Goal: Task Accomplishment & Management: Manage account settings

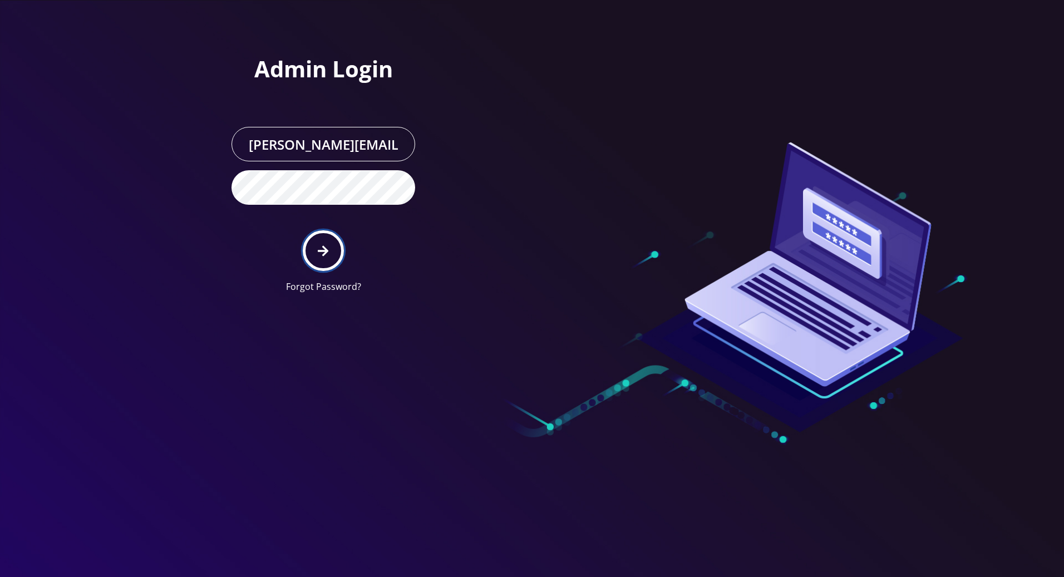
click at [328, 256] on icon "submit" at bounding box center [323, 251] width 11 height 12
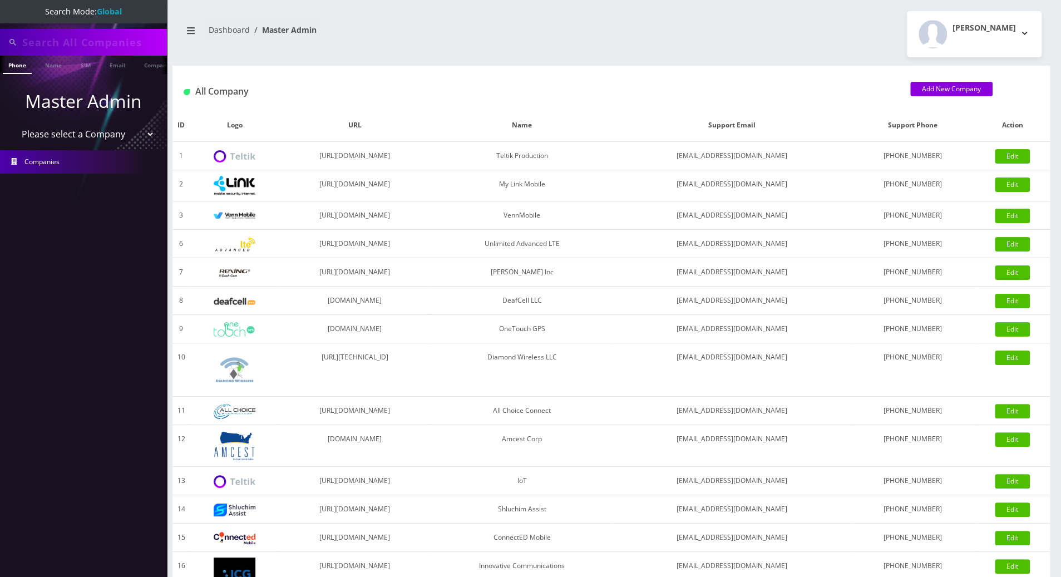
click at [80, 45] on input "text" at bounding box center [93, 42] width 142 height 21
paste input "9295851108"
type input "9295851108"
click at [22, 67] on link "Phone" at bounding box center [17, 65] width 29 height 18
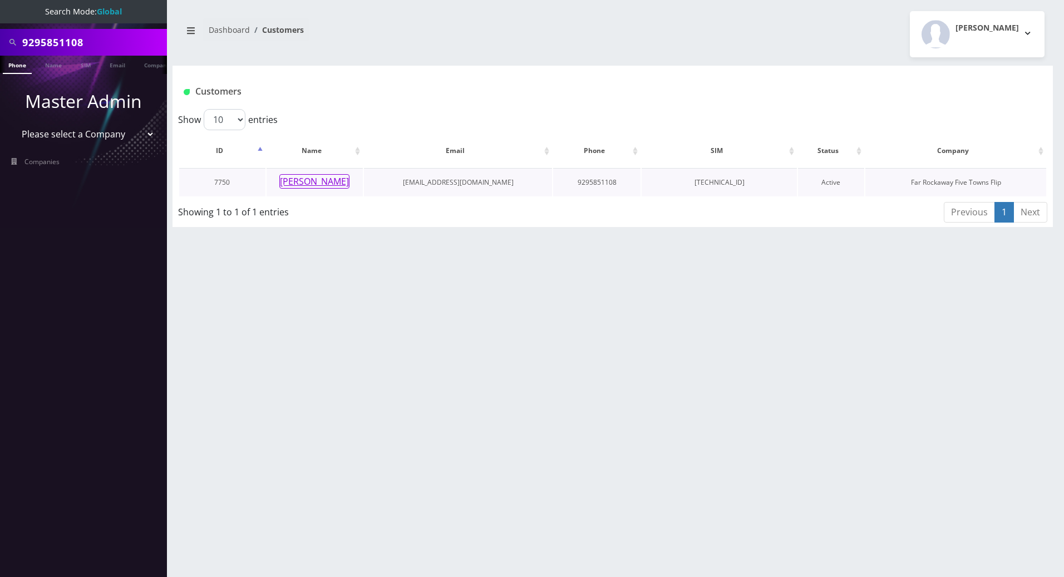
click at [317, 176] on button "shira tawil" at bounding box center [314, 181] width 70 height 14
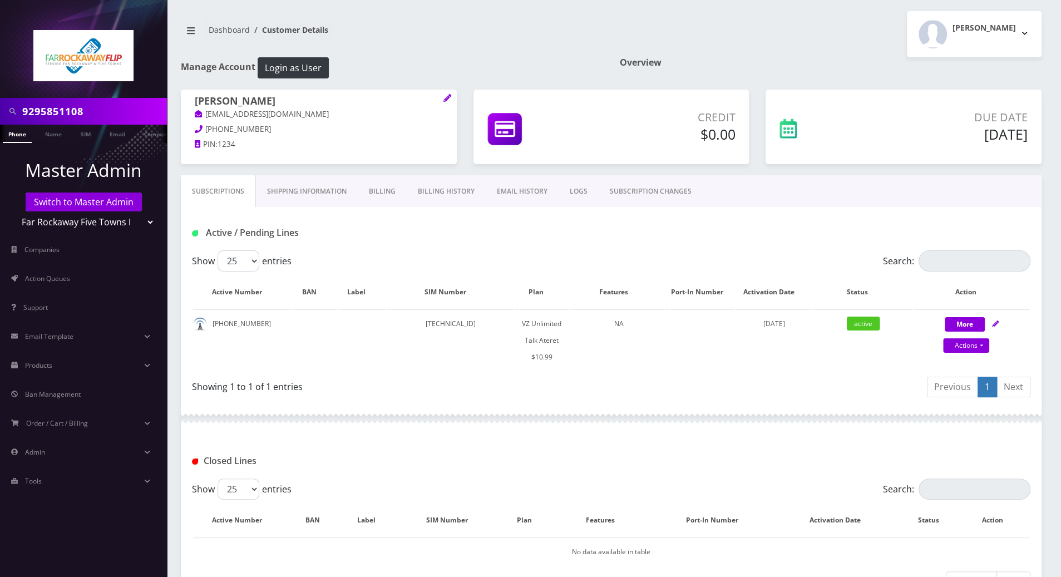
click at [723, 249] on div "Active / Pending Lines" at bounding box center [611, 228] width 861 height 43
click at [387, 190] on link "Billing" at bounding box center [382, 191] width 49 height 32
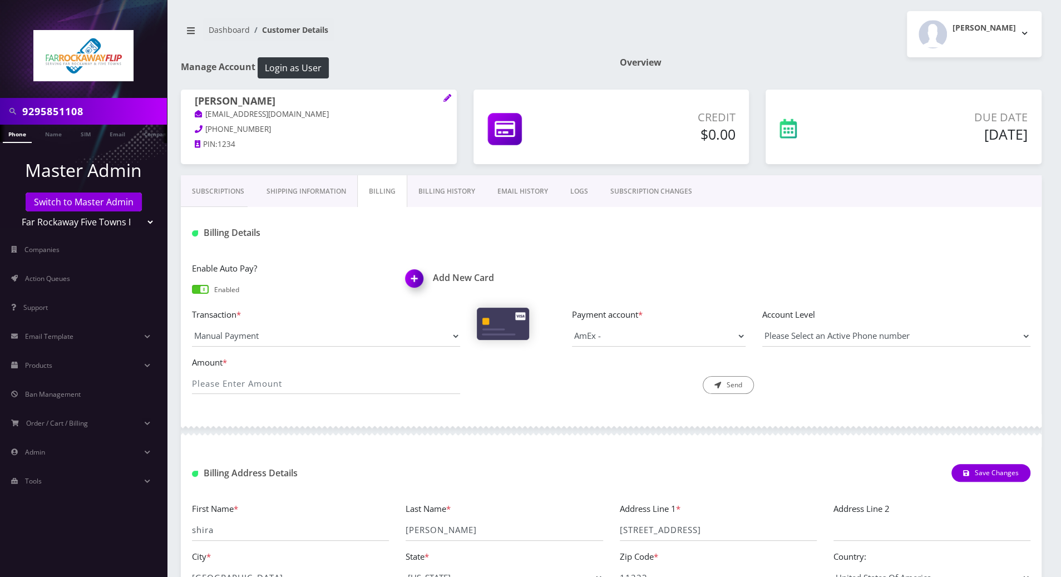
click at [442, 188] on link "Billing History" at bounding box center [446, 191] width 79 height 32
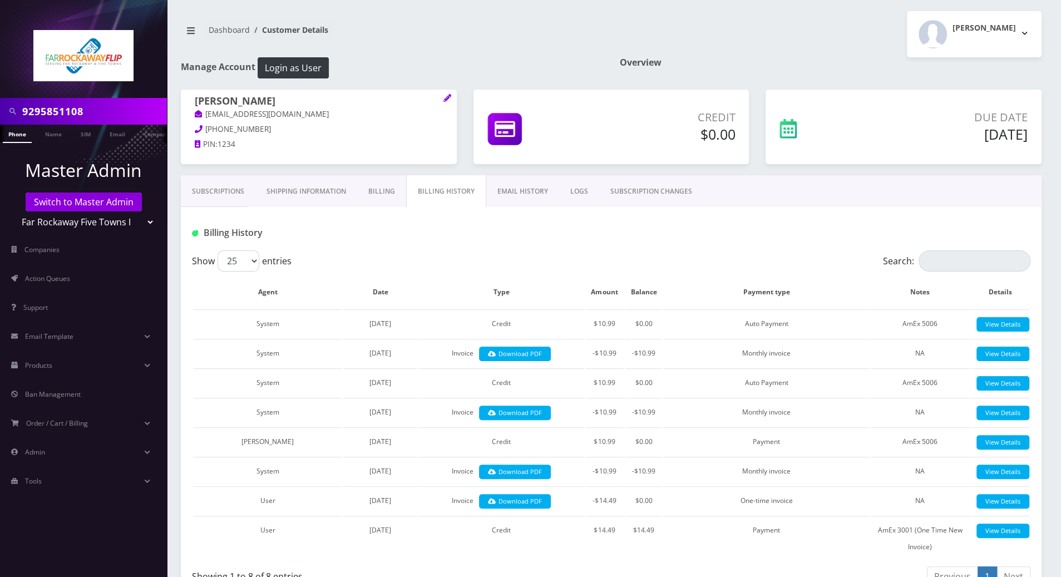
click at [218, 190] on link "Subscriptions" at bounding box center [218, 191] width 75 height 32
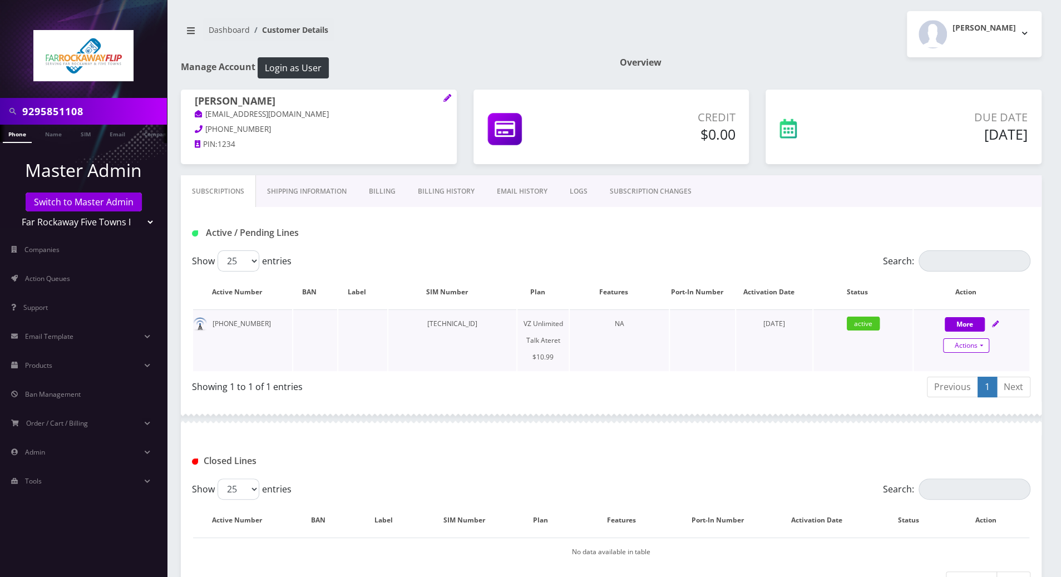
click at [984, 345] on link "Actions" at bounding box center [966, 345] width 46 height 14
select select "483"
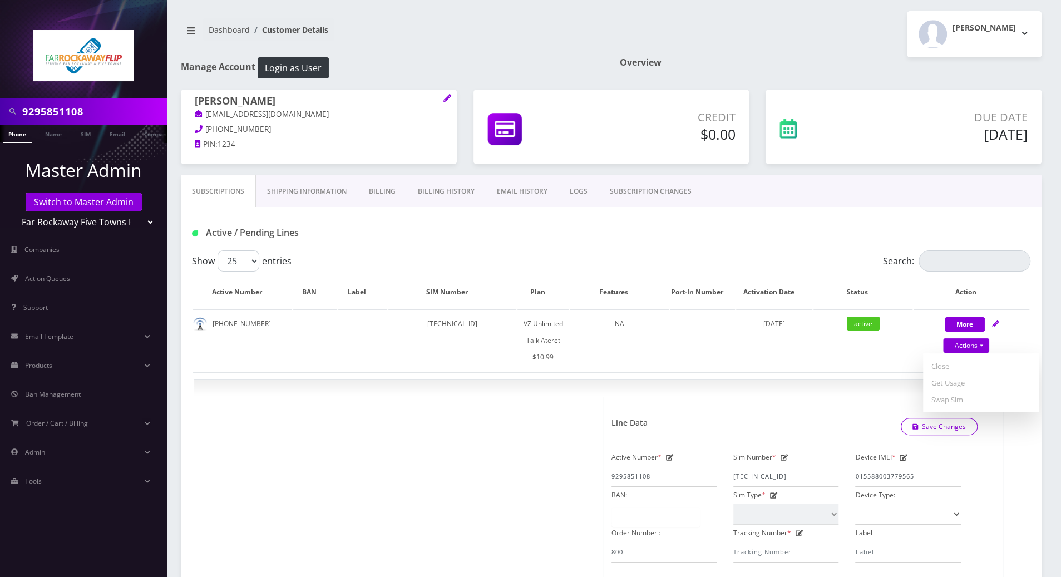
click at [380, 194] on link "Billing" at bounding box center [382, 191] width 49 height 32
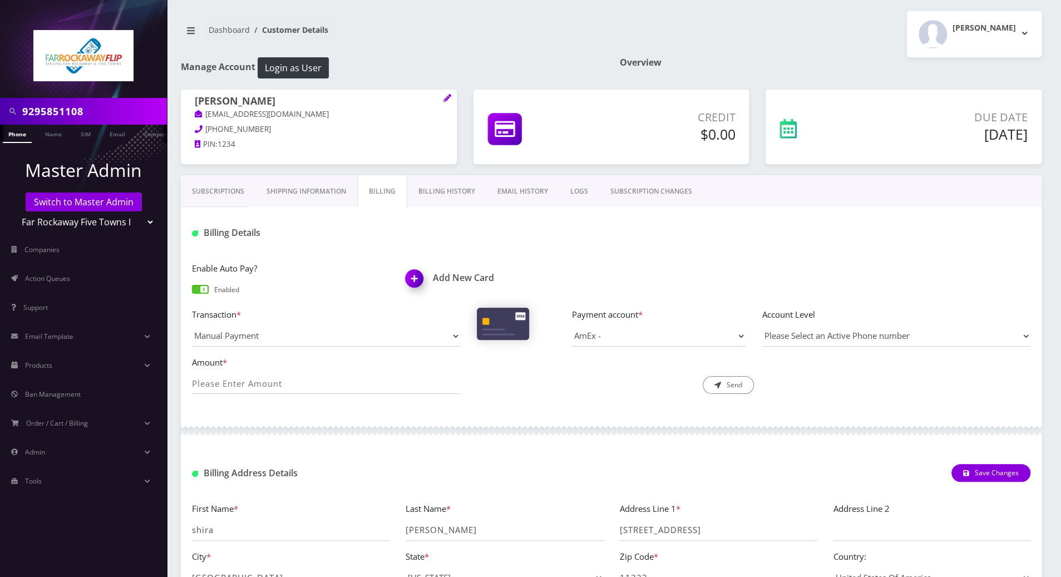
click at [219, 192] on link "Subscriptions" at bounding box center [218, 191] width 75 height 32
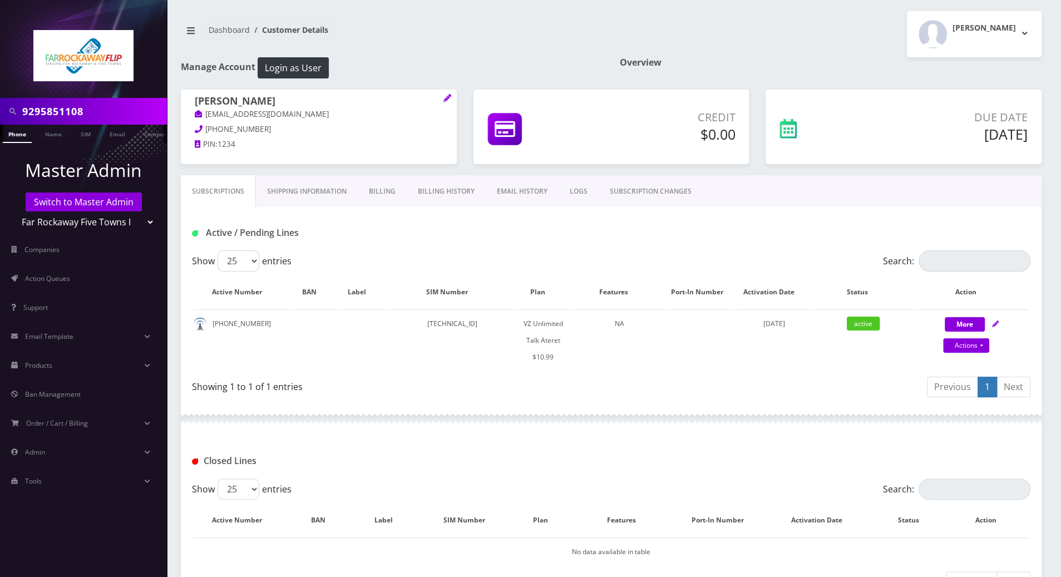
click at [381, 192] on link "Billing" at bounding box center [382, 191] width 49 height 32
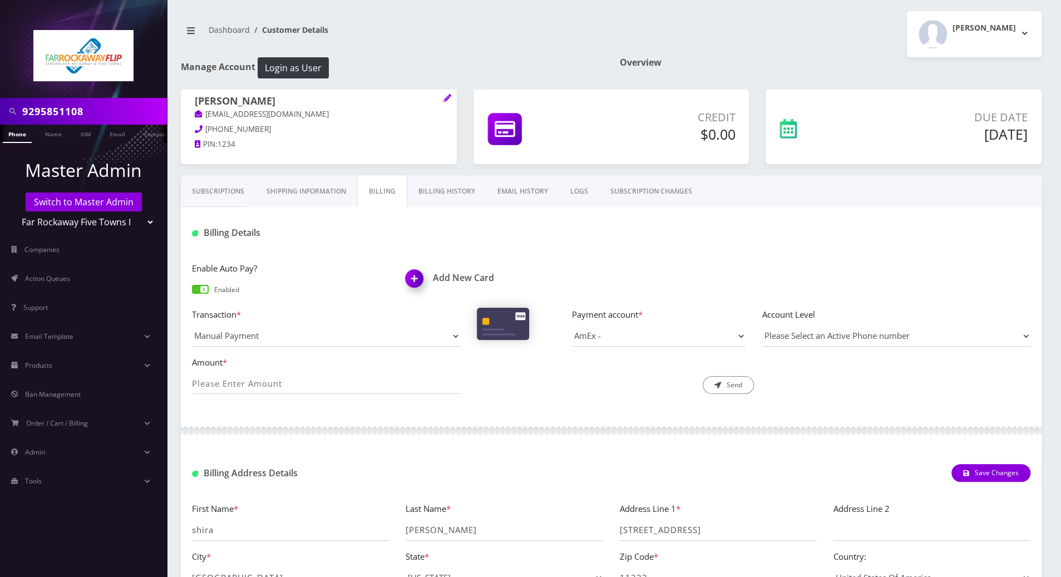
click at [436, 193] on link "Billing History" at bounding box center [446, 191] width 79 height 32
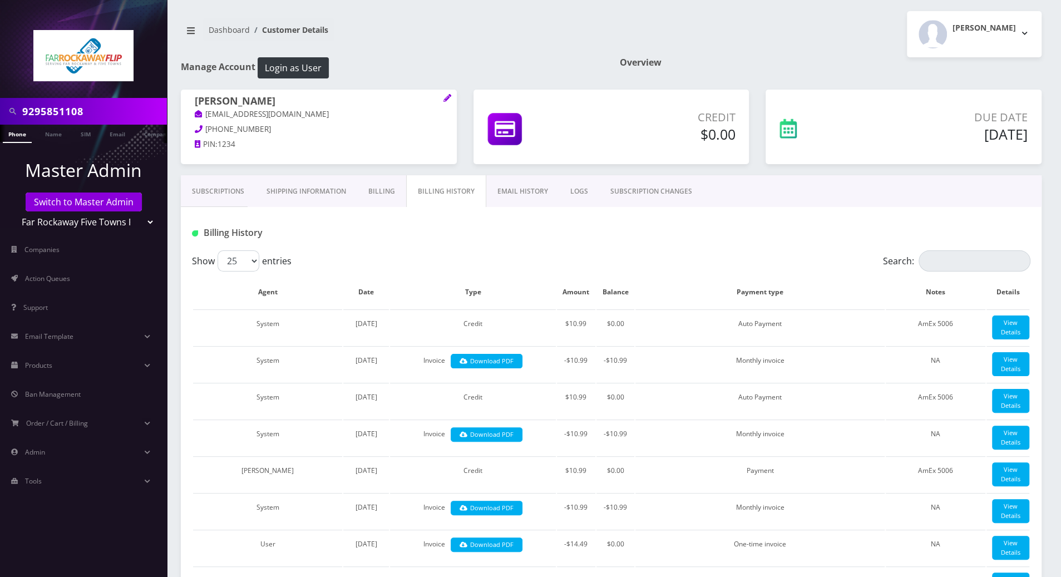
click at [224, 198] on link "Subscriptions" at bounding box center [218, 191] width 75 height 32
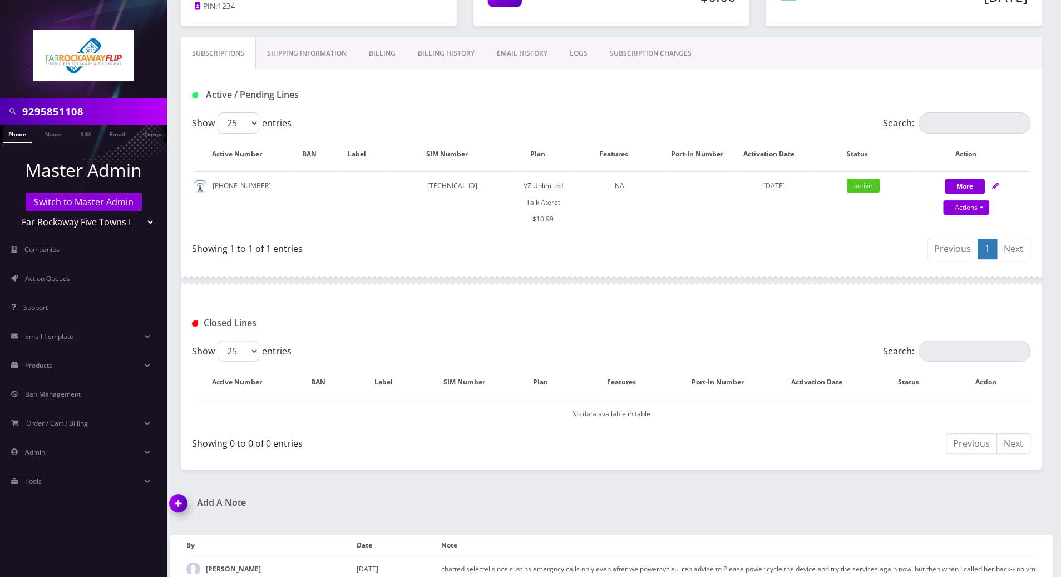
scroll to position [189, 0]
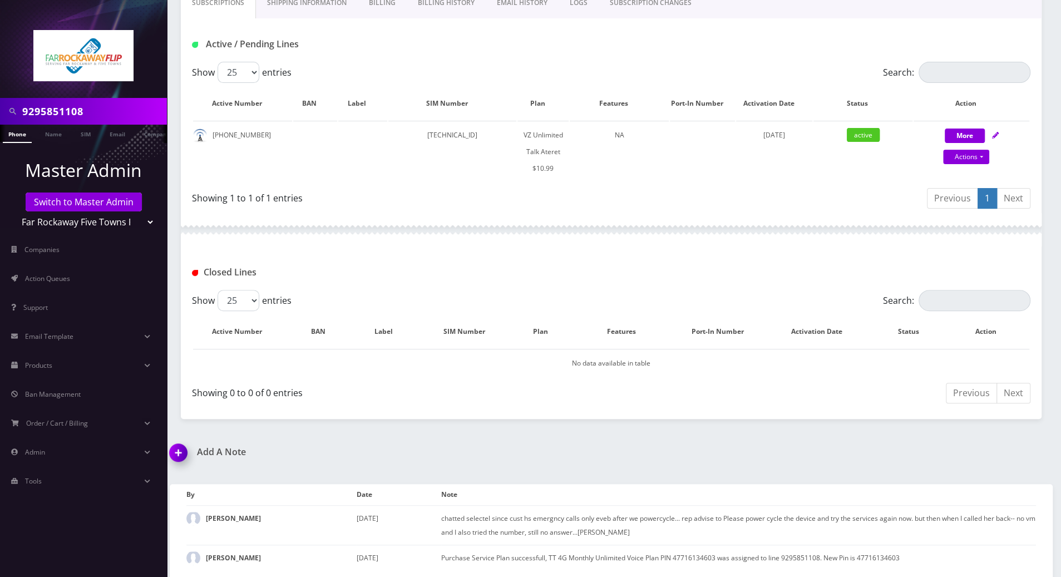
click at [557, 464] on div "Add A Note" at bounding box center [386, 460] width 450 height 26
drag, startPoint x: 256, startPoint y: 134, endPoint x: 209, endPoint y: 131, distance: 46.8
click at [209, 131] on td "929-585-1108" at bounding box center [242, 152] width 99 height 62
copy td "929-585-1108"
click at [405, 235] on div at bounding box center [611, 229] width 861 height 33
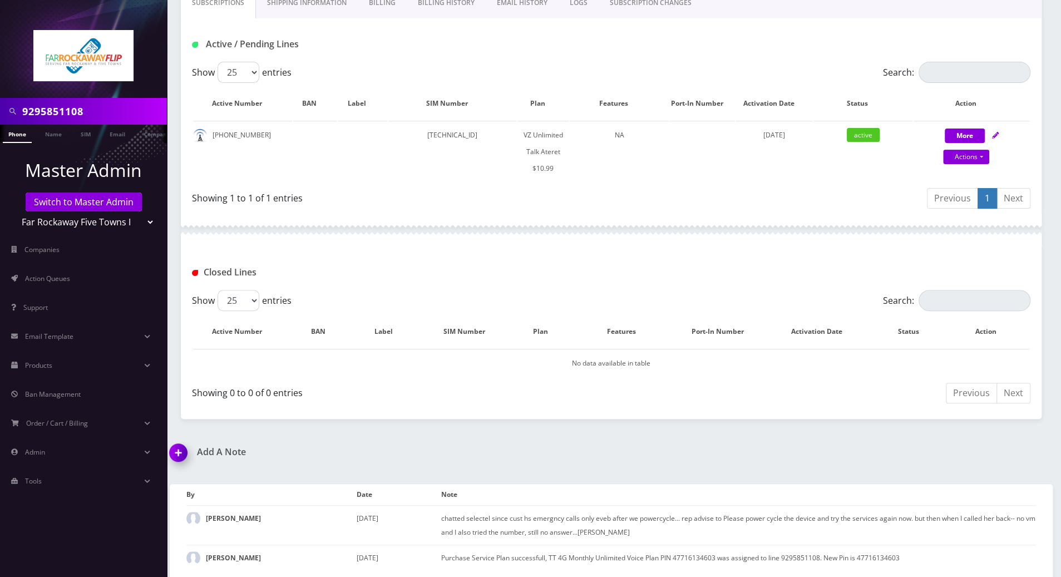
click at [174, 103] on div "Subscriptions Shipping Information Billing Billing History EMAIL HISTORY LOGS S…" at bounding box center [612, 203] width 878 height 432
drag, startPoint x: 258, startPoint y: 135, endPoint x: 214, endPoint y: 136, distance: 44.6
click at [214, 136] on td "929-585-1108" at bounding box center [242, 152] width 99 height 62
click at [669, 263] on div "Closed Lines" at bounding box center [611, 272] width 855 height 18
click at [172, 452] on img at bounding box center [180, 456] width 33 height 33
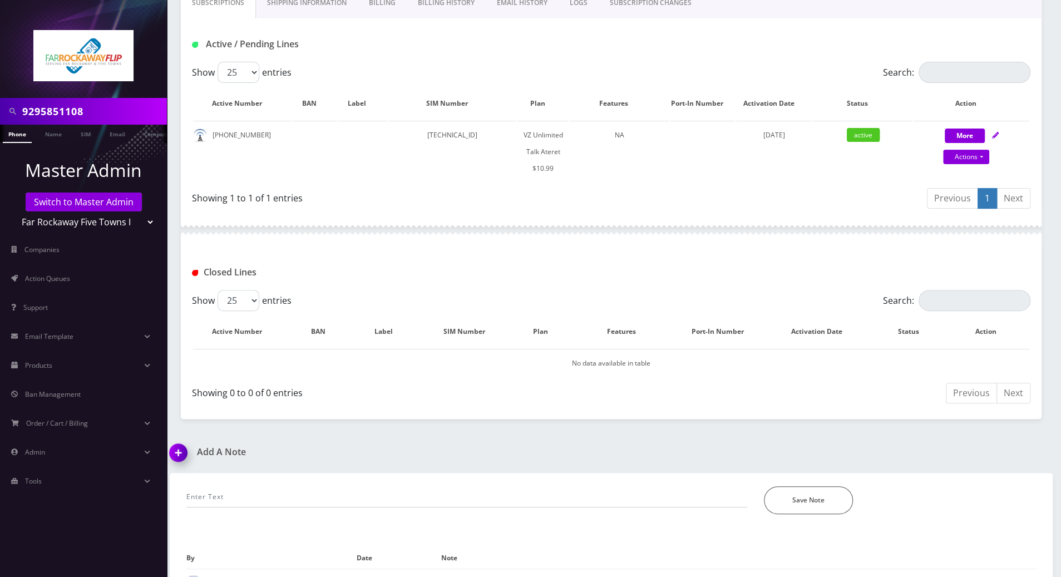
scroll to position [252, 0]
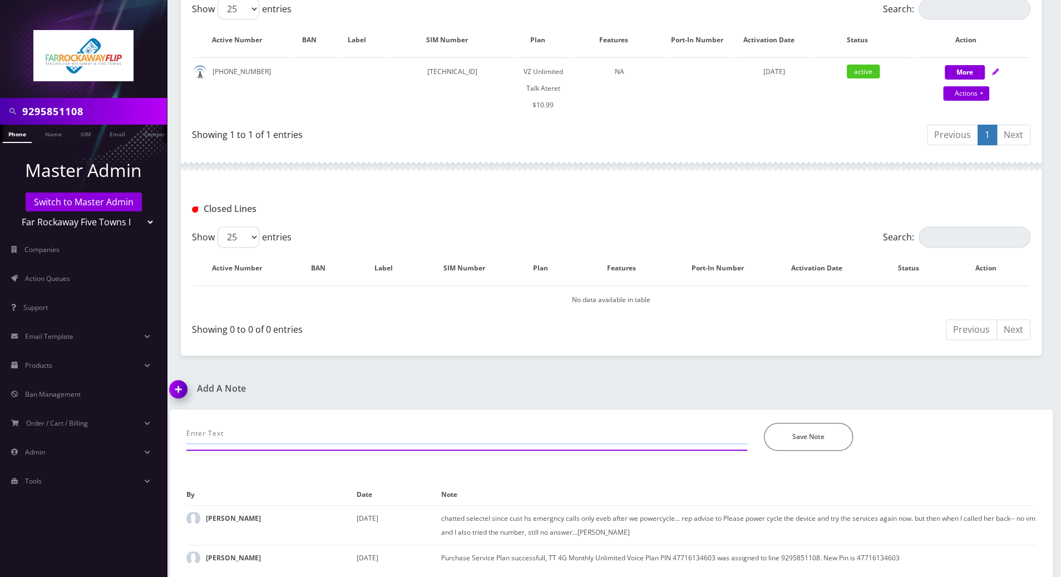
click at [300, 430] on input "text" at bounding box center [466, 433] width 561 height 21
click at [744, 431] on input "they still have the same emergeny calls only and asking for credit, I told her …" at bounding box center [466, 433] width 561 height 21
type input "they still have the same emergeny calls only and asking for credit, I told her …"
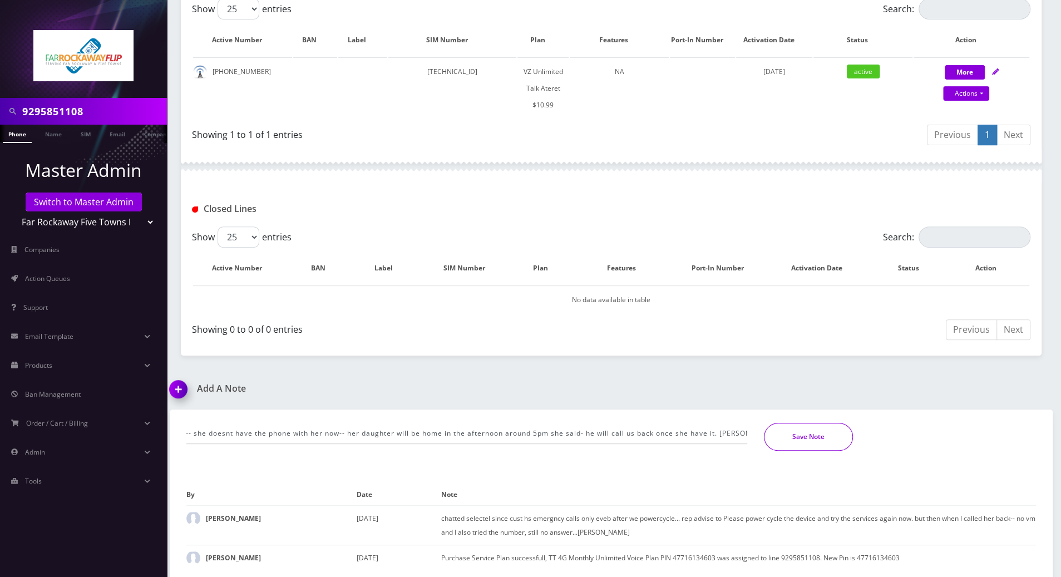
scroll to position [0, 0]
click at [834, 442] on button "Save Note" at bounding box center [808, 437] width 89 height 28
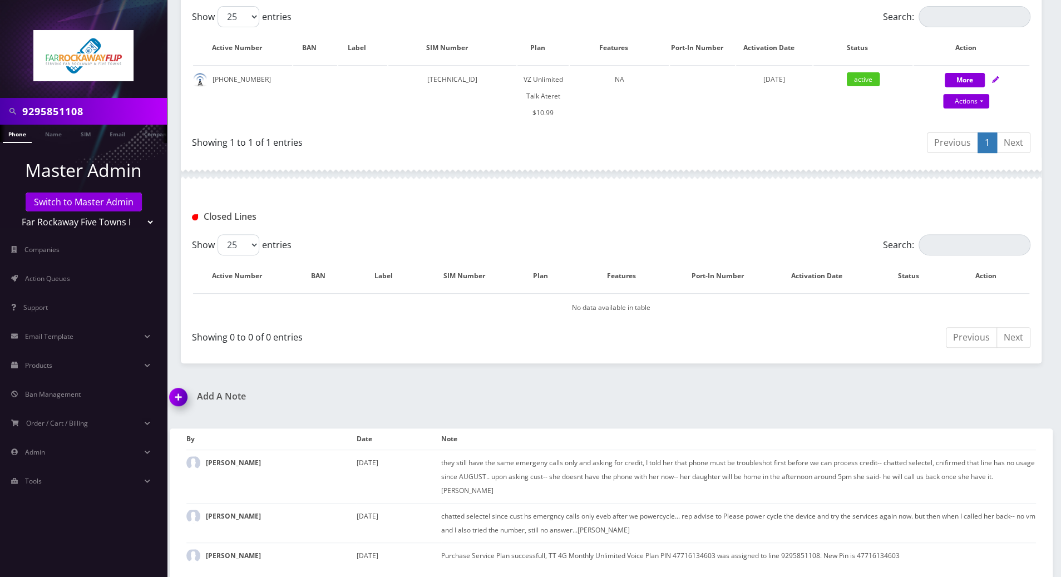
scroll to position [242, 0]
click at [11, 62] on div at bounding box center [83, 49] width 167 height 98
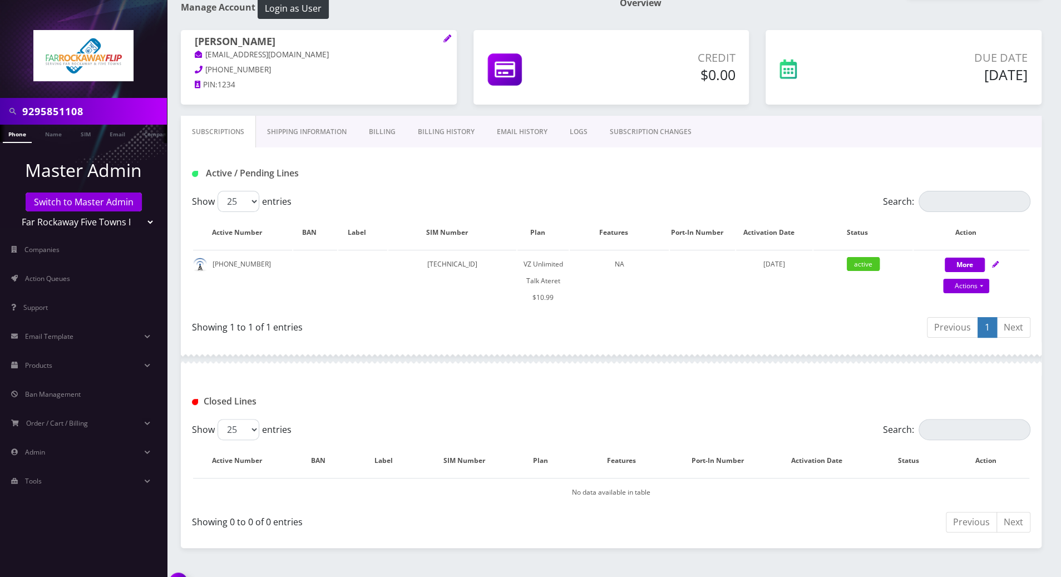
scroll to position [0, 0]
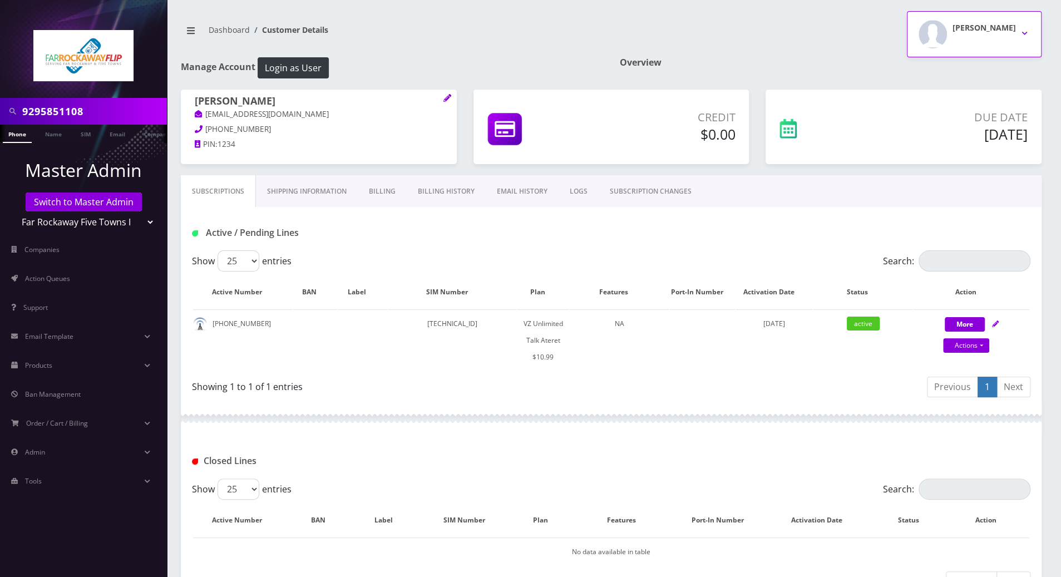
click at [1026, 30] on button "[PERSON_NAME]" at bounding box center [974, 34] width 135 height 46
click at [930, 69] on link "Logout" at bounding box center [974, 71] width 135 height 16
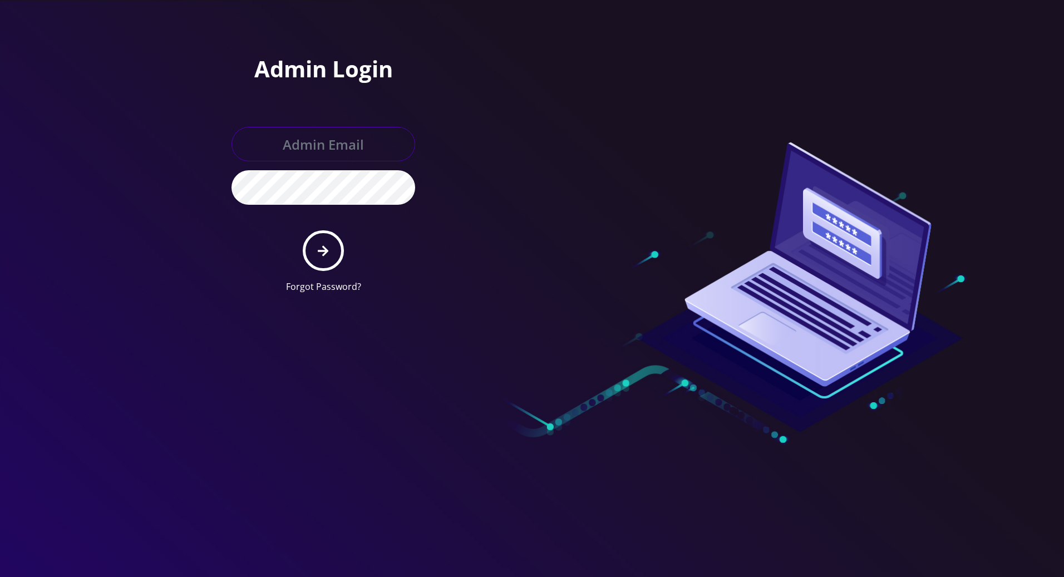
type input "tracy@teltik.com"
click at [645, 197] on div at bounding box center [690, 151] width 317 height 302
click at [324, 250] on icon "submit" at bounding box center [323, 250] width 11 height 11
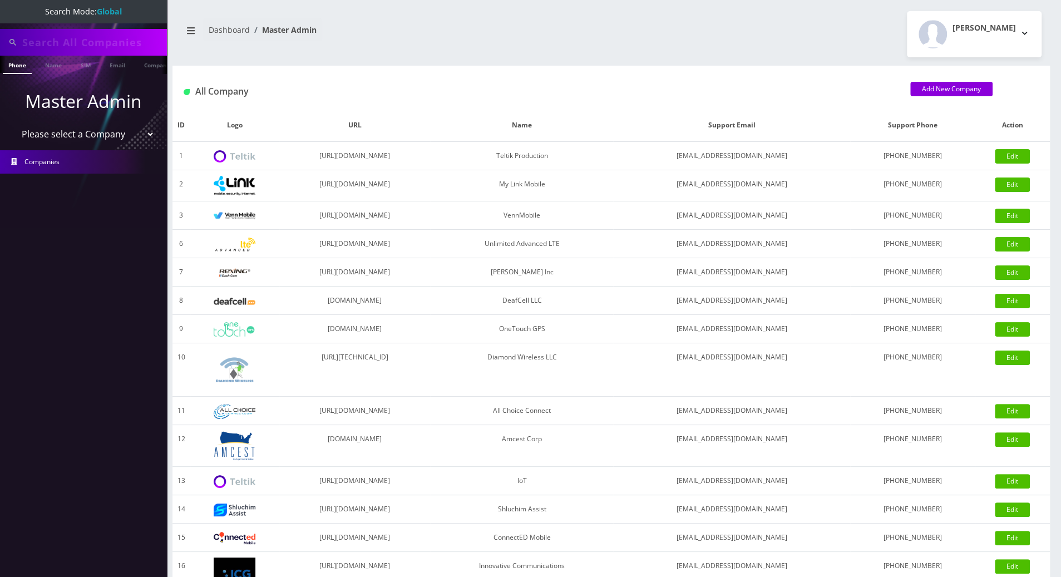
scroll to position [0, 5]
click at [82, 38] on input "text" at bounding box center [93, 42] width 142 height 21
drag, startPoint x: 92, startPoint y: 42, endPoint x: 22, endPoint y: 45, distance: 70.8
click at [22, 45] on div "5163167885" at bounding box center [83, 42] width 161 height 21
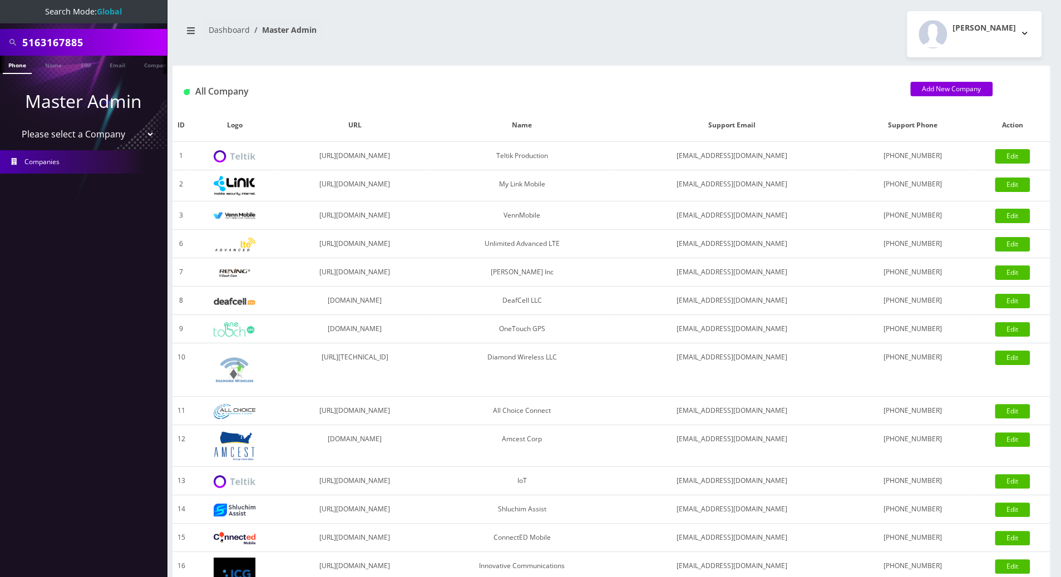
type input "5163167885"
click at [6, 68] on li at bounding box center [5, 67] width 11 height 28
click at [16, 68] on link "Phone" at bounding box center [17, 65] width 29 height 18
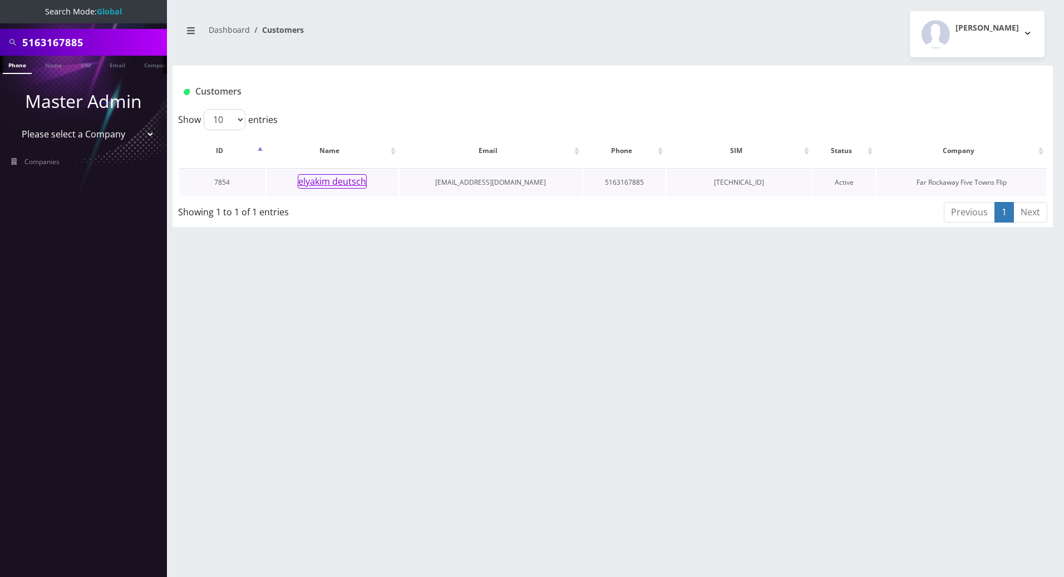
click at [321, 177] on button "elyakim deutsch" at bounding box center [332, 181] width 69 height 14
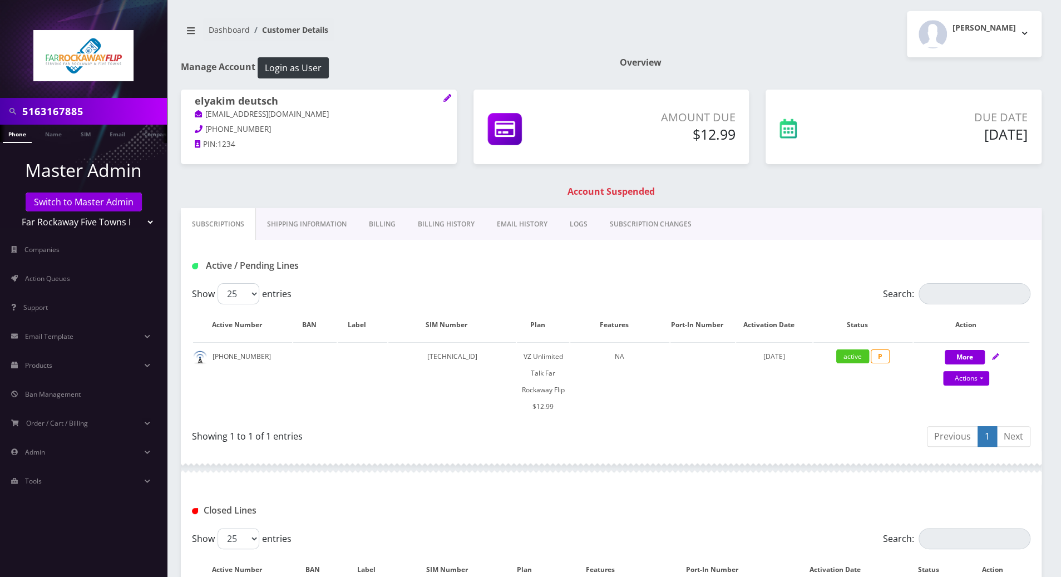
click at [443, 219] on link "Billing History" at bounding box center [446, 224] width 79 height 32
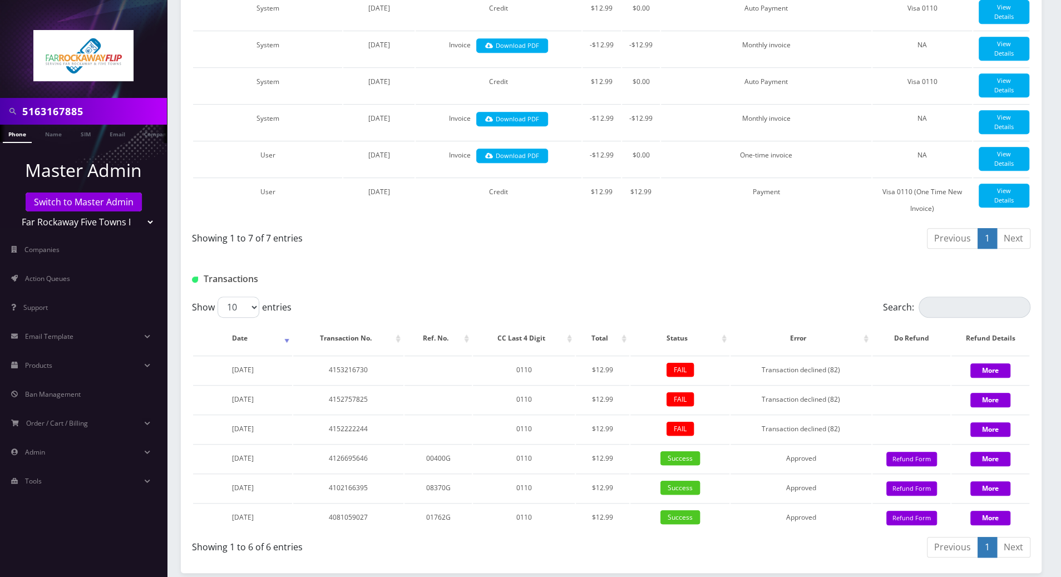
scroll to position [441, 0]
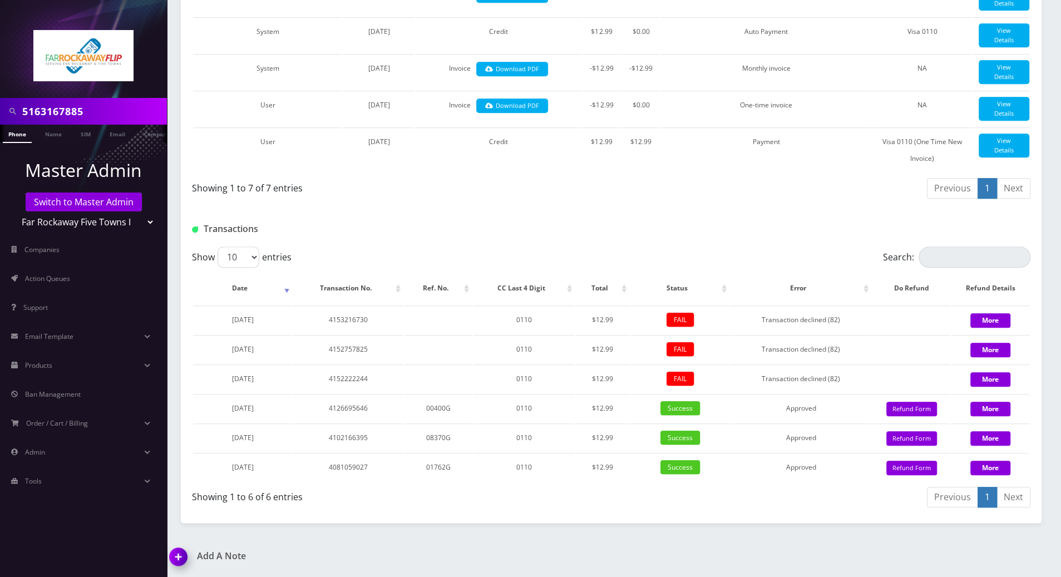
click at [531, 198] on div "Showing 1 to 7 of 7 entries" at bounding box center [402, 190] width 420 height 26
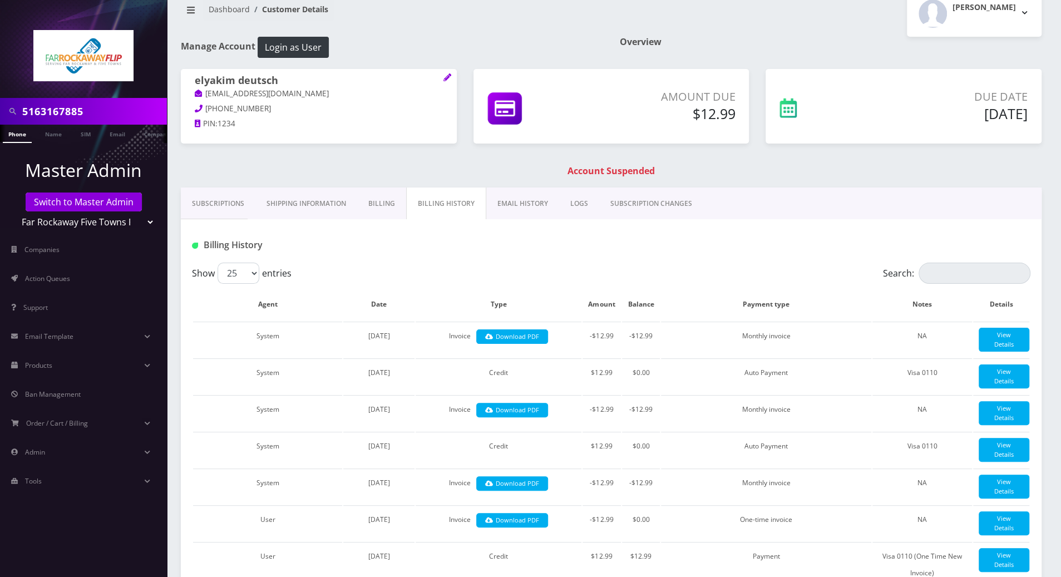
scroll to position [0, 0]
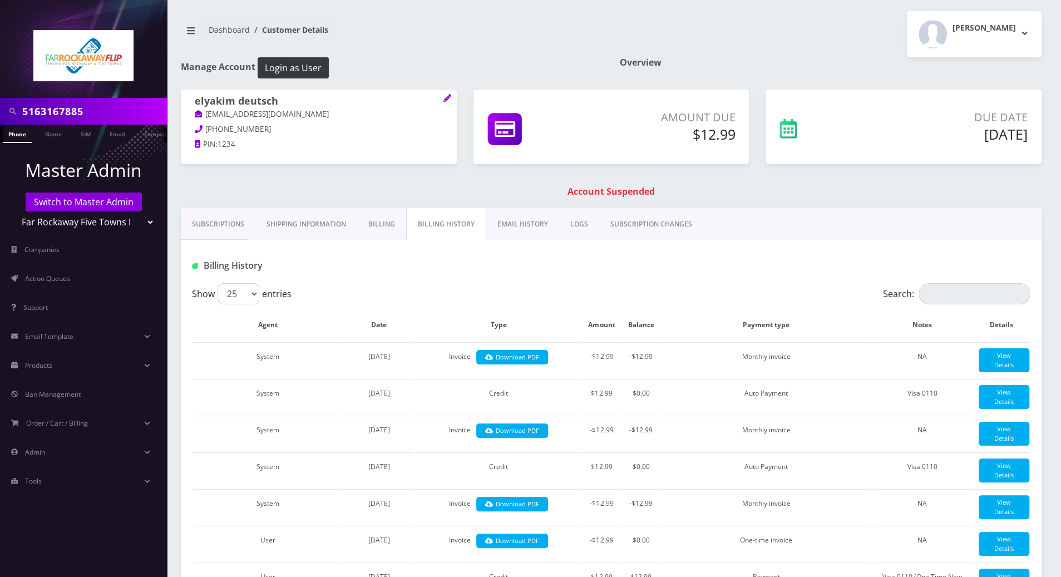
click at [389, 229] on link "Billing" at bounding box center [381, 224] width 49 height 32
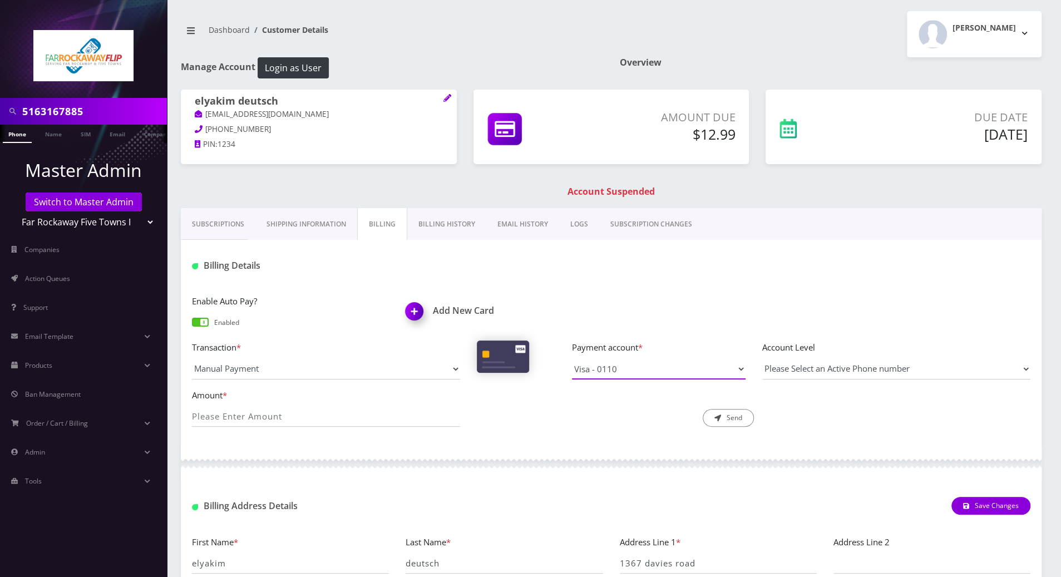
click at [639, 370] on select "Visa - 0110" at bounding box center [659, 368] width 174 height 21
click at [572, 358] on select "Visa - 0110" at bounding box center [659, 368] width 174 height 21
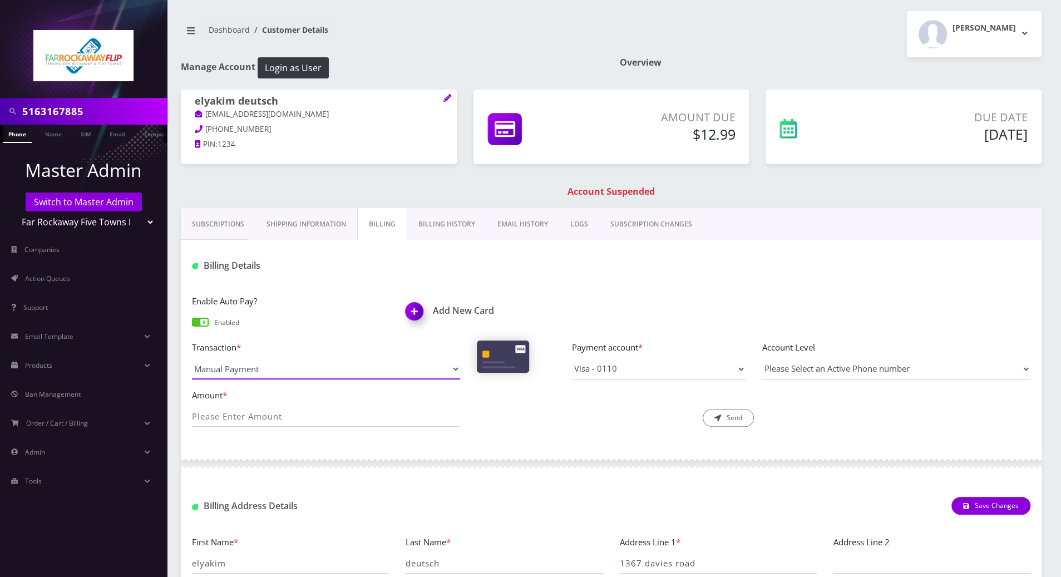
click at [411, 371] on select "Manual Payment Custom Charge Manual Credit Custom Invoice" at bounding box center [326, 368] width 268 height 21
click at [192, 358] on select "Manual Payment Custom Charge Manual Credit Custom Invoice" at bounding box center [326, 368] width 268 height 21
click at [285, 416] on input "Amount *" at bounding box center [326, 416] width 268 height 21
type input "12.99"
click at [798, 368] on select "Please Select an Active Phone number 5163167885" at bounding box center [896, 368] width 268 height 21
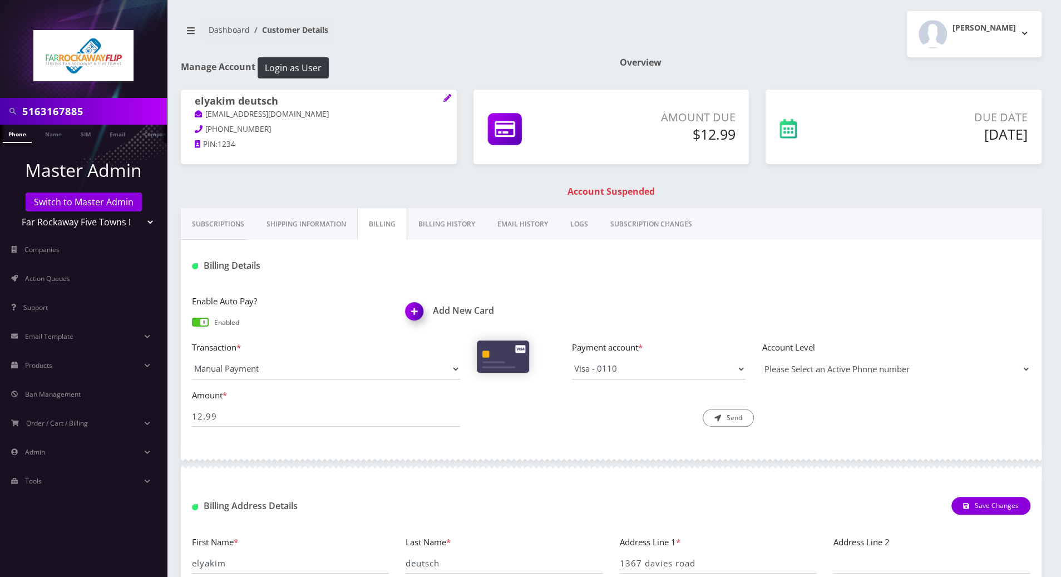
select select "202801"
click at [762, 358] on select "Please Select an Active Phone number 5163167885" at bounding box center [896, 368] width 268 height 21
click at [565, 413] on div "Description * Send" at bounding box center [611, 407] width 285 height 39
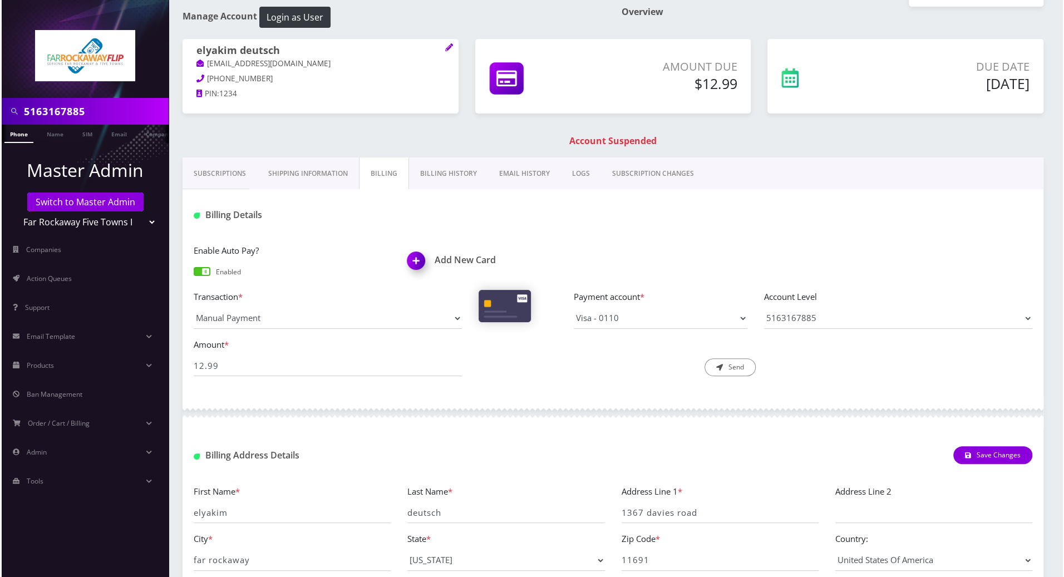
scroll to position [74, 0]
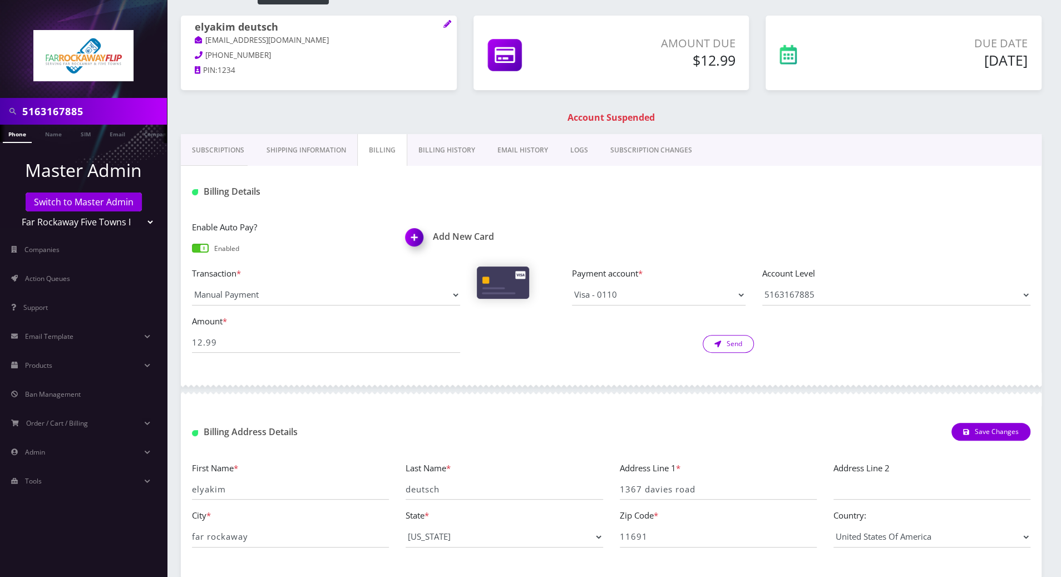
click at [734, 343] on button "Send" at bounding box center [728, 344] width 51 height 18
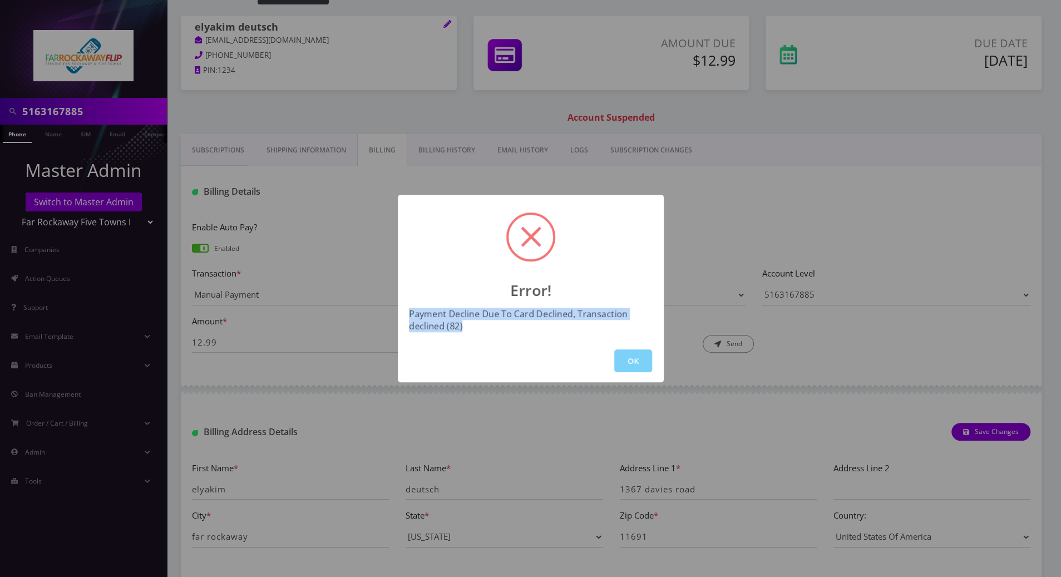
drag, startPoint x: 467, startPoint y: 332, endPoint x: 405, endPoint y: 315, distance: 65.2
click at [405, 315] on div "Error! Payment Decline Due To Card Declined, Transaction declined (82) OK" at bounding box center [531, 289] width 266 height 188
copy div "Payment Decline Due To Card Declined, Transaction declined (82)"
drag, startPoint x: 643, startPoint y: 362, endPoint x: 634, endPoint y: 361, distance: 8.4
click at [642, 361] on button "OK" at bounding box center [633, 360] width 38 height 23
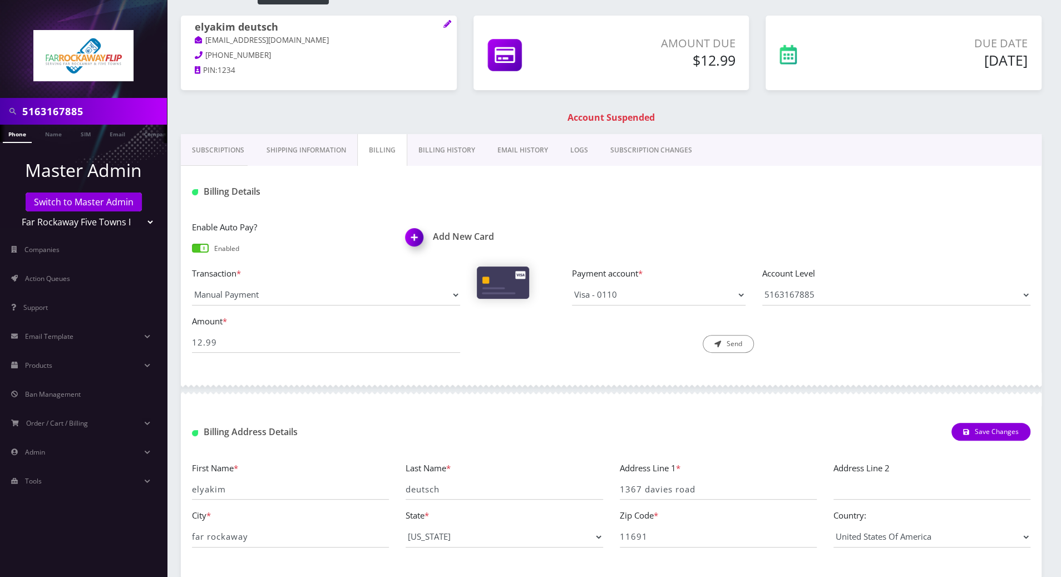
click at [419, 236] on img at bounding box center [416, 241] width 33 height 33
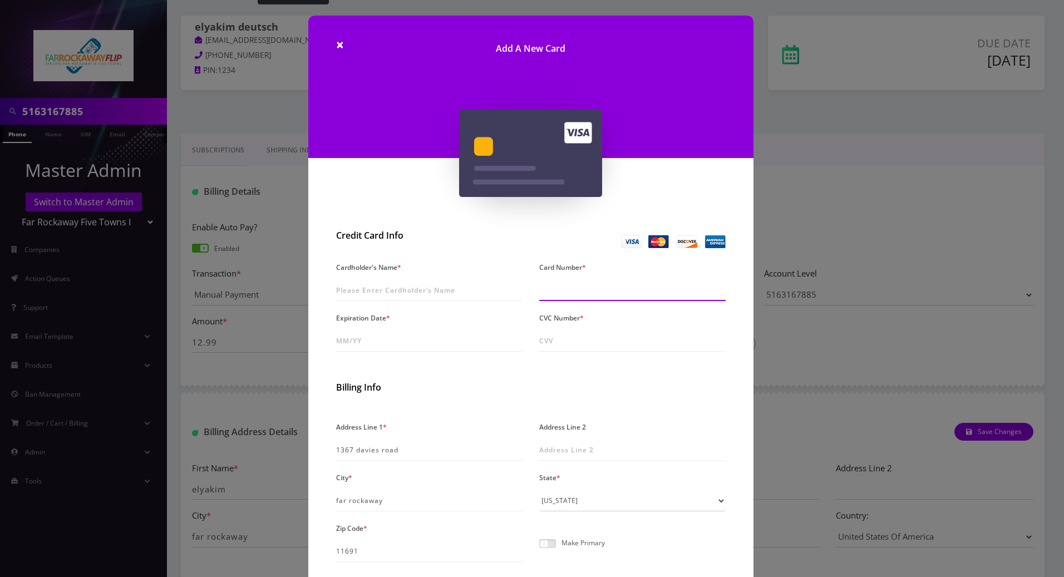
drag, startPoint x: 580, startPoint y: 287, endPoint x: 593, endPoint y: 289, distance: 13.5
click at [580, 287] on input "Card Number *" at bounding box center [632, 290] width 186 height 21
type input "[CREDIT_CARD_NUMBER]"
drag, startPoint x: 613, startPoint y: 288, endPoint x: 529, endPoint y: 288, distance: 84.6
click at [531, 288] on div "Card Number * 4246 3154 3487 6478" at bounding box center [632, 280] width 203 height 42
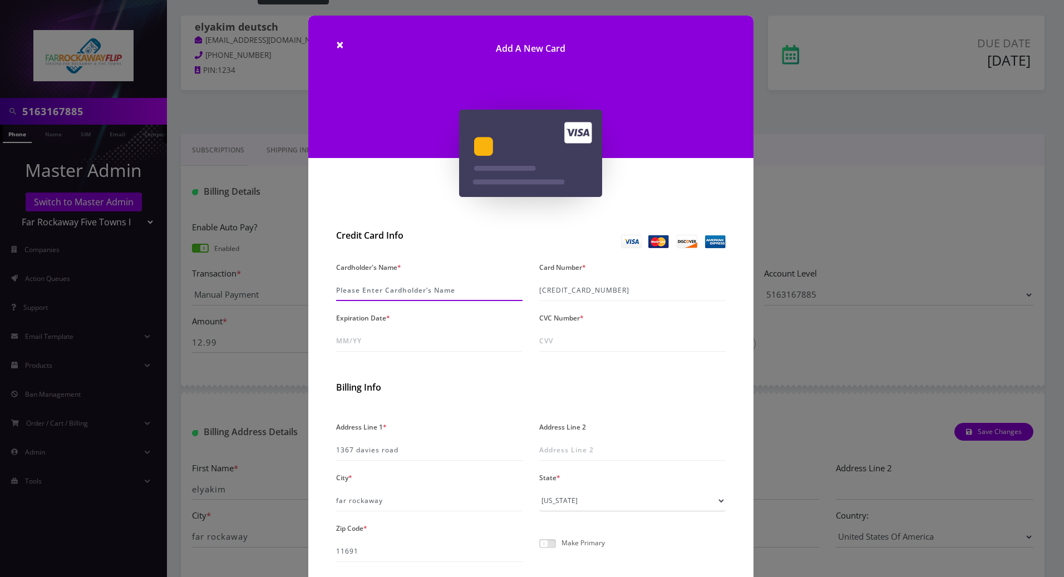
click at [432, 291] on input "Cardholder's Name *" at bounding box center [429, 290] width 186 height 21
type input "Elyakim Deutsch"
click at [430, 339] on input "Expiration Date *" at bounding box center [429, 341] width 186 height 21
click at [723, 285] on input "4246 3154 3487 6478" at bounding box center [632, 290] width 186 height 21
click at [396, 334] on input "Expiration Date *" at bounding box center [429, 341] width 186 height 21
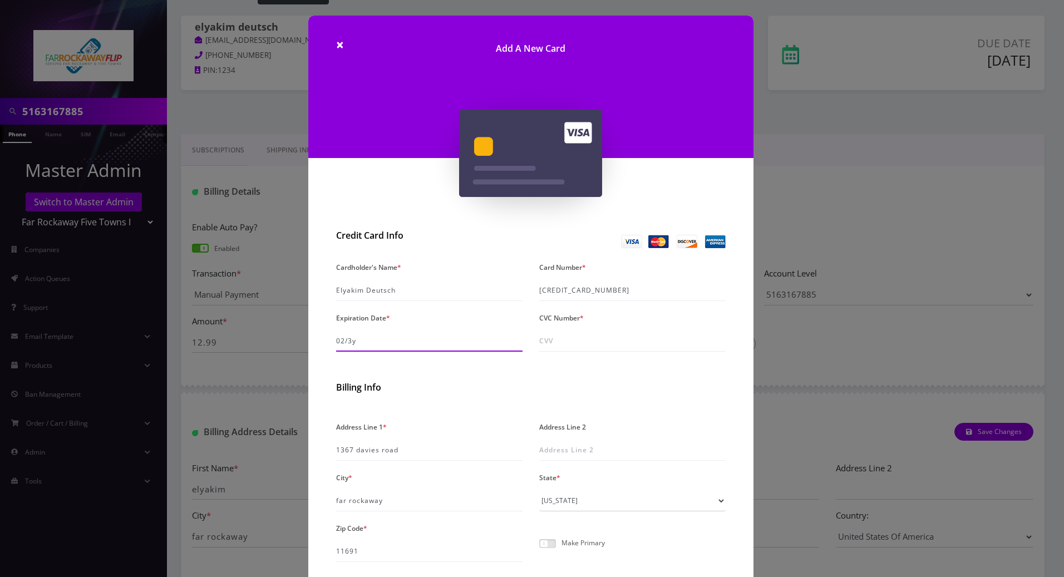
type input "02/30"
click at [571, 343] on input "CVC Number *" at bounding box center [632, 341] width 186 height 21
type input "665"
click at [476, 380] on div "Billing Info" at bounding box center [531, 390] width 390 height 26
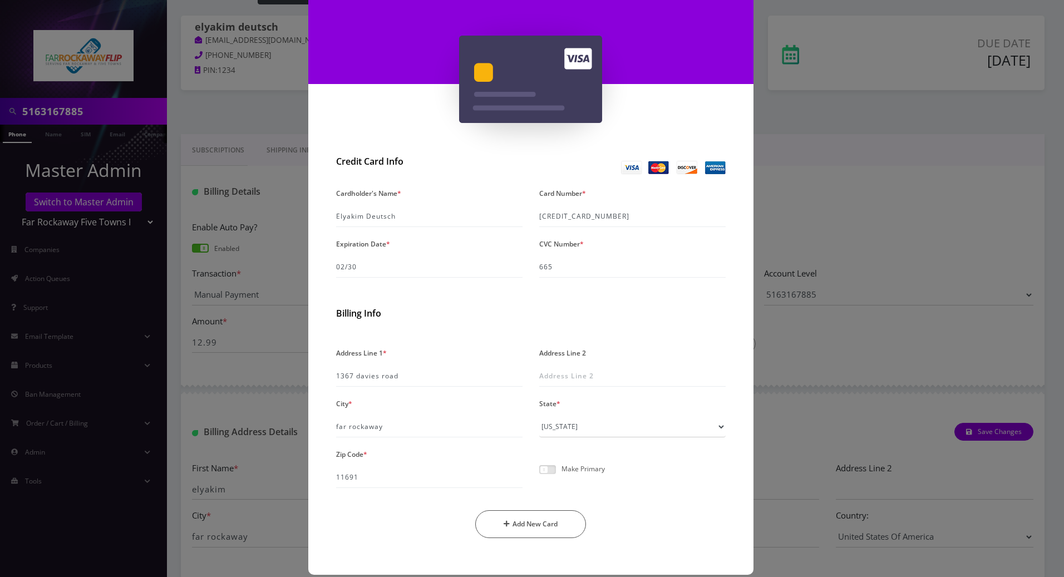
click at [545, 474] on span at bounding box center [547, 469] width 17 height 9
click at [539, 476] on input "checkbox" at bounding box center [539, 476] width 0 height 0
click at [533, 526] on button "Add New Card" at bounding box center [530, 524] width 111 height 28
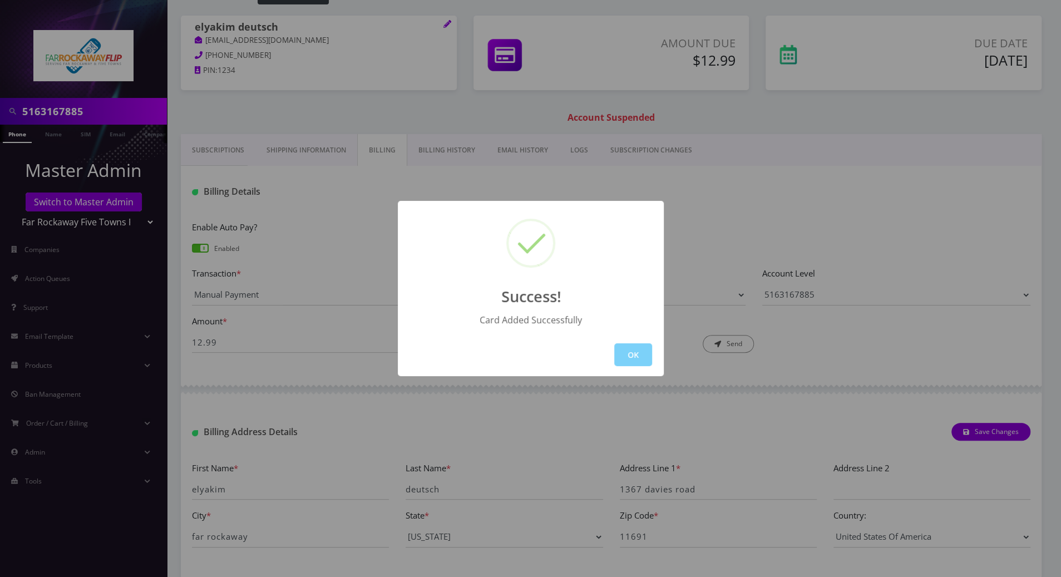
click at [635, 355] on button "OK" at bounding box center [633, 354] width 38 height 23
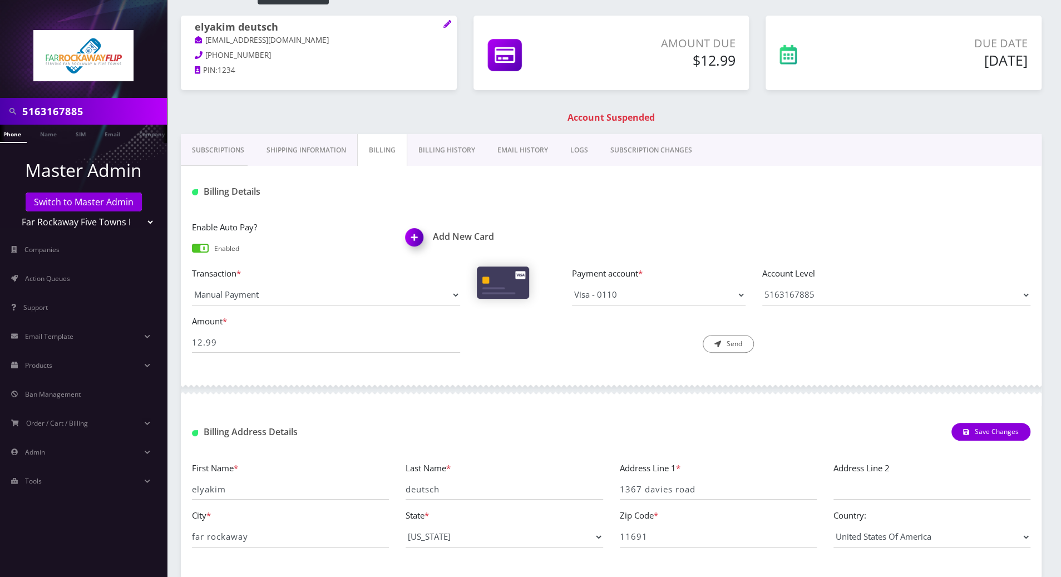
scroll to position [0, 0]
click at [11, 136] on div "Phone Name SIM Email Company Customer" at bounding box center [83, 134] width 167 height 18
click at [22, 136] on link "Phone" at bounding box center [17, 134] width 29 height 18
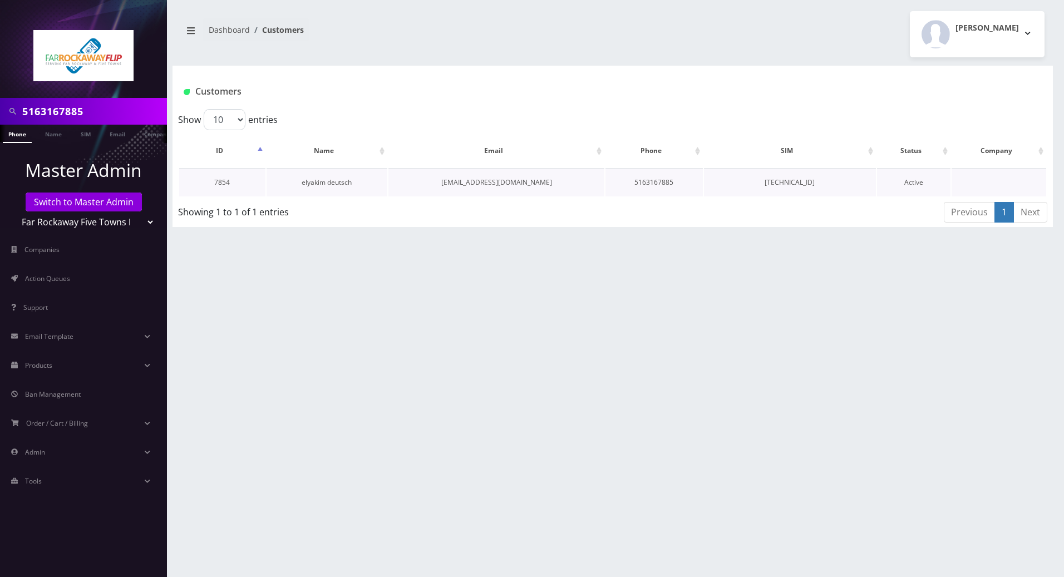
click at [322, 184] on link "elyakim deutsch" at bounding box center [327, 182] width 50 height 9
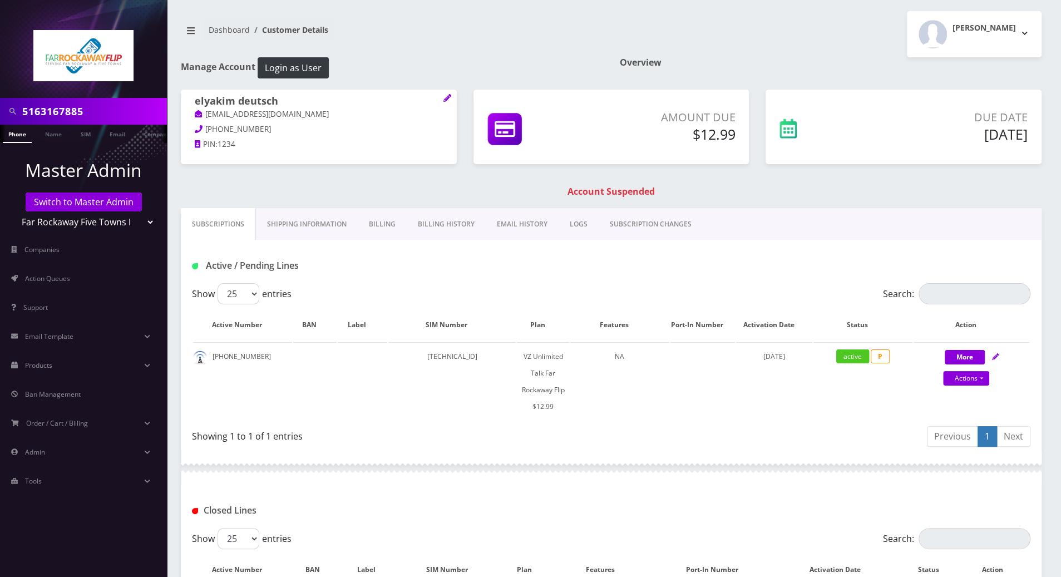
click at [381, 225] on link "Billing" at bounding box center [382, 224] width 49 height 32
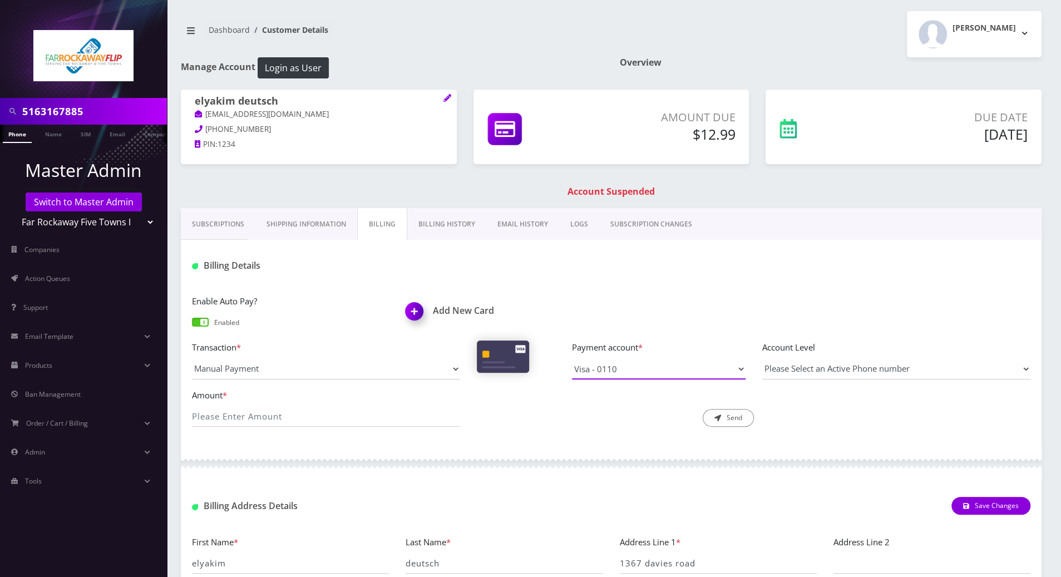
click at [662, 366] on select "Visa - 0110" at bounding box center [659, 368] width 174 height 21
click at [451, 419] on input "Amount *" at bounding box center [326, 416] width 268 height 21
click at [600, 422] on div "Description * Send" at bounding box center [611, 407] width 285 height 39
drag, startPoint x: 677, startPoint y: 285, endPoint x: 721, endPoint y: 256, distance: 53.4
click at [677, 285] on div "Enable Auto Pay? Enabled Add New Card Transaction * Manual Payment Custom Charg…" at bounding box center [611, 365] width 861 height 164
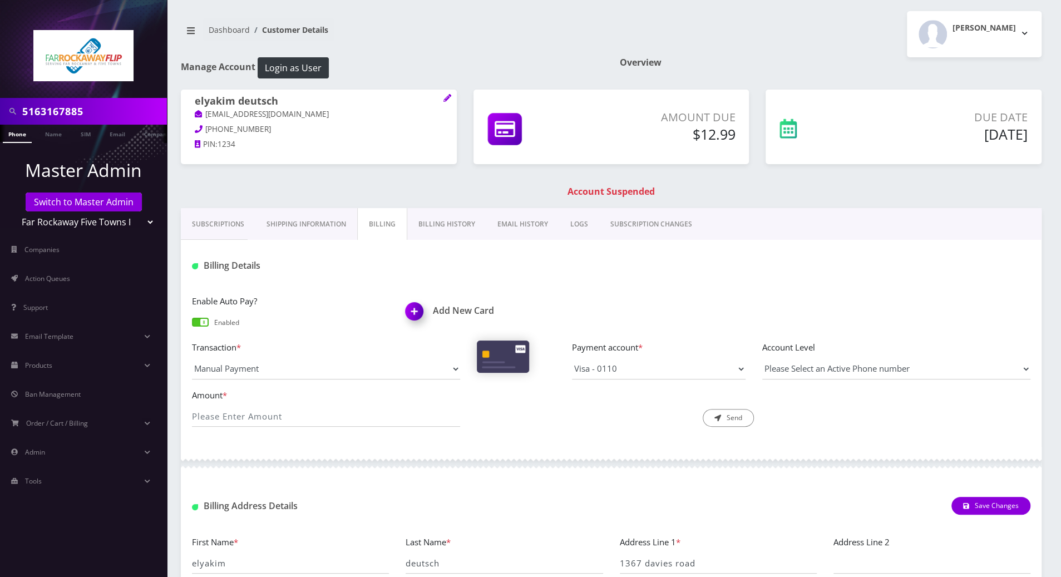
click at [710, 282] on div "Billing Details" at bounding box center [611, 261] width 861 height 43
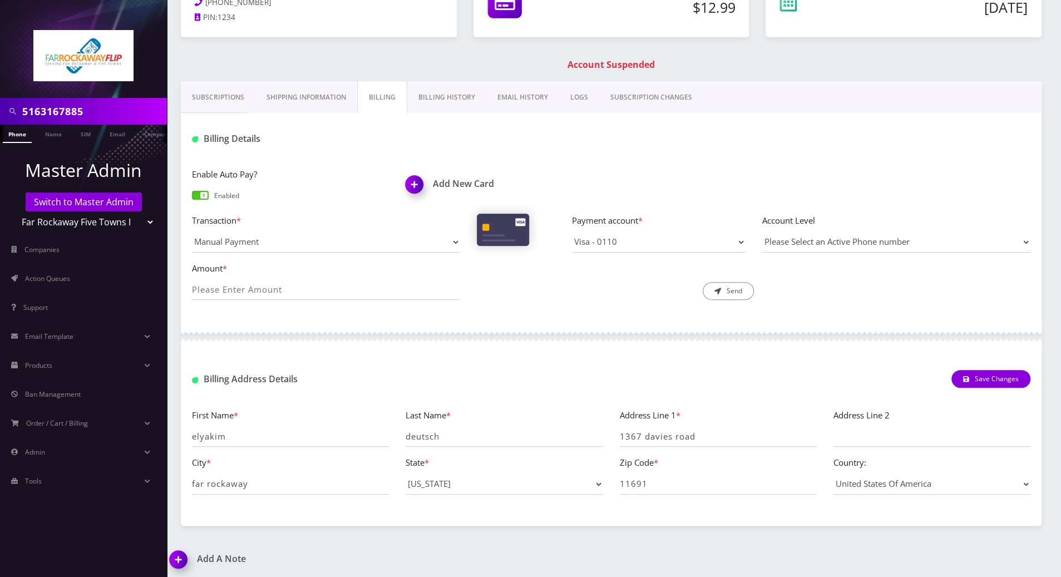
scroll to position [129, 0]
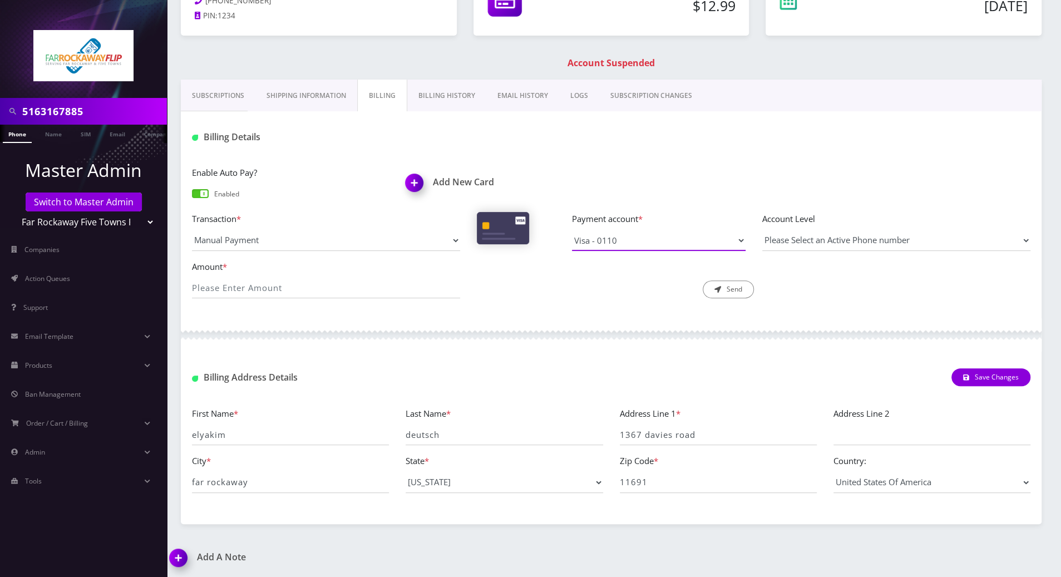
click at [734, 238] on select "Visa - 0110" at bounding box center [659, 240] width 174 height 21
click at [573, 334] on div at bounding box center [611, 334] width 861 height 33
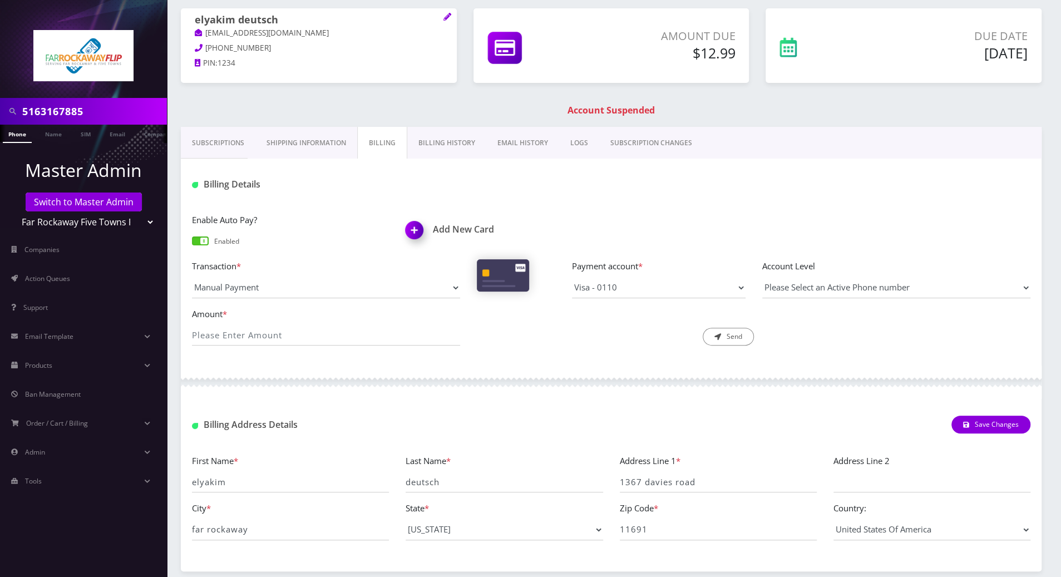
scroll to position [0, 0]
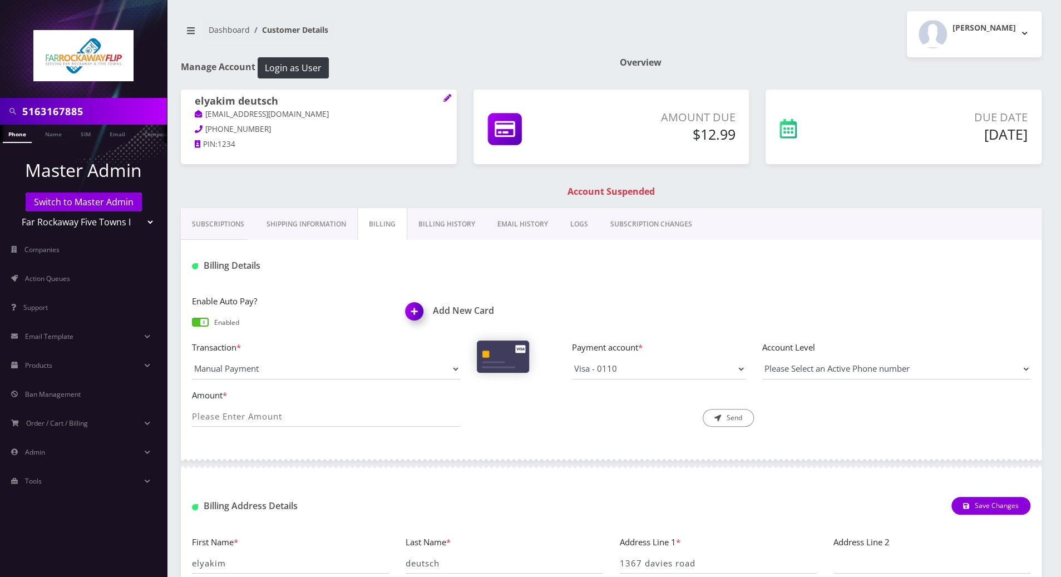
click at [18, 135] on link "Phone" at bounding box center [17, 134] width 29 height 18
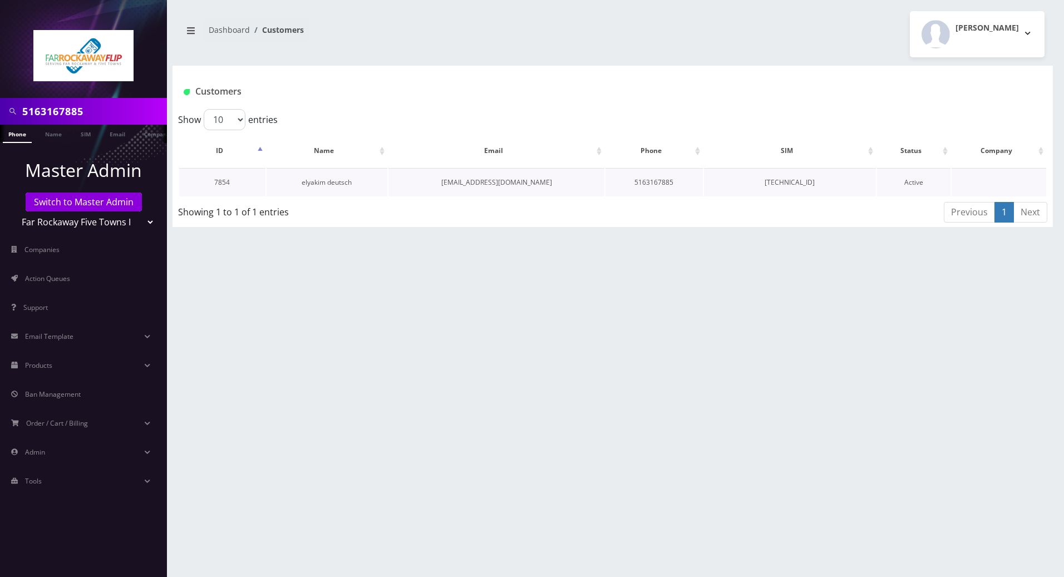
click at [306, 178] on link "elyakim deutsch" at bounding box center [327, 182] width 50 height 9
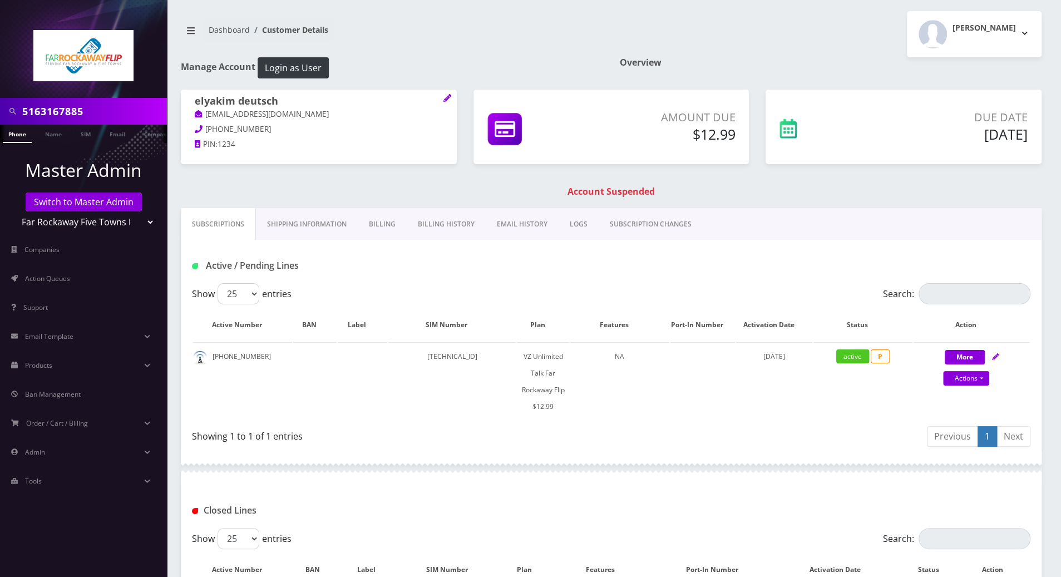
click at [380, 227] on link "Billing" at bounding box center [382, 224] width 49 height 32
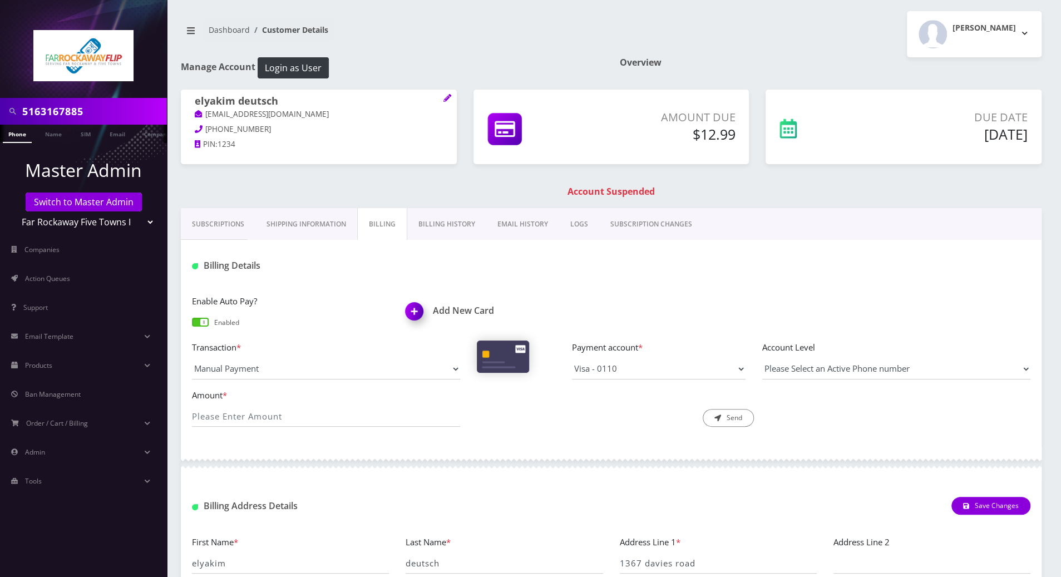
click at [436, 228] on link "Billing History" at bounding box center [446, 224] width 79 height 32
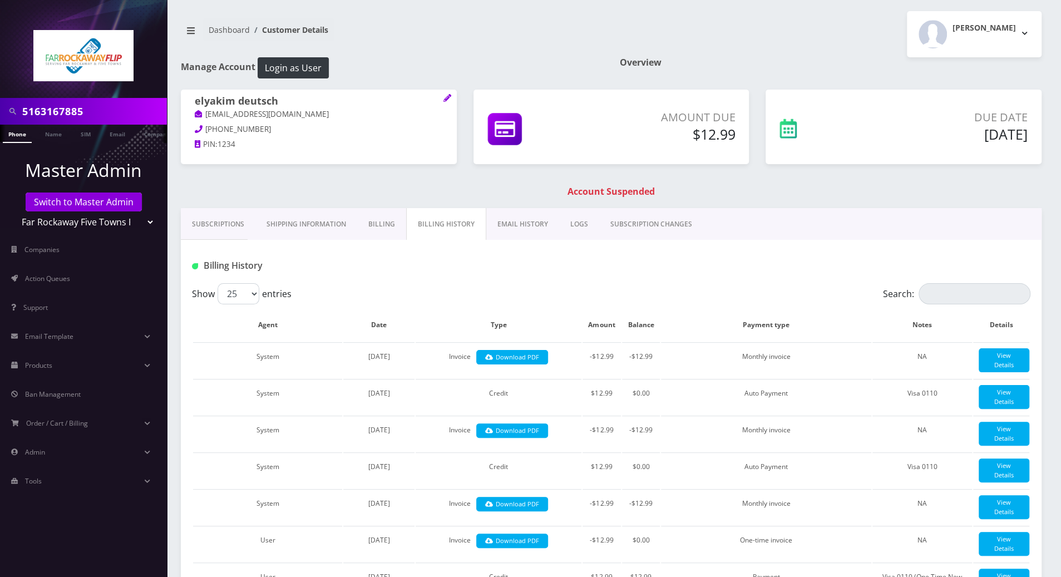
click at [377, 228] on link "Billing" at bounding box center [381, 224] width 49 height 32
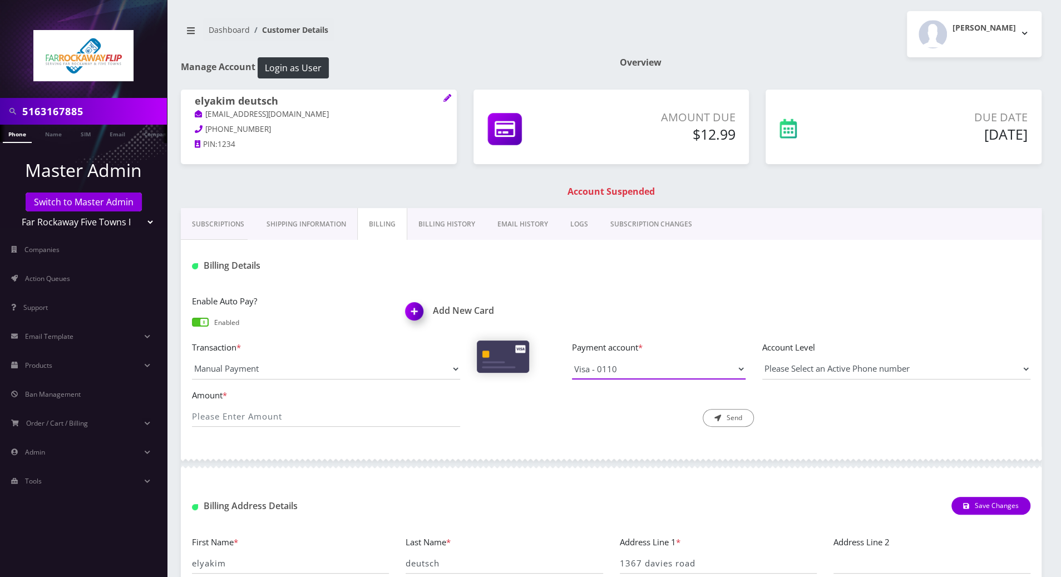
click at [739, 367] on select "Visa - 0110" at bounding box center [659, 368] width 174 height 21
click at [272, 72] on button "Login as User" at bounding box center [293, 67] width 71 height 21
drag, startPoint x: 284, startPoint y: 101, endPoint x: 194, endPoint y: 96, distance: 90.3
click at [194, 96] on div "elyakim deutsch tlieberman613+115@gmail.com 347-926-4925 PIN: 1234" at bounding box center [319, 125] width 276 height 70
copy h1 "elyakim deutsch"
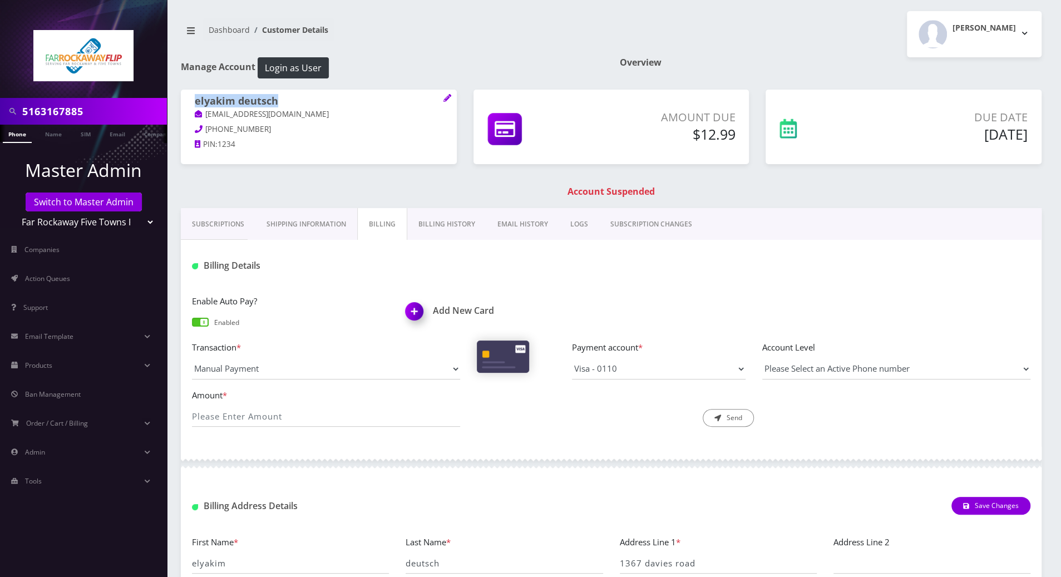
click at [312, 222] on link "Shipping Information" at bounding box center [306, 224] width 102 height 32
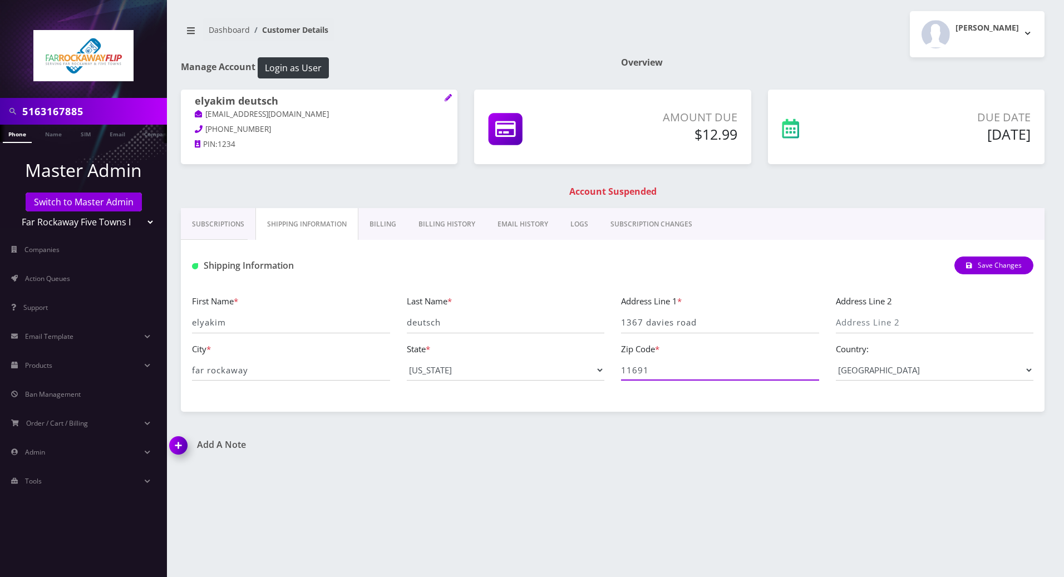
drag, startPoint x: 664, startPoint y: 376, endPoint x: 611, endPoint y: 376, distance: 52.9
click at [611, 376] on div "First Name * elyakim Last Name * deutsch Address Line 1 * 1367 davies road Addr…" at bounding box center [613, 341] width 858 height 95
click at [196, 223] on link "Subscriptions" at bounding box center [218, 224] width 75 height 32
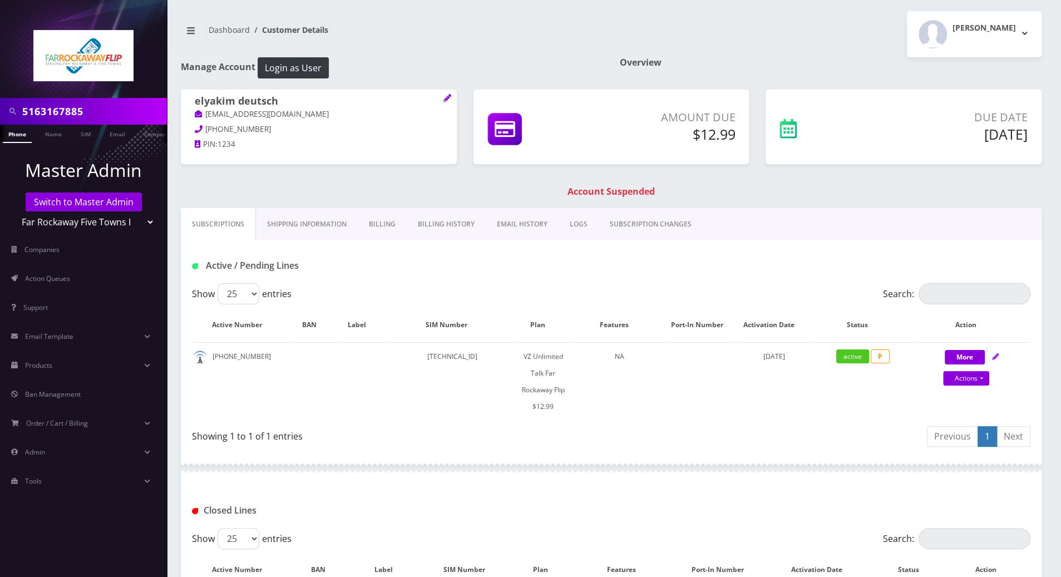
click at [6, 136] on li at bounding box center [5, 136] width 11 height 28
click at [16, 133] on link "Phone" at bounding box center [17, 134] width 29 height 18
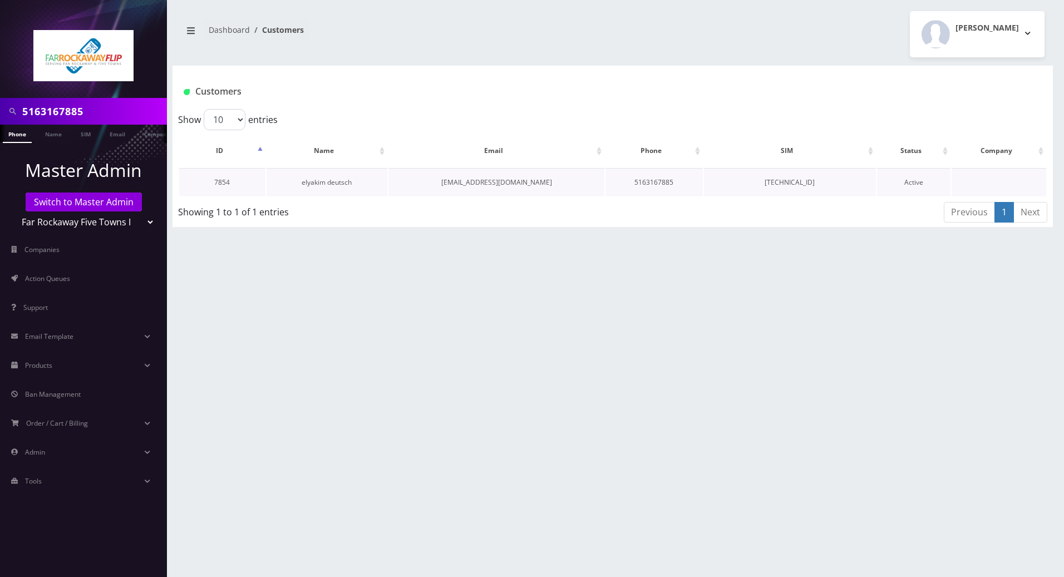
click at [320, 184] on link "elyakim deutsch" at bounding box center [327, 182] width 50 height 9
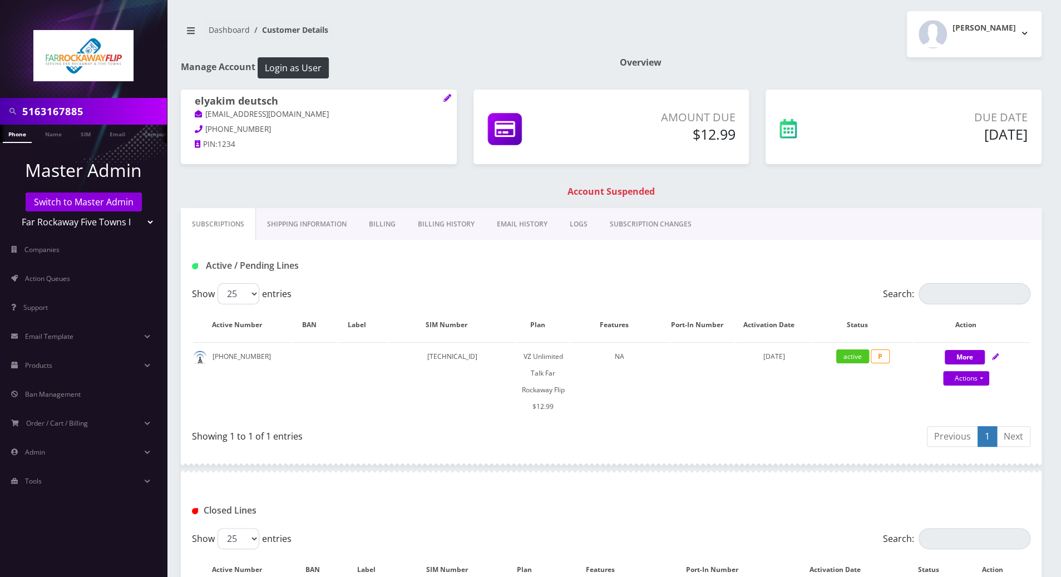
click at [377, 224] on link "Billing" at bounding box center [382, 224] width 49 height 32
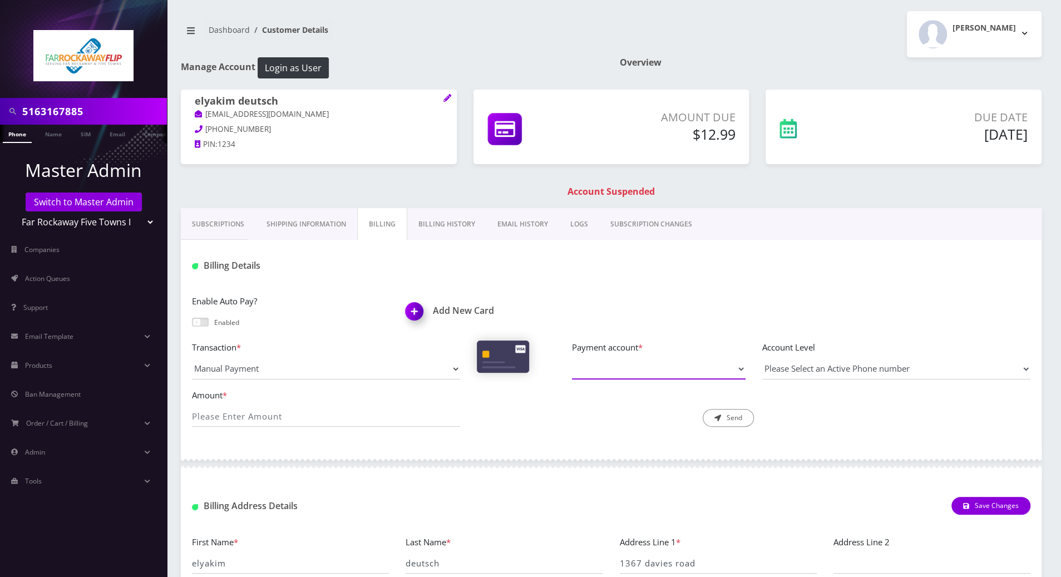
click at [732, 370] on select "Payment account *" at bounding box center [659, 368] width 174 height 21
click at [411, 309] on img at bounding box center [416, 315] width 33 height 33
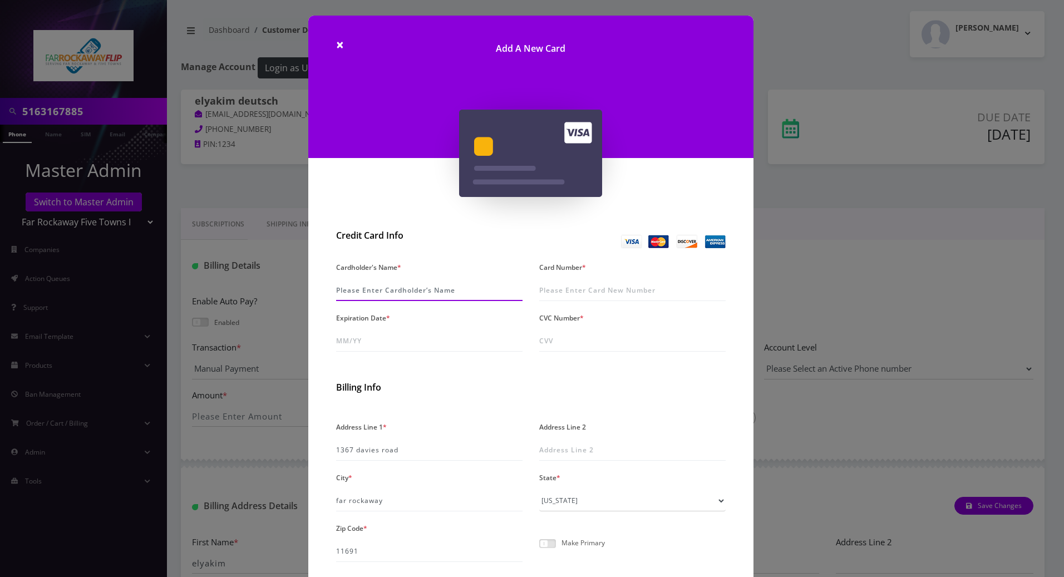
click at [424, 291] on input "Cardholder's Name *" at bounding box center [429, 290] width 186 height 21
type input "Elyakim Deutsch"
click at [691, 288] on input "Card Number *" at bounding box center [632, 290] width 186 height 21
paste input "4246 3154 3487 6478"
type input "4246 3154 3487 6478"
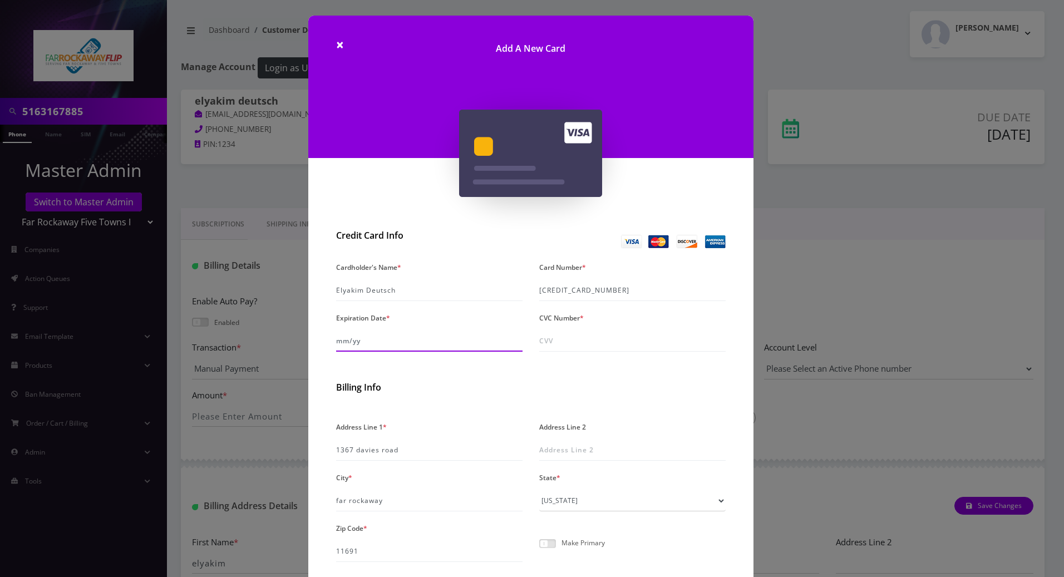
drag, startPoint x: 375, startPoint y: 336, endPoint x: 285, endPoint y: 336, distance: 90.2
click at [285, 336] on div "× Add A New Card Credit Card Info Cardholder's Name * Elyakim Deutsch Card Numb…" at bounding box center [532, 288] width 1064 height 577
type input "02/30"
click at [567, 341] on input "CVC Number *" at bounding box center [632, 341] width 186 height 21
type input "665"
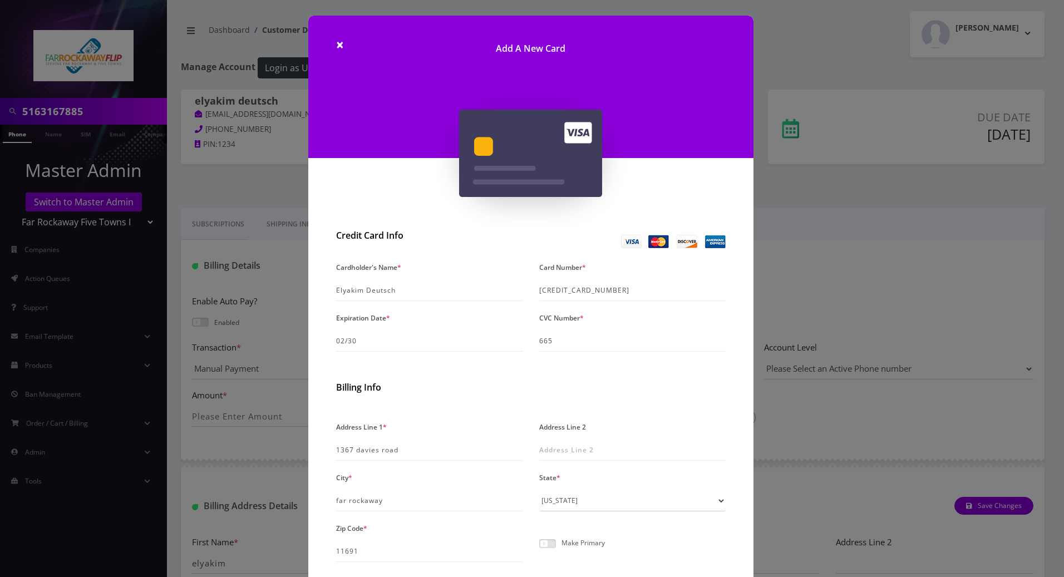
click at [723, 382] on h2 "Billing Info" at bounding box center [531, 387] width 390 height 11
click at [462, 450] on input "1367 davies road" at bounding box center [429, 450] width 186 height 21
click at [541, 541] on span at bounding box center [547, 543] width 17 height 9
click at [539, 550] on input "checkbox" at bounding box center [539, 550] width 0 height 0
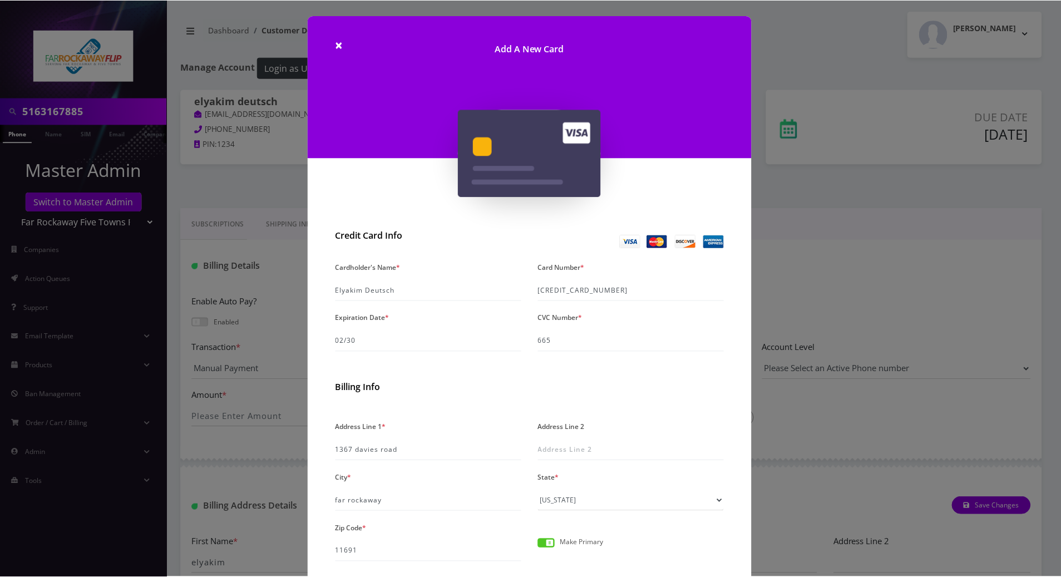
scroll to position [87, 0]
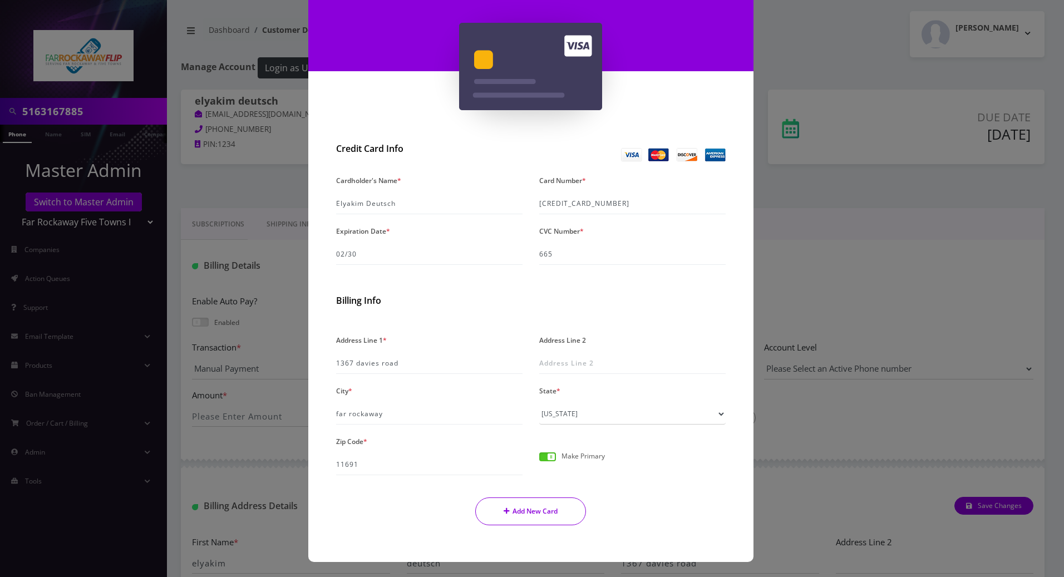
click at [533, 511] on button "Add New Card" at bounding box center [530, 512] width 111 height 28
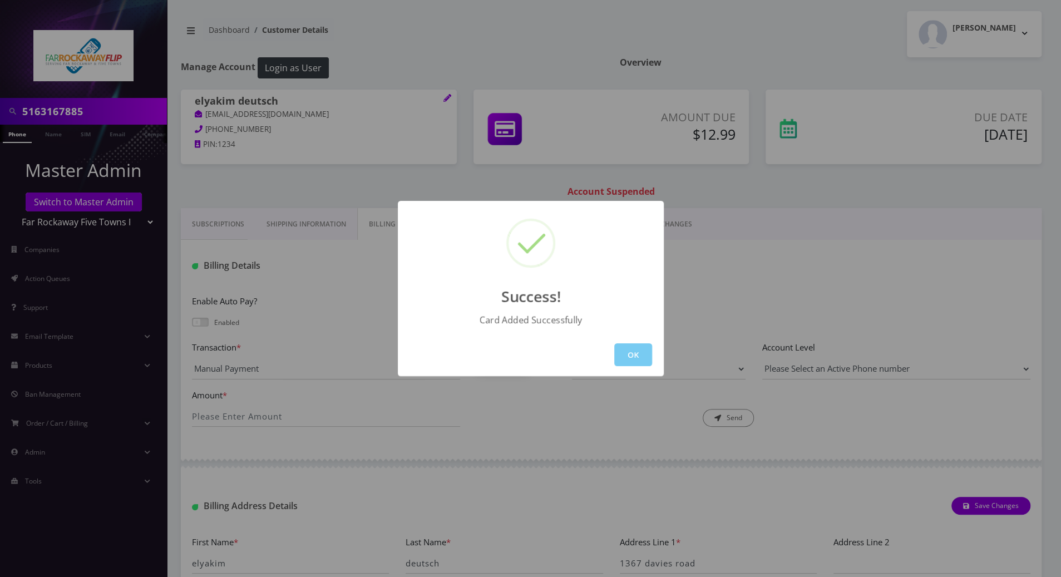
click at [633, 356] on button "OK" at bounding box center [633, 354] width 38 height 23
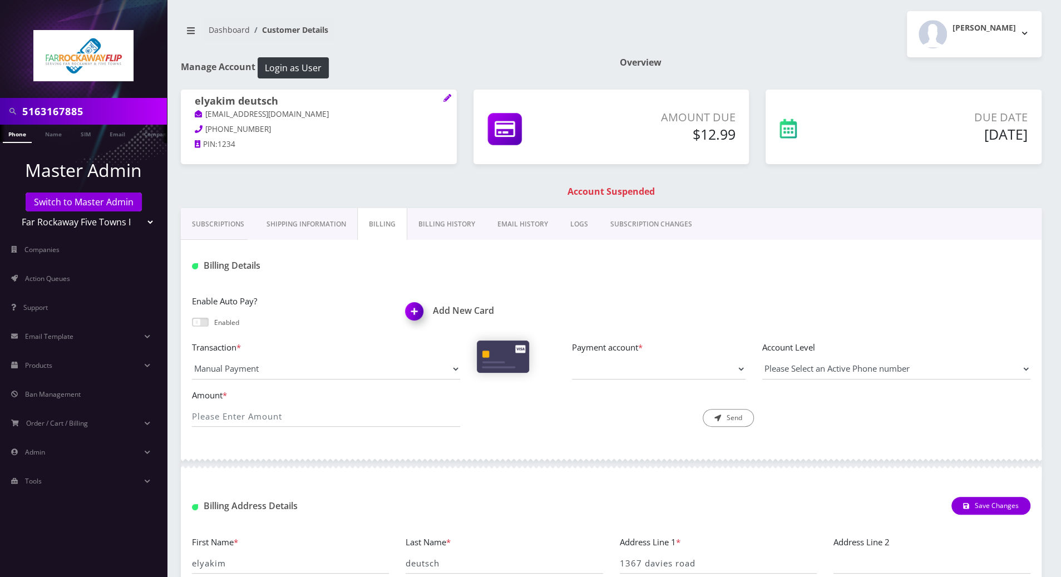
click at [437, 439] on div "Enable Auto Pay? Enabled Add New Card Transaction * Manual Payment Custom Charg…" at bounding box center [611, 365] width 861 height 164
click at [21, 132] on link "Phone" at bounding box center [17, 134] width 29 height 18
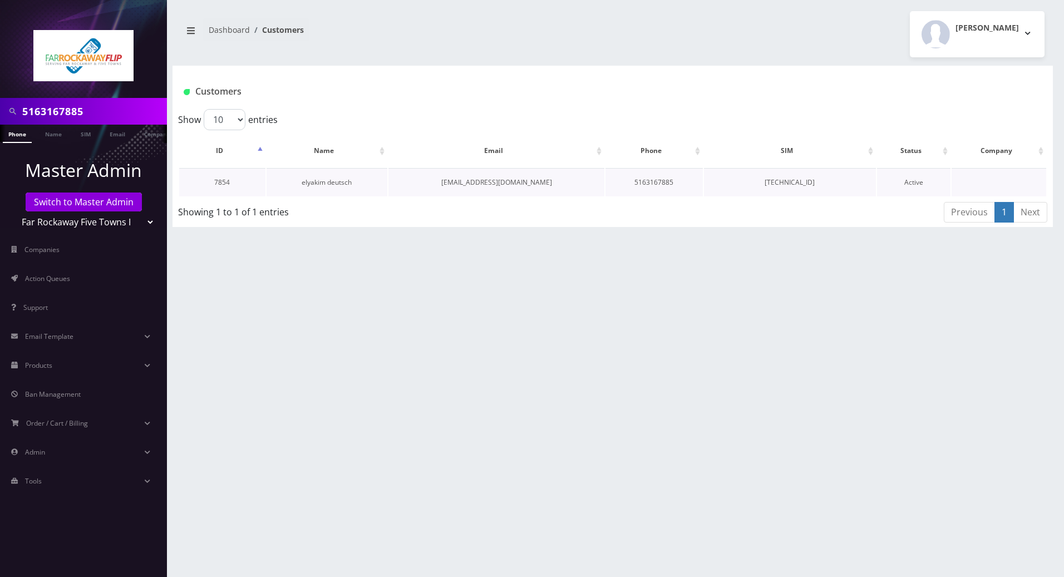
click at [316, 184] on link "elyakim deutsch" at bounding box center [327, 182] width 50 height 9
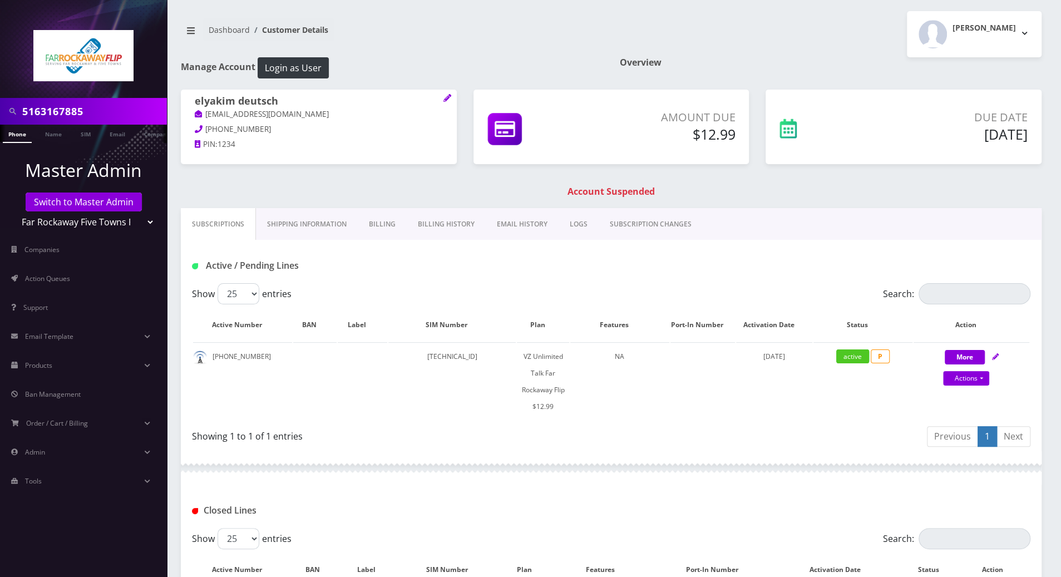
click at [373, 225] on link "Billing" at bounding box center [382, 224] width 49 height 32
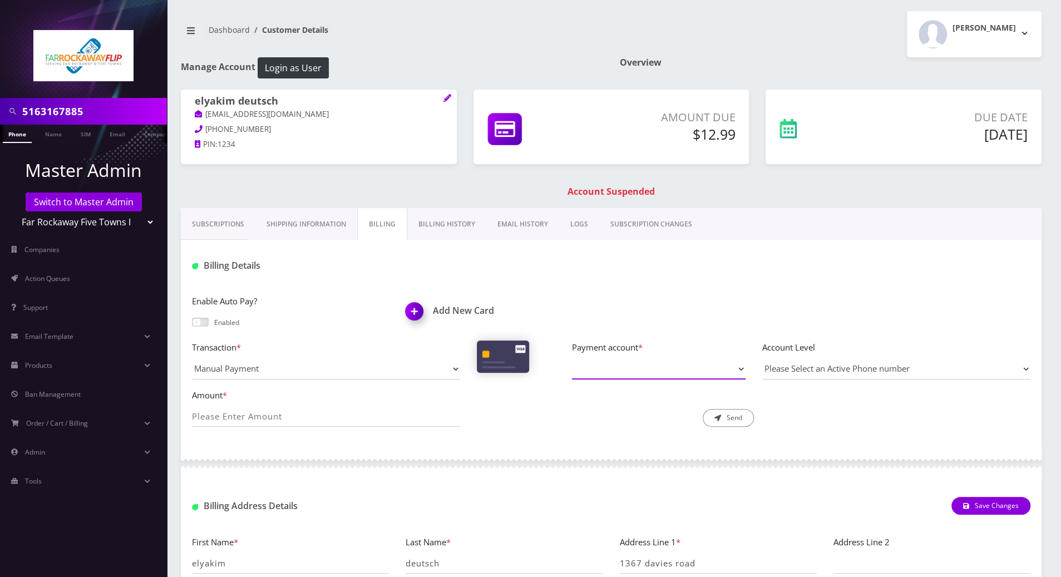
click at [735, 370] on select "Payment account *" at bounding box center [659, 368] width 174 height 21
click at [200, 321] on span at bounding box center [200, 322] width 17 height 9
click at [192, 327] on input "checkbox" at bounding box center [192, 327] width 0 height 0
click at [291, 278] on div "Billing Details" at bounding box center [611, 261] width 861 height 43
click at [18, 136] on link "Phone" at bounding box center [17, 134] width 29 height 18
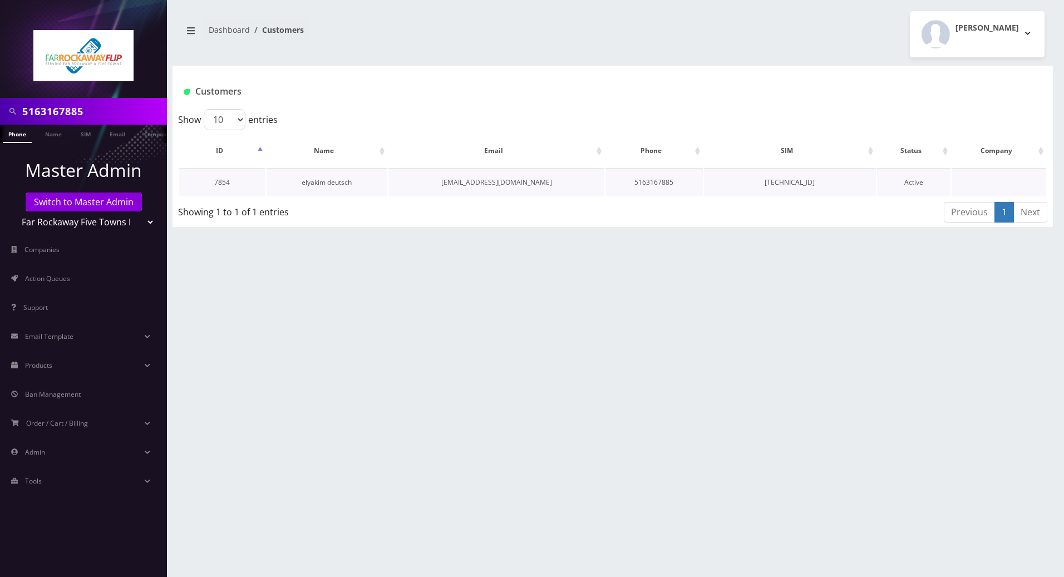
click at [304, 183] on link "elyakim deutsch" at bounding box center [327, 182] width 50 height 9
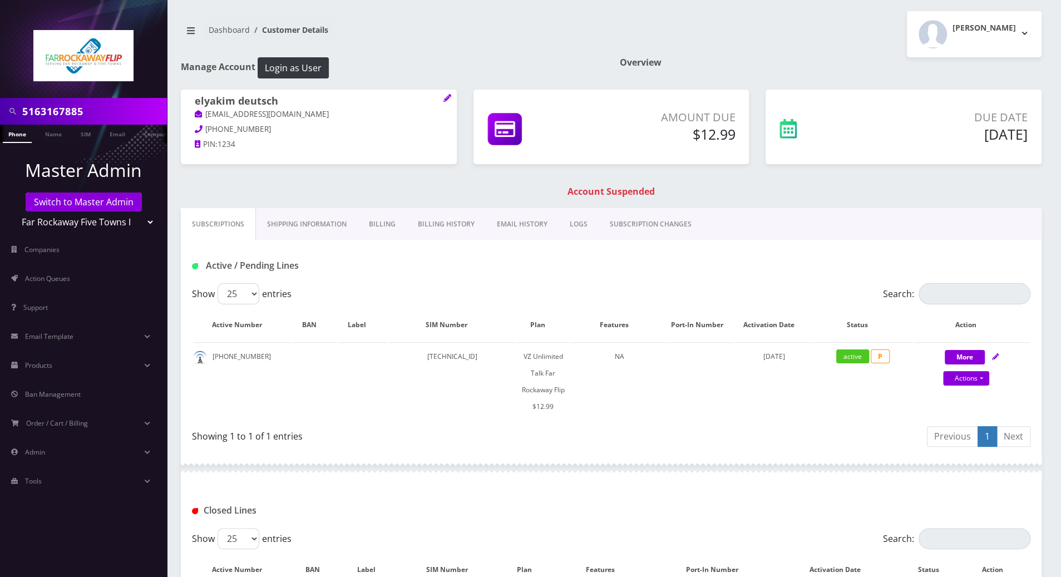
click at [311, 224] on link "Shipping Information" at bounding box center [307, 224] width 102 height 32
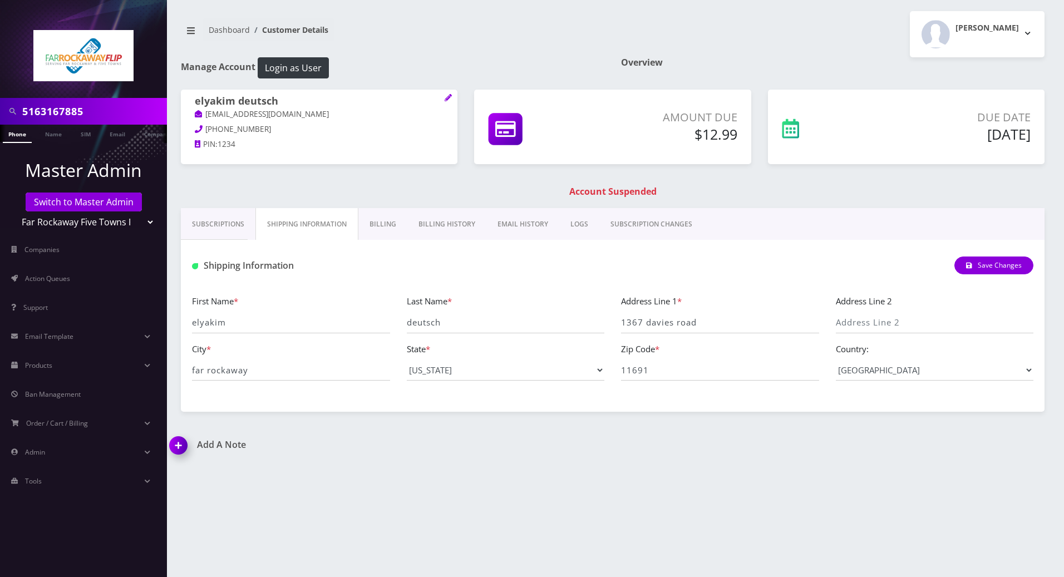
click at [383, 224] on link "Billing" at bounding box center [382, 224] width 49 height 32
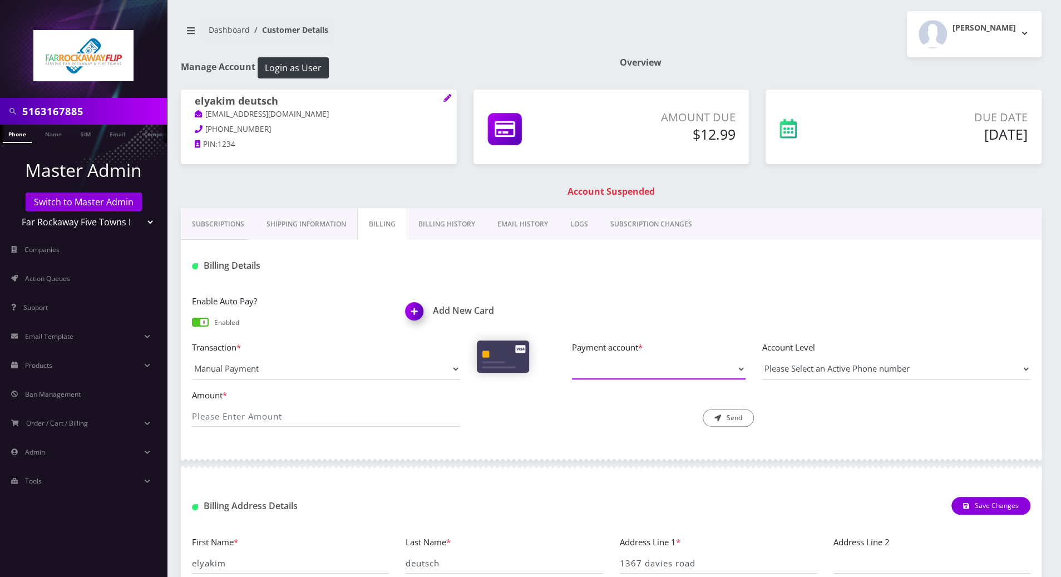
click at [671, 363] on select "Payment account *" at bounding box center [659, 368] width 174 height 21
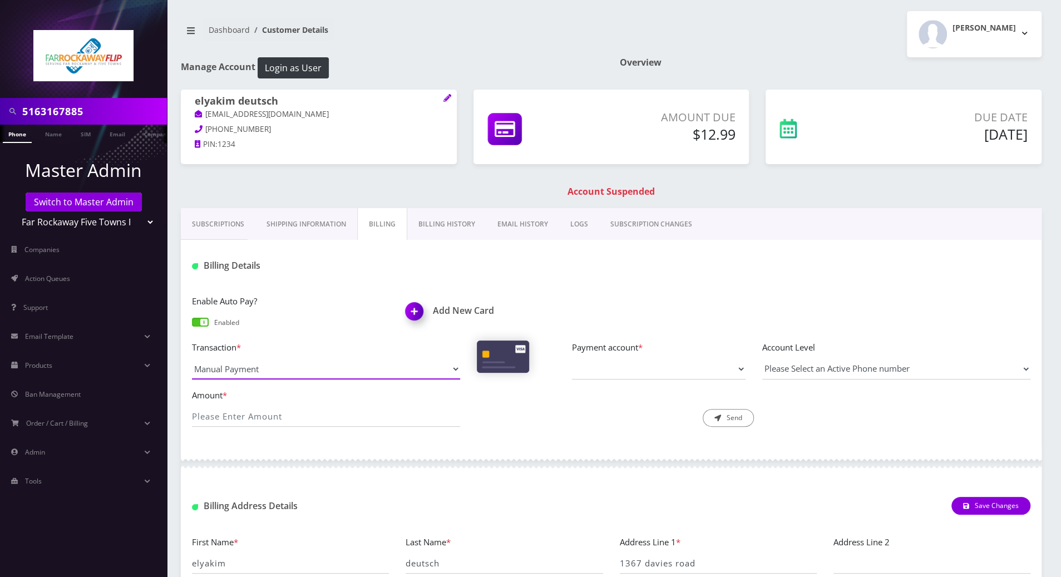
click at [452, 367] on select "Manual Payment Custom Charge Manual Credit Custom Invoice" at bounding box center [326, 368] width 268 height 21
click at [192, 358] on select "Manual Payment Custom Charge Manual Credit Custom Invoice" at bounding box center [326, 368] width 268 height 21
click at [258, 416] on input "Amount *" at bounding box center [326, 416] width 268 height 21
type input "12.99"
click at [802, 371] on select "Please Select an Active Phone number 5163167885" at bounding box center [896, 368] width 268 height 21
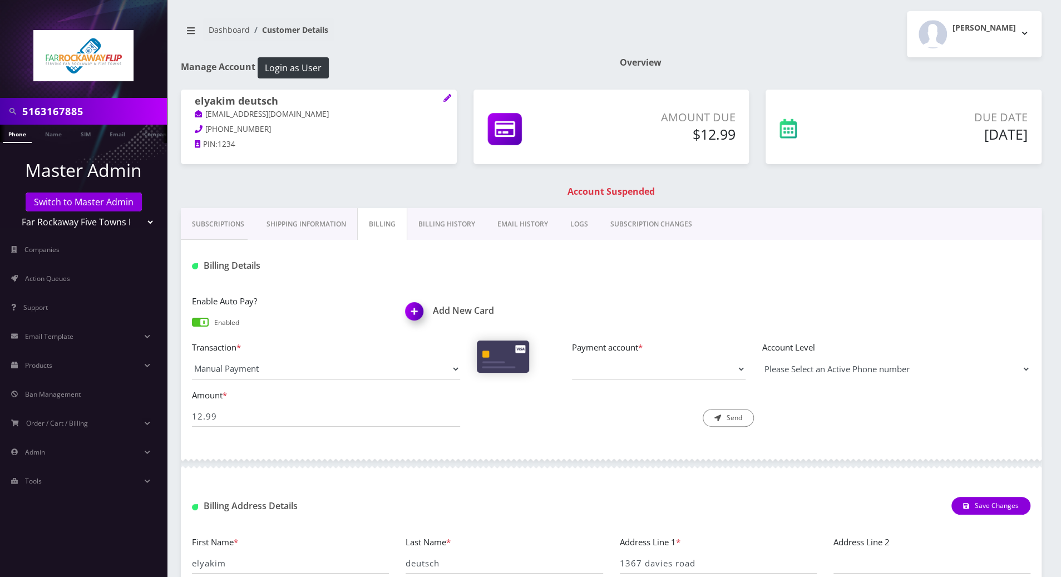
select select "202801"
click at [762, 358] on select "Please Select an Active Phone number 5163167885" at bounding box center [896, 368] width 268 height 21
drag, startPoint x: 591, startPoint y: 413, endPoint x: 681, endPoint y: 382, distance: 94.9
click at [590, 413] on div "Description * Send" at bounding box center [611, 407] width 285 height 39
drag, startPoint x: 739, startPoint y: 368, endPoint x: 732, endPoint y: 367, distance: 7.3
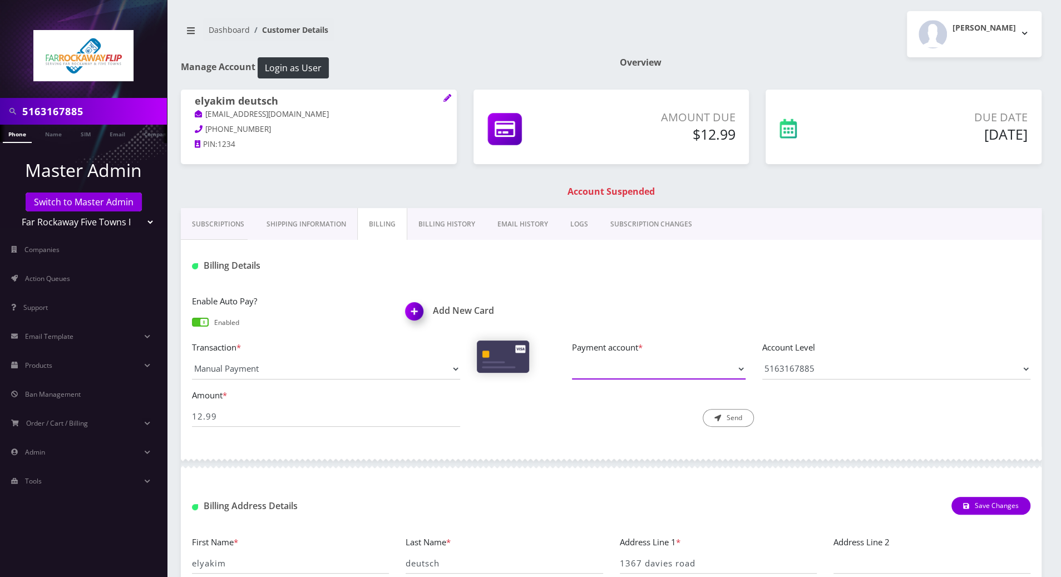
click at [735, 367] on select "Payment account *" at bounding box center [659, 368] width 174 height 21
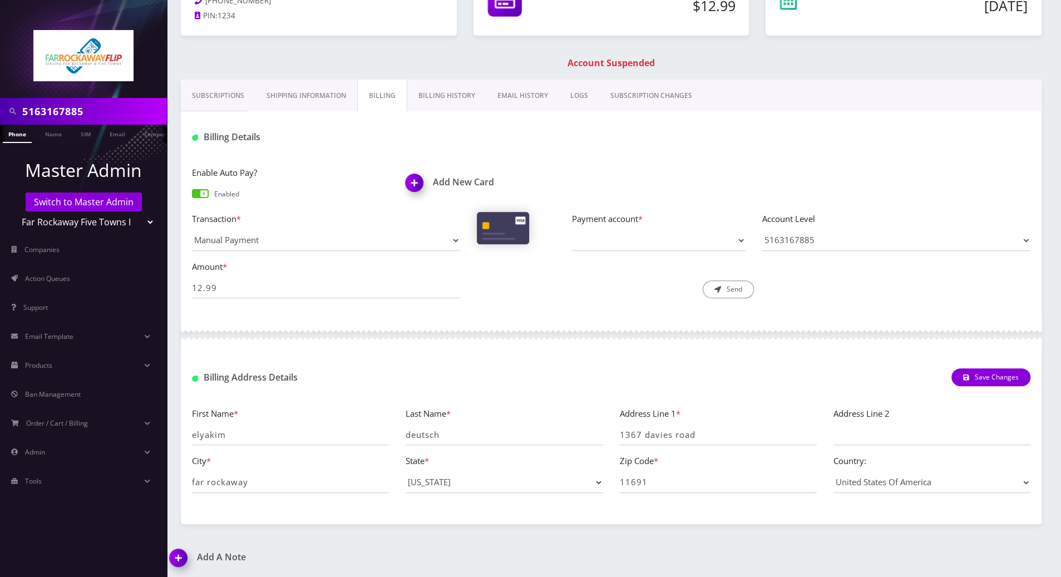
click at [581, 304] on div "Amount * 12.99 Description * Send" at bounding box center [611, 284] width 855 height 48
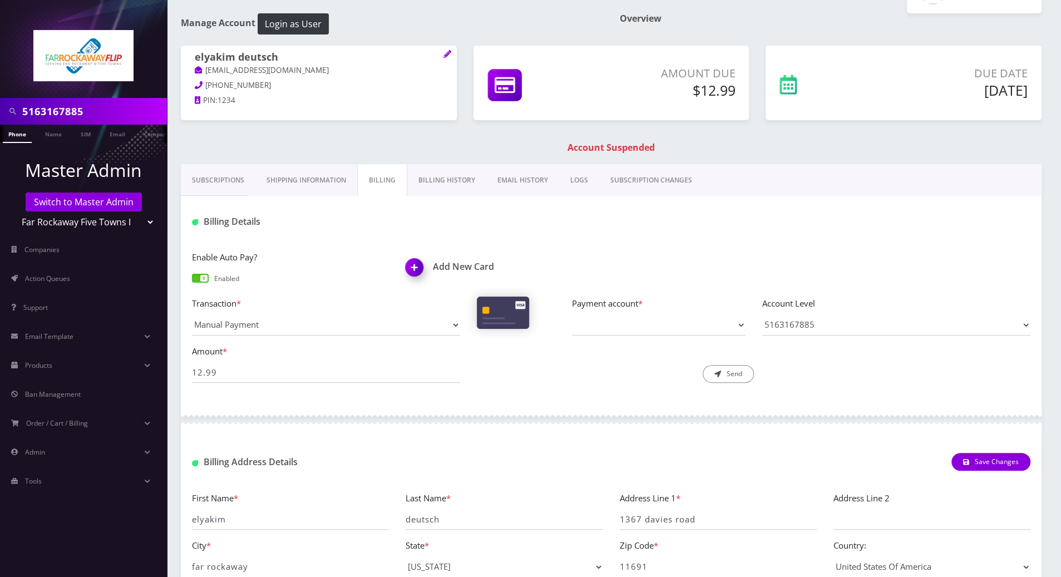
scroll to position [0, 0]
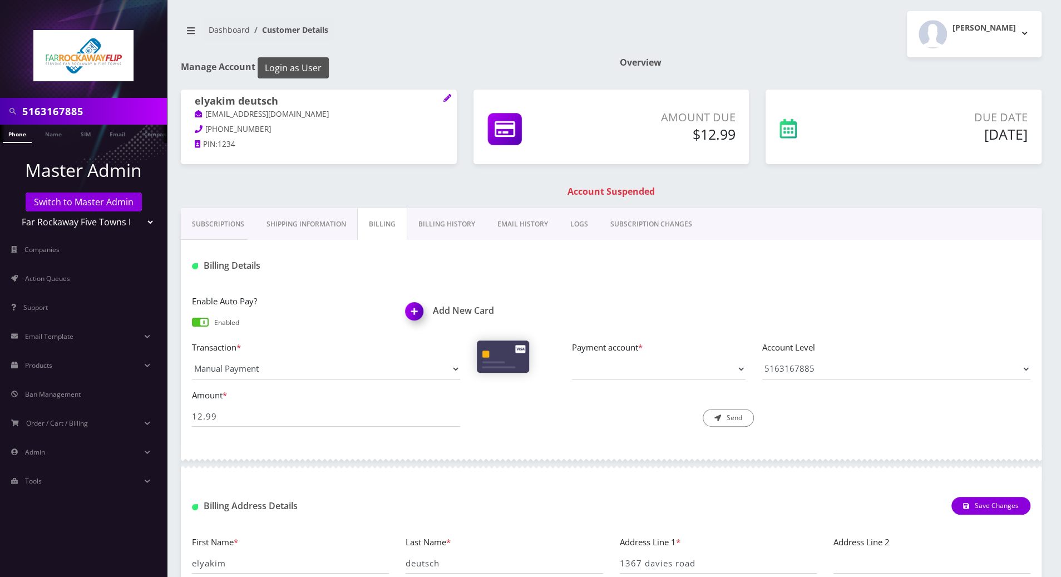
click at [289, 63] on button "Login as User" at bounding box center [293, 67] width 71 height 21
click at [11, 132] on link "Phone" at bounding box center [17, 134] width 29 height 18
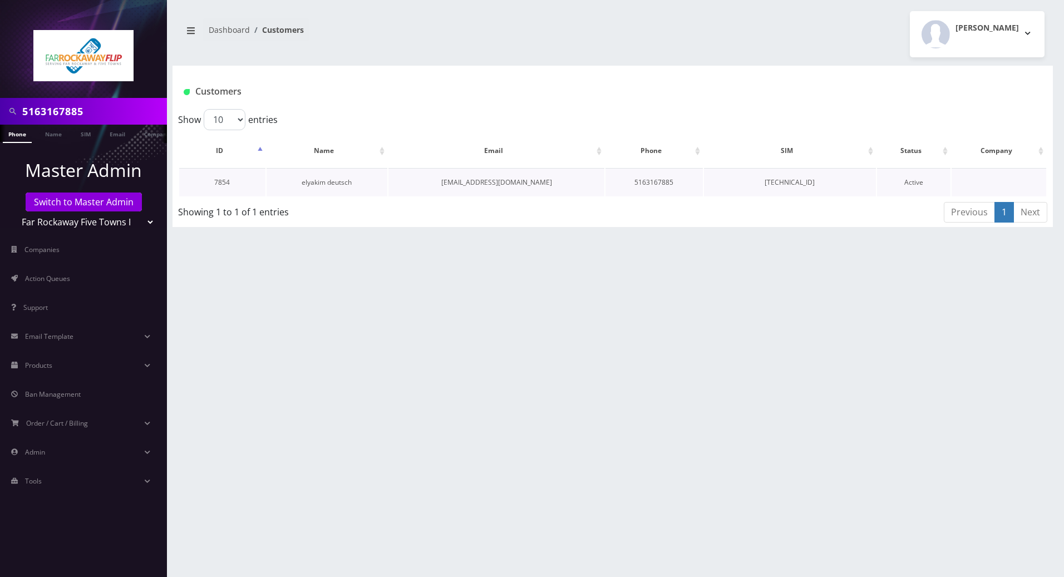
click at [324, 183] on link "elyakim deutsch" at bounding box center [327, 182] width 50 height 9
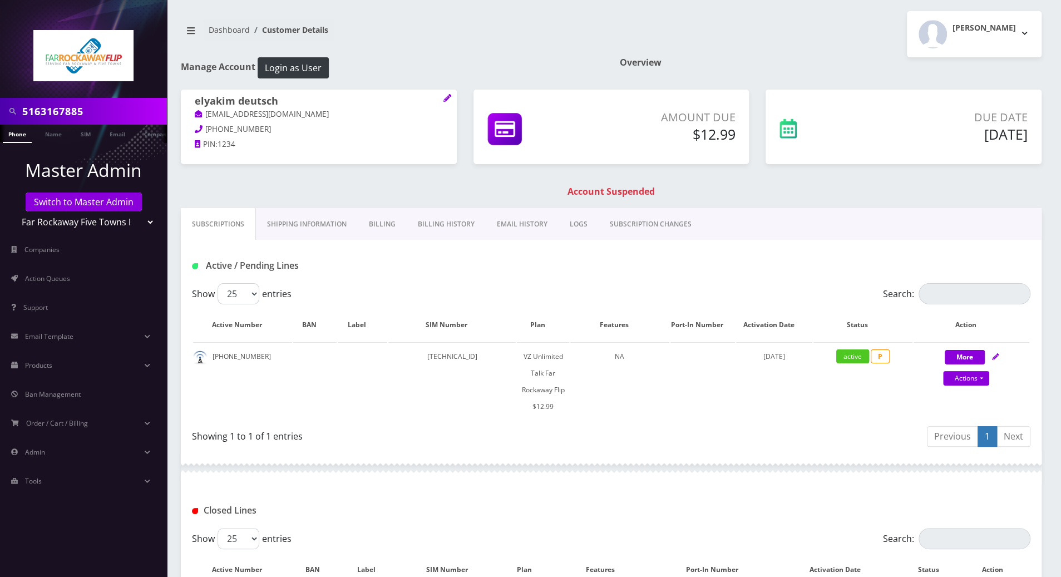
click at [418, 225] on link "Billing History" at bounding box center [446, 224] width 79 height 32
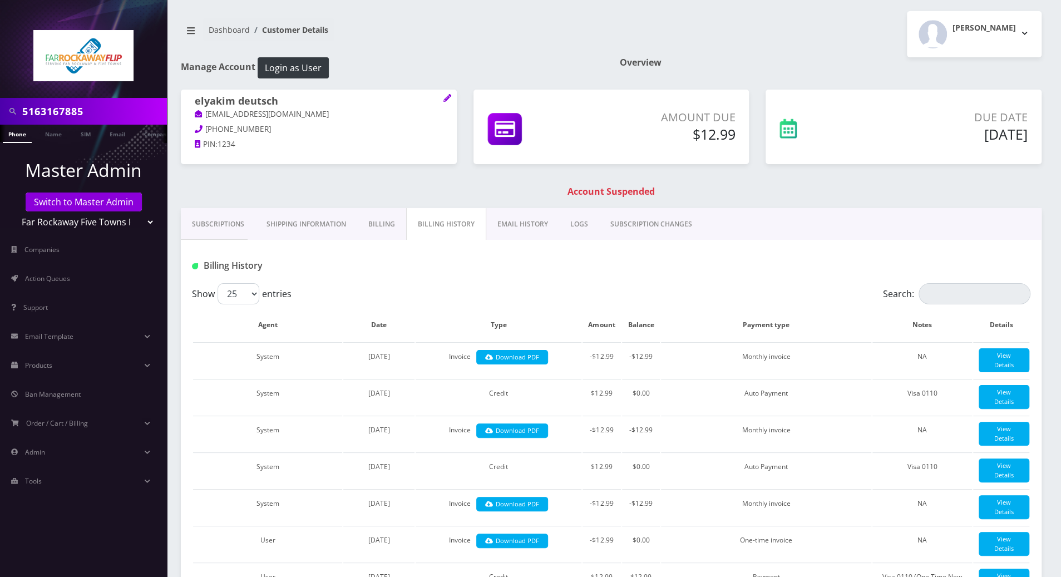
click at [378, 225] on link "Billing" at bounding box center [381, 224] width 49 height 32
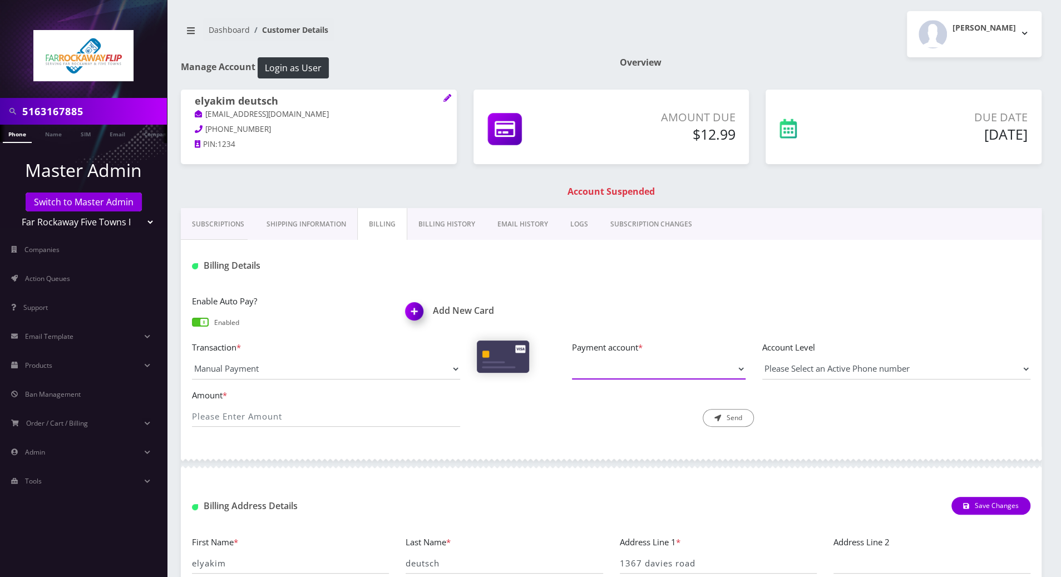
click at [650, 366] on select "Payment account *" at bounding box center [659, 368] width 174 height 21
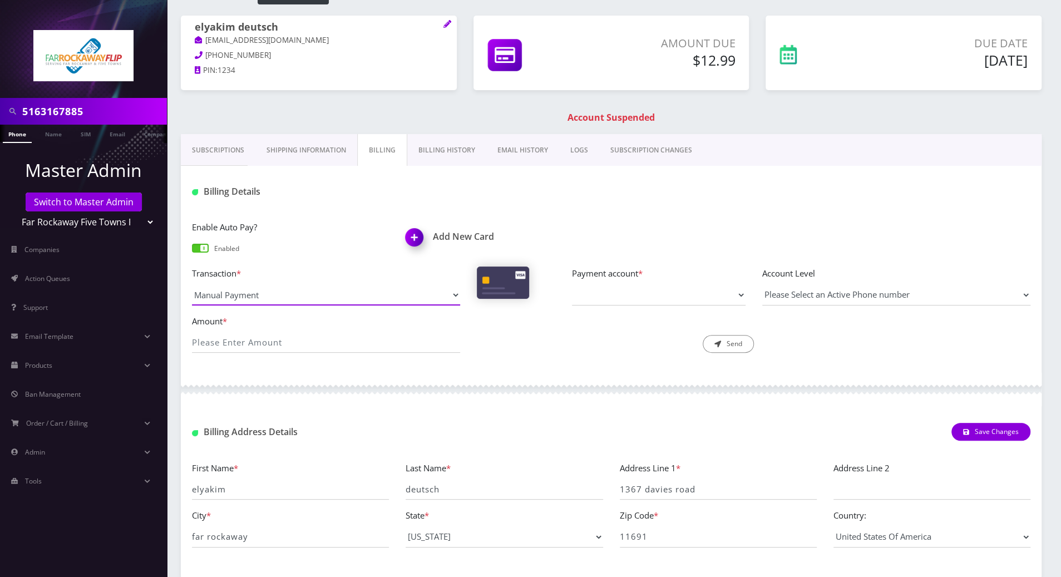
click at [450, 286] on select "Manual Payment Custom Charge Manual Credit Custom Invoice" at bounding box center [326, 294] width 268 height 21
click at [192, 284] on select "Manual Payment Custom Charge Manual Credit Custom Invoice" at bounding box center [326, 294] width 268 height 21
click at [516, 343] on div "Description * Send" at bounding box center [611, 333] width 285 height 39
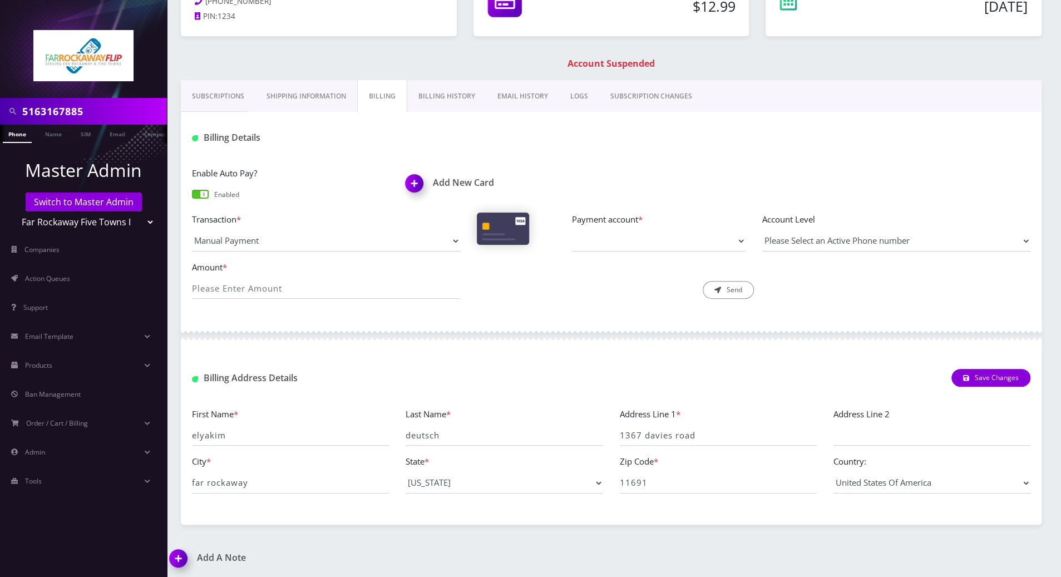
scroll to position [129, 0]
click at [726, 241] on select "Payment account *" at bounding box center [659, 240] width 174 height 21
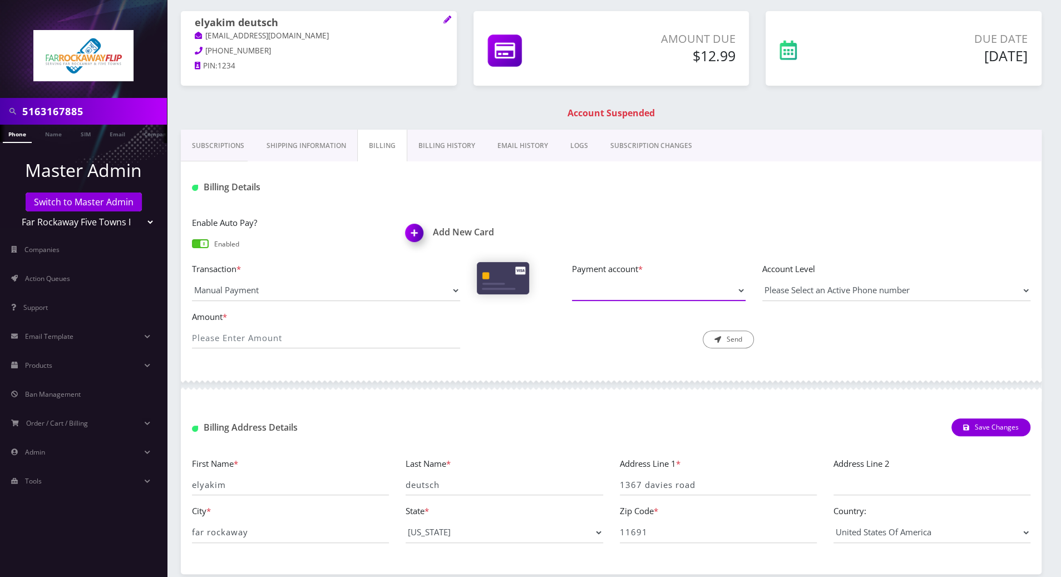
scroll to position [0, 0]
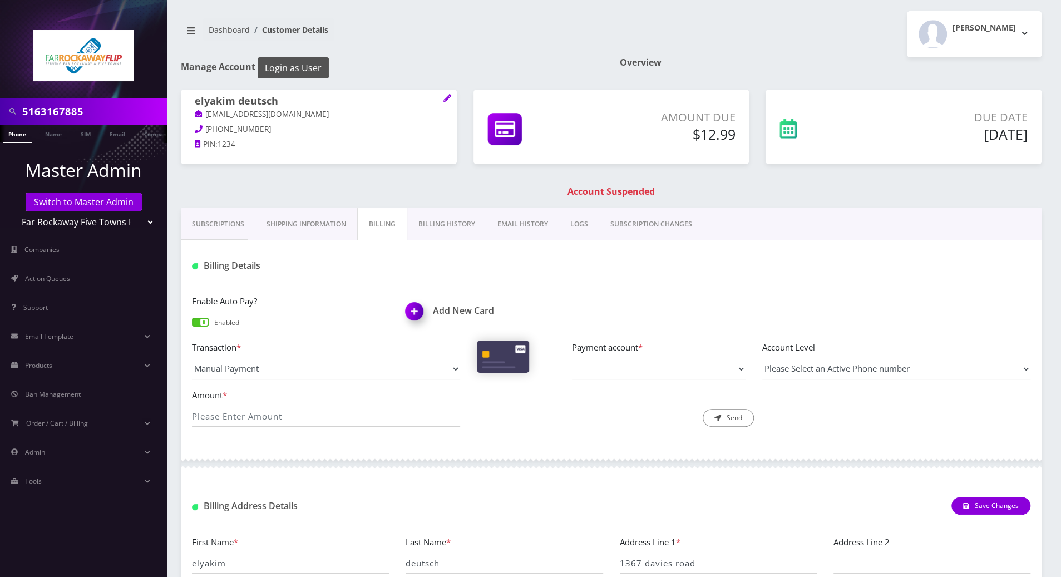
click at [306, 70] on button "Login as User" at bounding box center [293, 67] width 71 height 21
click at [657, 374] on select "Payment account *" at bounding box center [659, 368] width 174 height 21
click at [729, 366] on select "Payment account *" at bounding box center [659, 368] width 174 height 21
click at [728, 367] on select "Payment account *" at bounding box center [659, 368] width 174 height 21
click at [215, 224] on link "Subscriptions" at bounding box center [218, 224] width 75 height 32
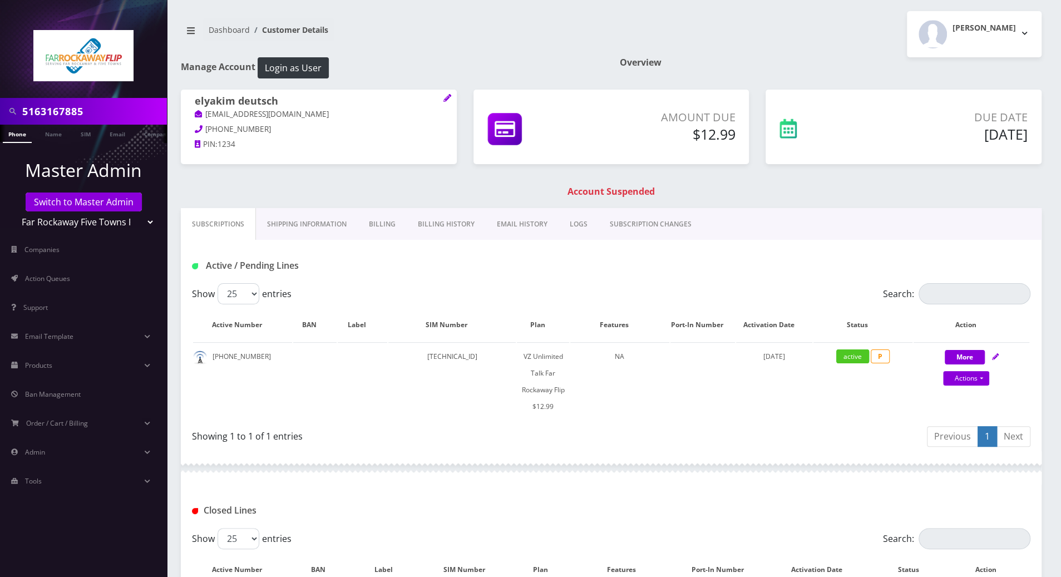
click at [629, 269] on div "Active / Pending Lines" at bounding box center [611, 266] width 855 height 18
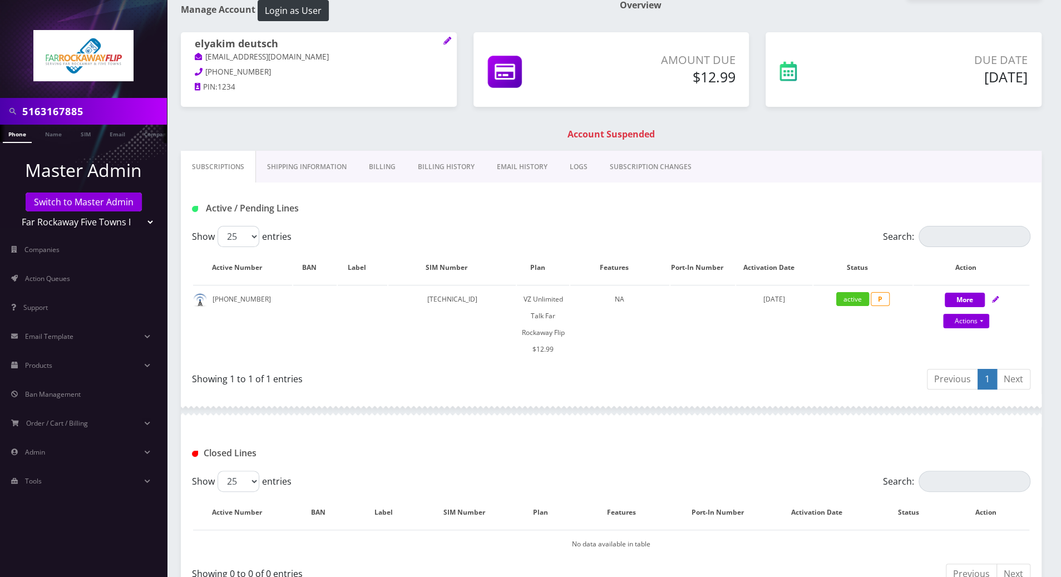
scroll to position [133, 0]
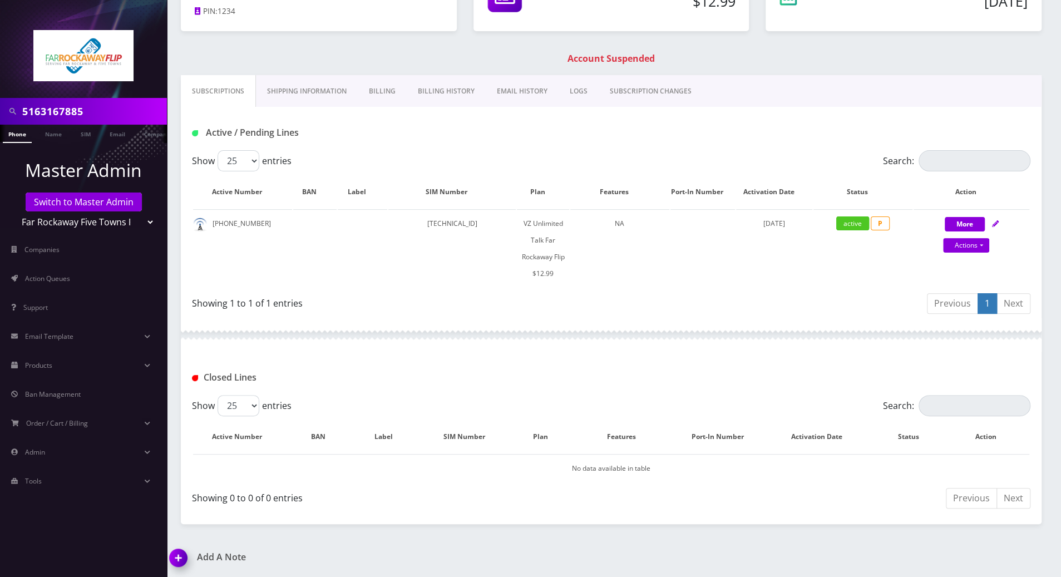
click at [377, 124] on div "Active / Pending Lines" at bounding box center [326, 133] width 285 height 18
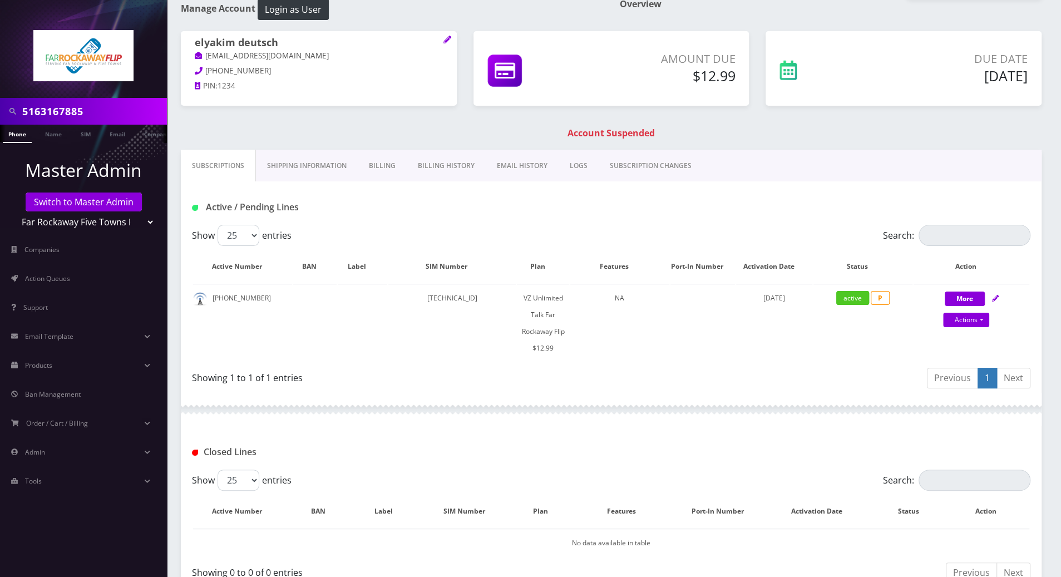
scroll to position [0, 0]
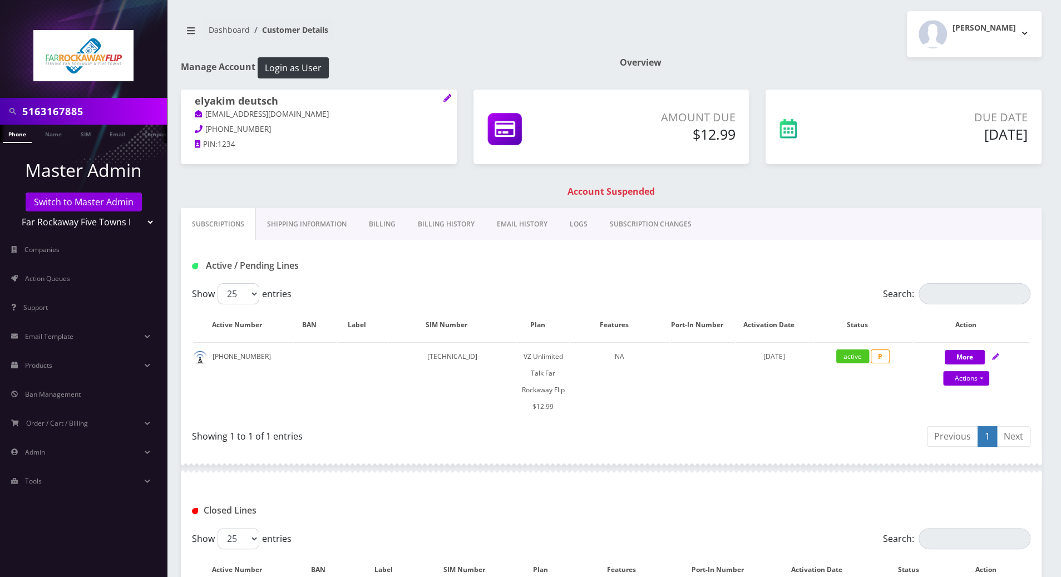
click at [383, 221] on link "Billing" at bounding box center [382, 224] width 49 height 32
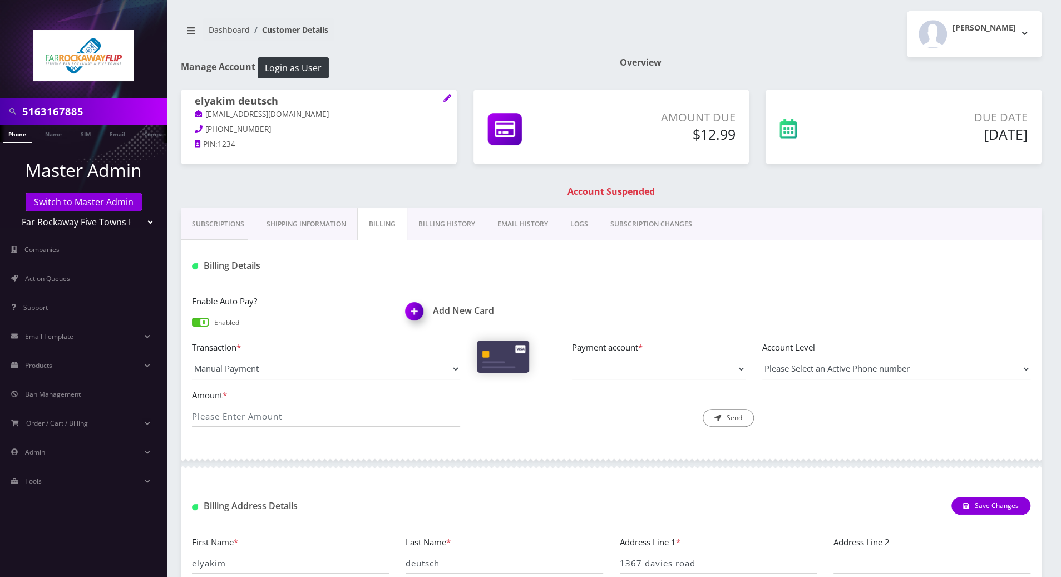
scroll to position [129, 0]
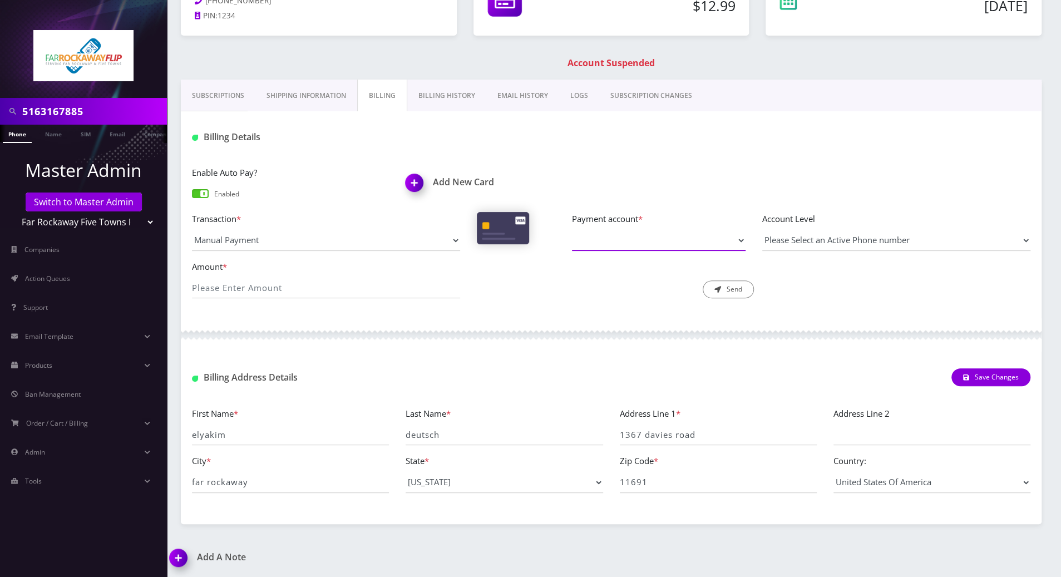
click at [740, 240] on select "Payment account *" at bounding box center [659, 240] width 174 height 21
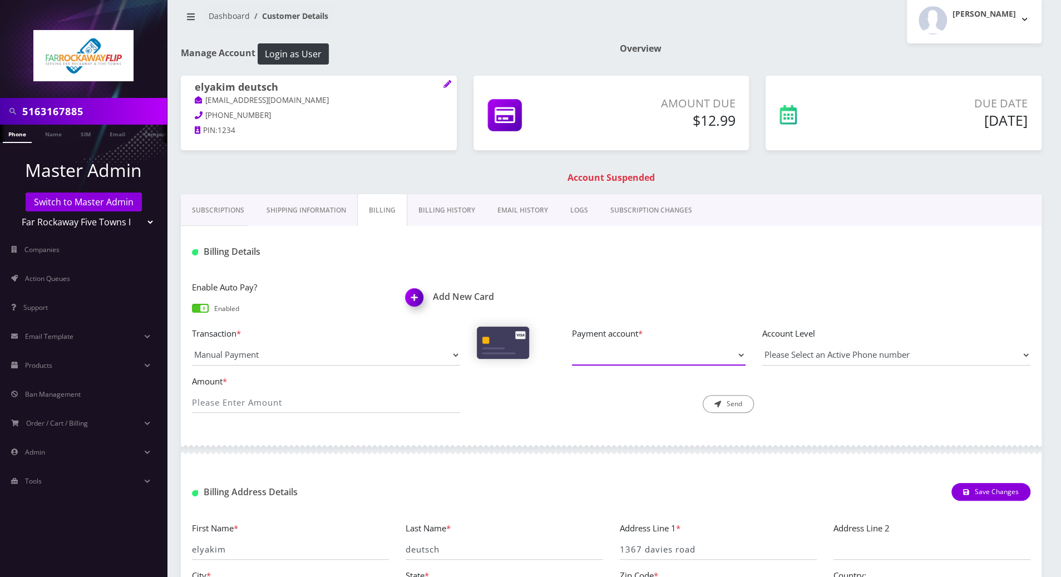
scroll to position [0, 0]
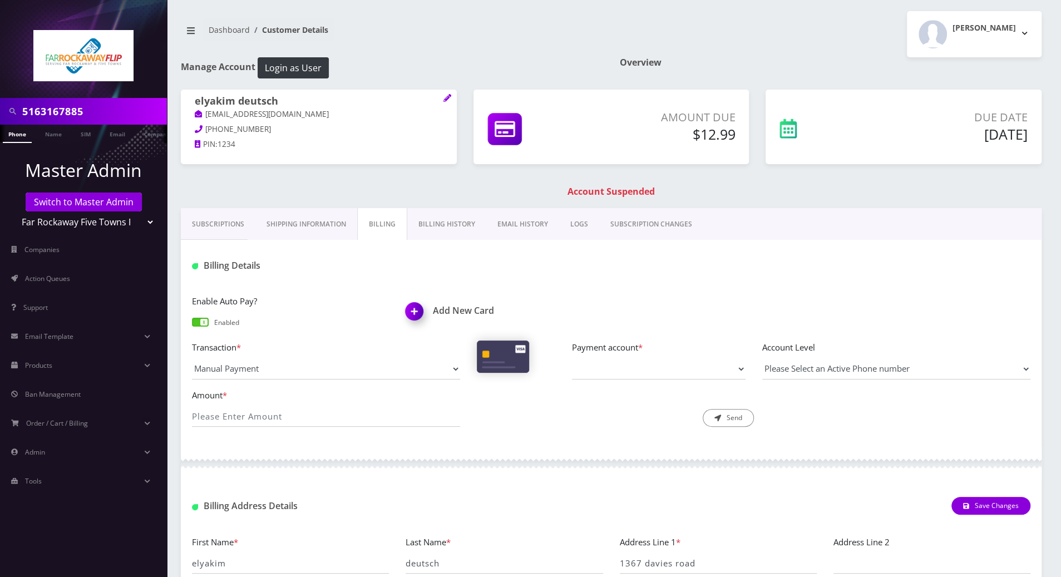
click at [216, 221] on link "Subscriptions" at bounding box center [218, 224] width 75 height 32
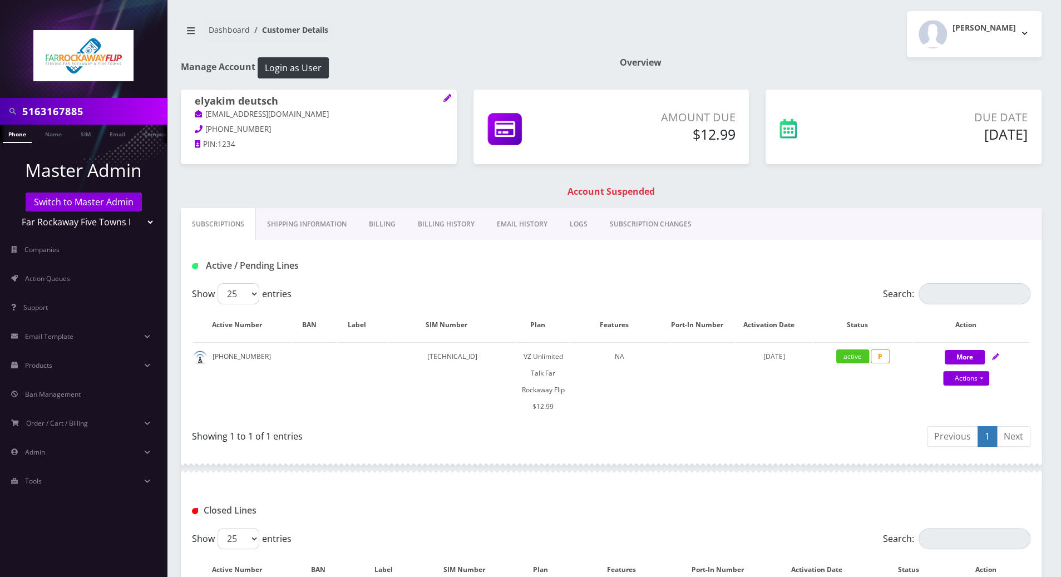
click at [940, 178] on div "elyakim deutsch tlieberman613+115@gmail.com 347-926-4925 PIN: 1234 Amount Due $…" at bounding box center [612, 149] width 878 height 119
click at [755, 489] on div "Closed Lines" at bounding box center [611, 506] width 861 height 43
click at [375, 220] on link "Billing" at bounding box center [382, 224] width 49 height 32
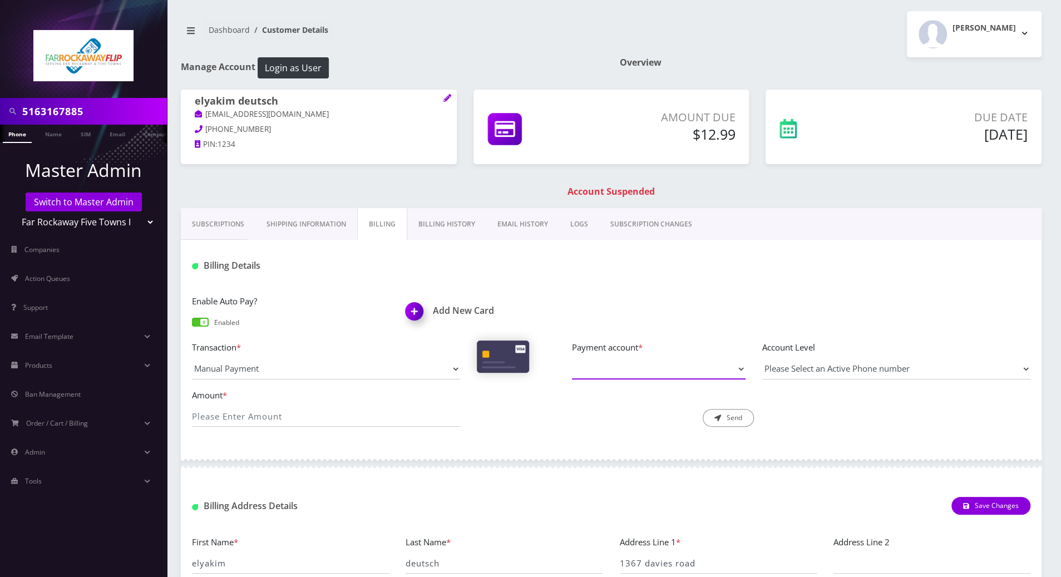
click at [737, 367] on select "Payment account *" at bounding box center [659, 368] width 174 height 21
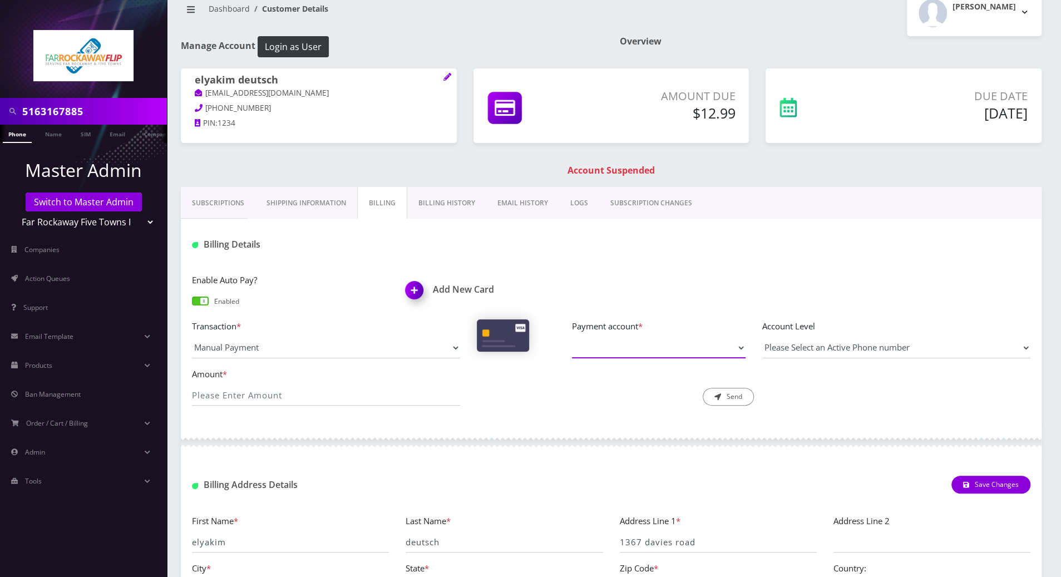
scroll to position [74, 0]
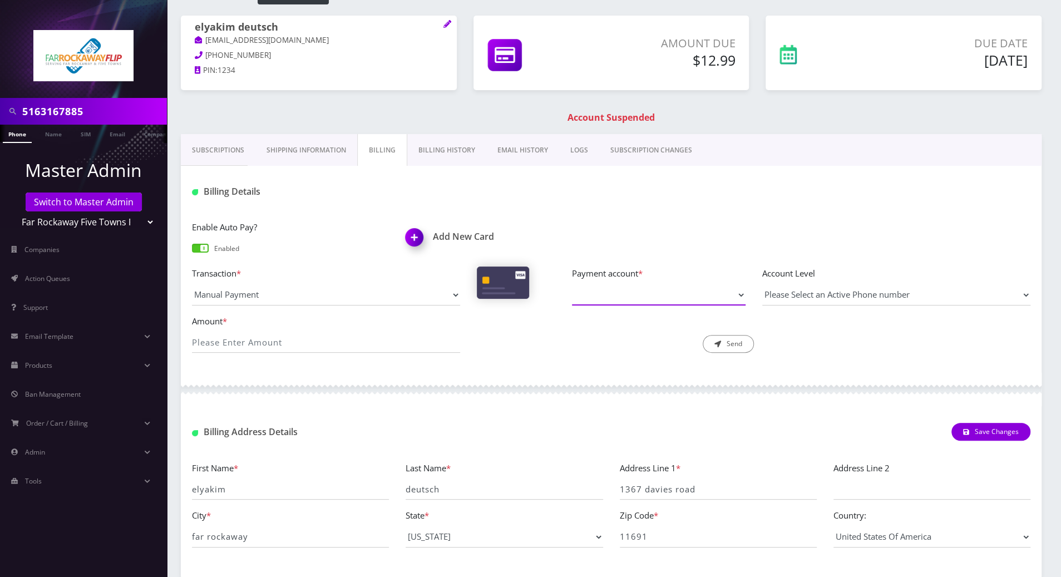
click at [739, 296] on select "Payment account *" at bounding box center [659, 294] width 174 height 21
click at [928, 219] on div "Enable Auto Pay? Enabled Add New Card Transaction * Manual Payment Custom Charg…" at bounding box center [611, 291] width 861 height 164
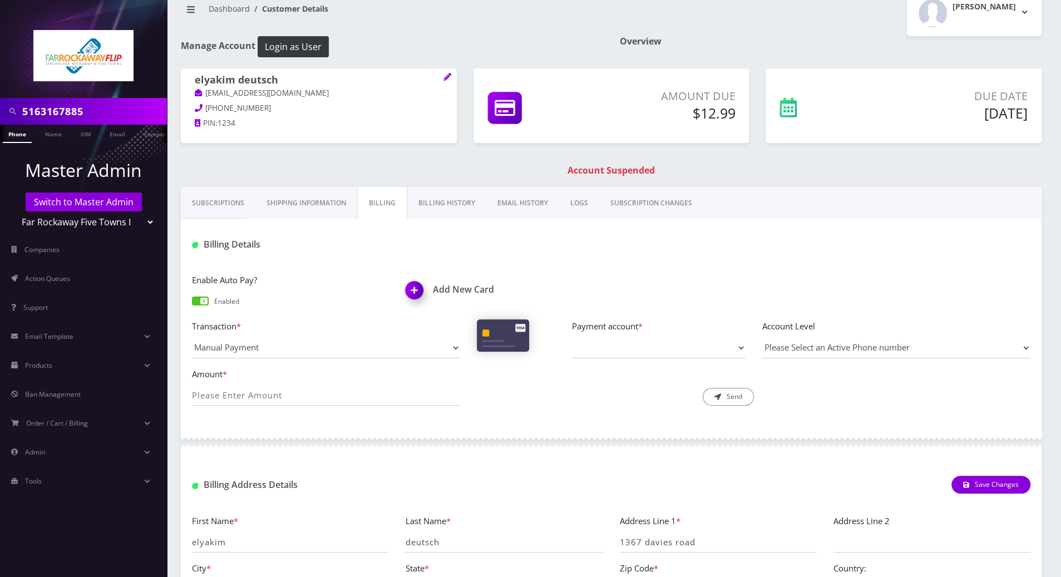
scroll to position [0, 0]
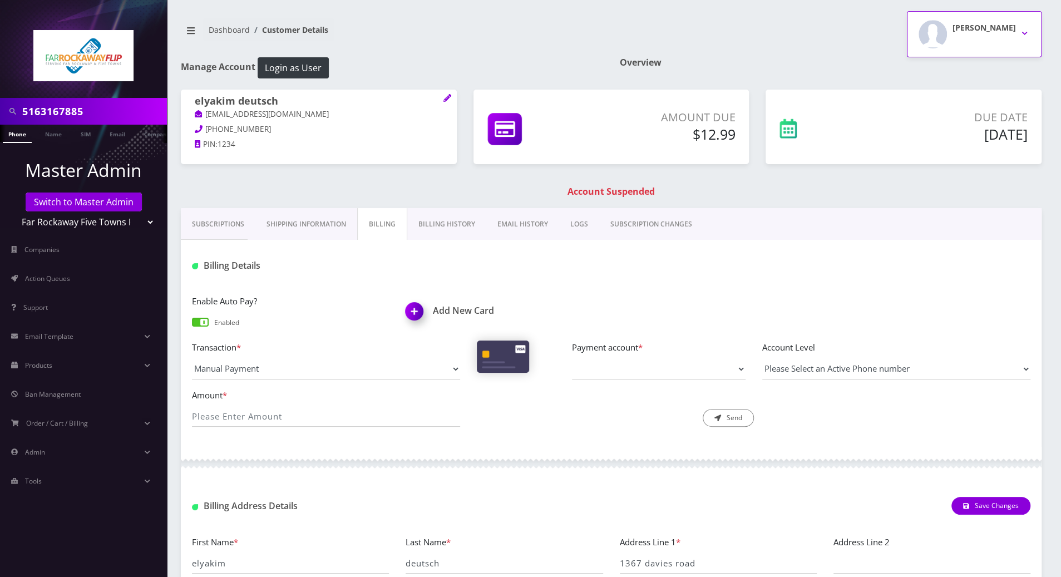
click at [1027, 31] on button "[PERSON_NAME]" at bounding box center [974, 34] width 135 height 46
click at [936, 73] on link "Logout" at bounding box center [974, 71] width 135 height 16
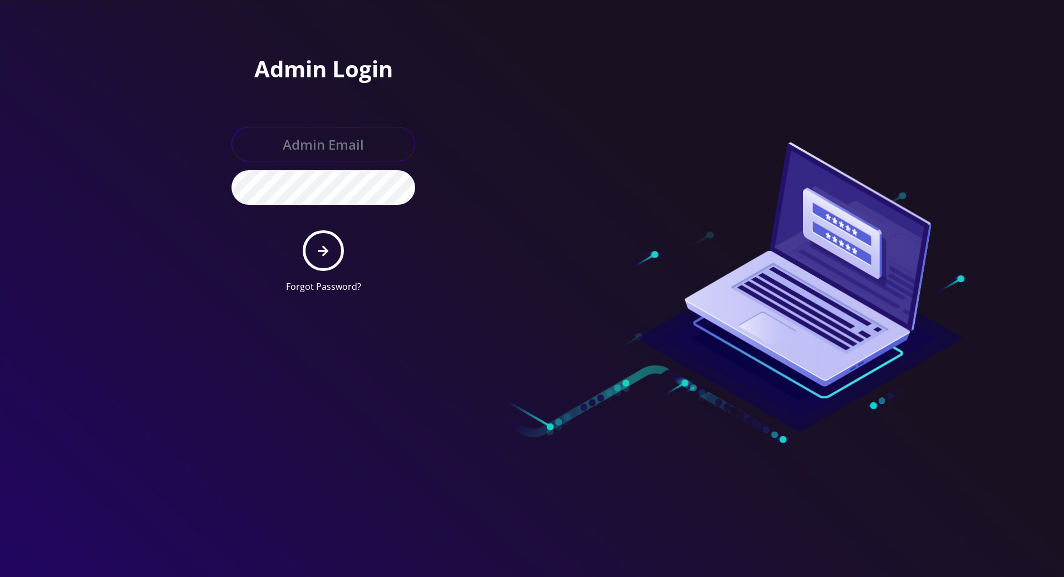
type input "[PERSON_NAME][EMAIL_ADDRESS][DOMAIN_NAME]"
drag, startPoint x: 21, startPoint y: 203, endPoint x: 37, endPoint y: 203, distance: 15.6
click at [21, 203] on div at bounding box center [532, 288] width 1064 height 577
click at [554, 260] on div at bounding box center [690, 151] width 317 height 302
drag, startPoint x: 31, startPoint y: 121, endPoint x: 41, endPoint y: 129, distance: 12.7
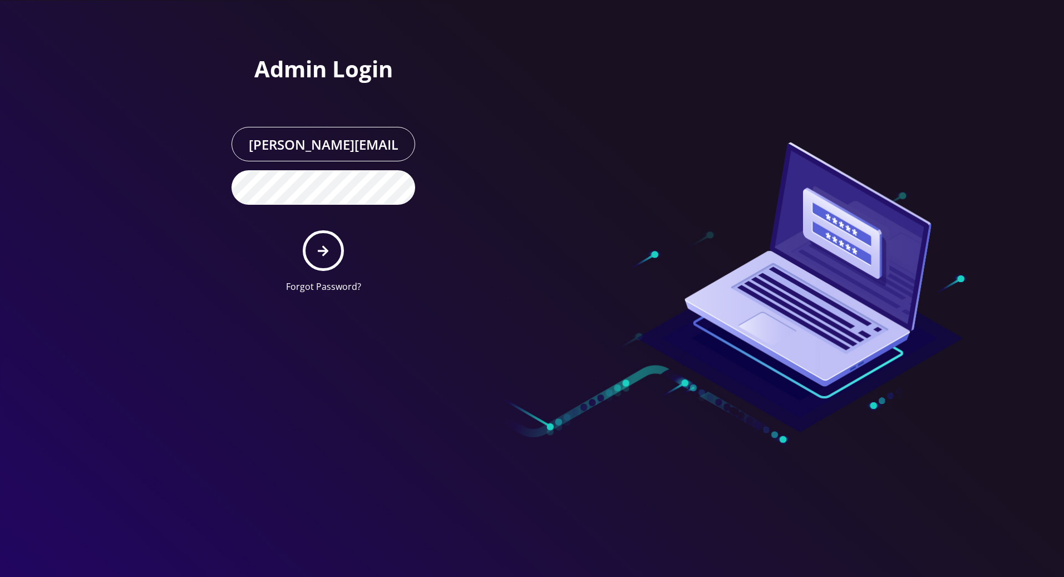
click at [31, 121] on div at bounding box center [532, 288] width 1064 height 577
click at [148, 127] on div at bounding box center [532, 288] width 1064 height 577
click at [325, 253] on icon "submit" at bounding box center [323, 250] width 11 height 11
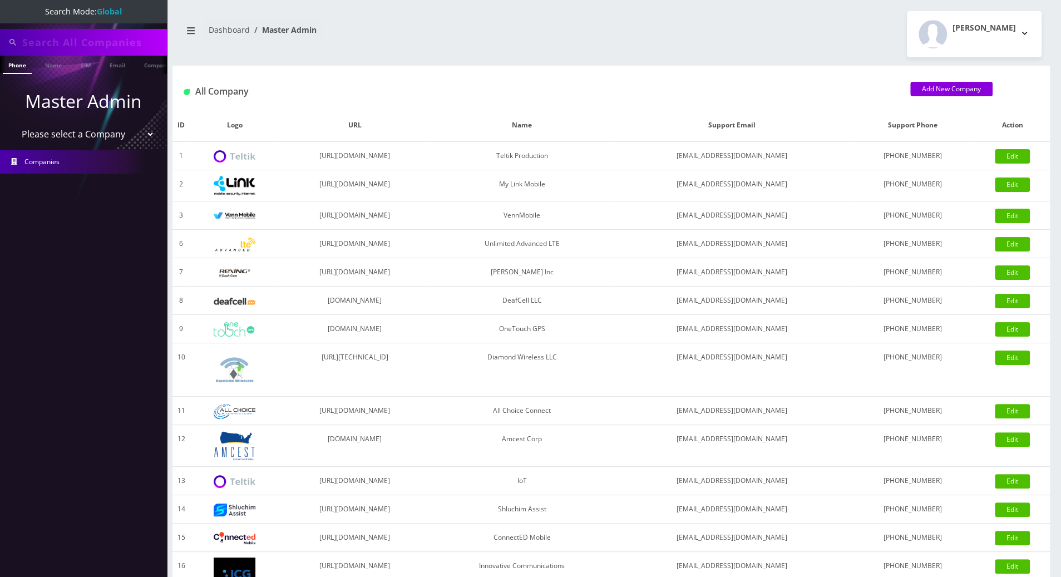
scroll to position [0, 5]
click at [108, 44] on input "text" at bounding box center [93, 42] width 142 height 21
click at [110, 40] on input "text" at bounding box center [93, 42] width 142 height 21
paste input "5163167885"
type input "5163167885"
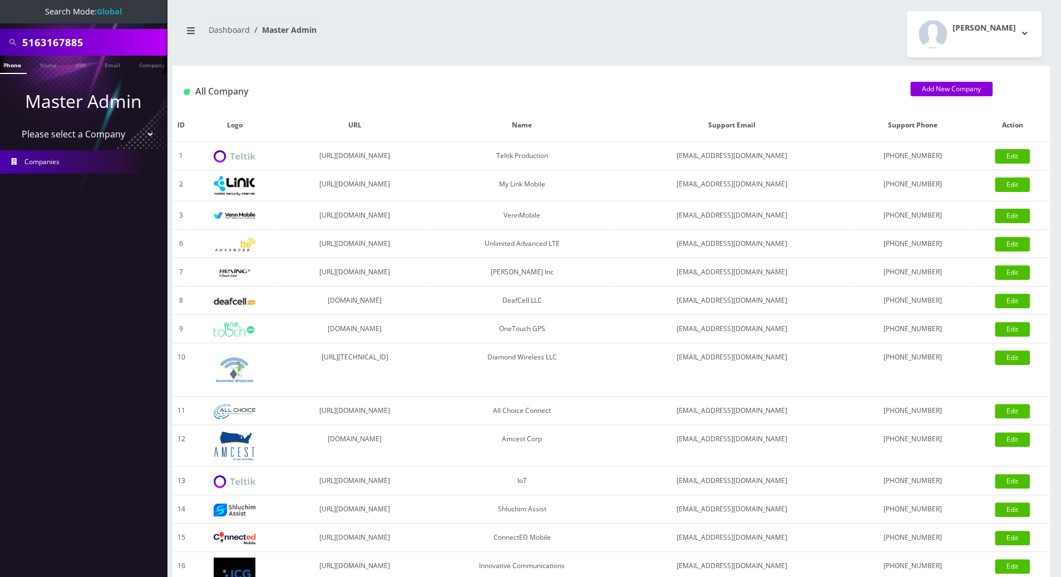
click at [17, 68] on link "Phone" at bounding box center [12, 65] width 29 height 18
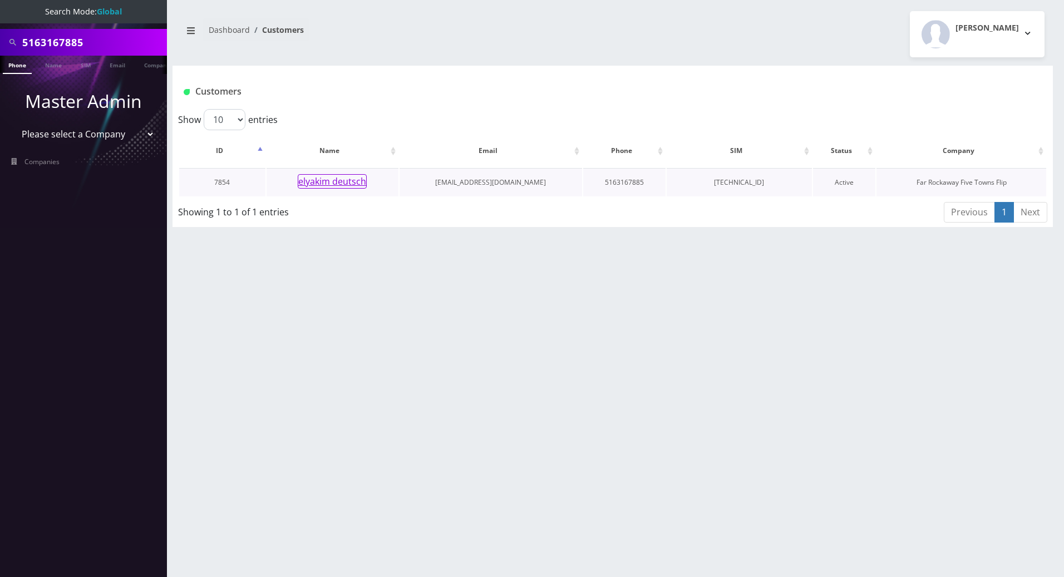
click at [309, 183] on button "elyakim deutsch" at bounding box center [332, 181] width 69 height 14
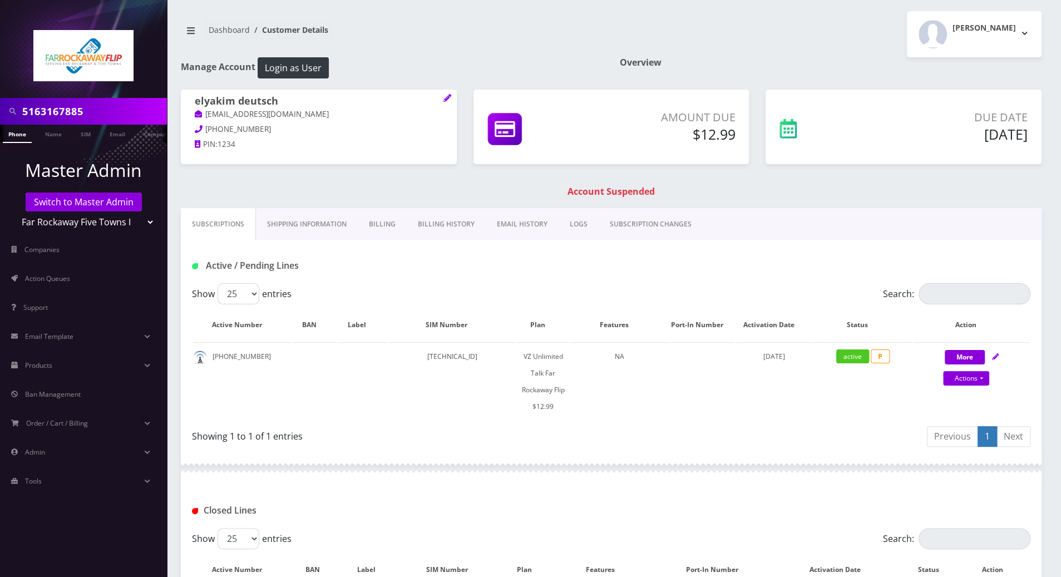
click at [410, 223] on link "Billing History" at bounding box center [446, 224] width 79 height 32
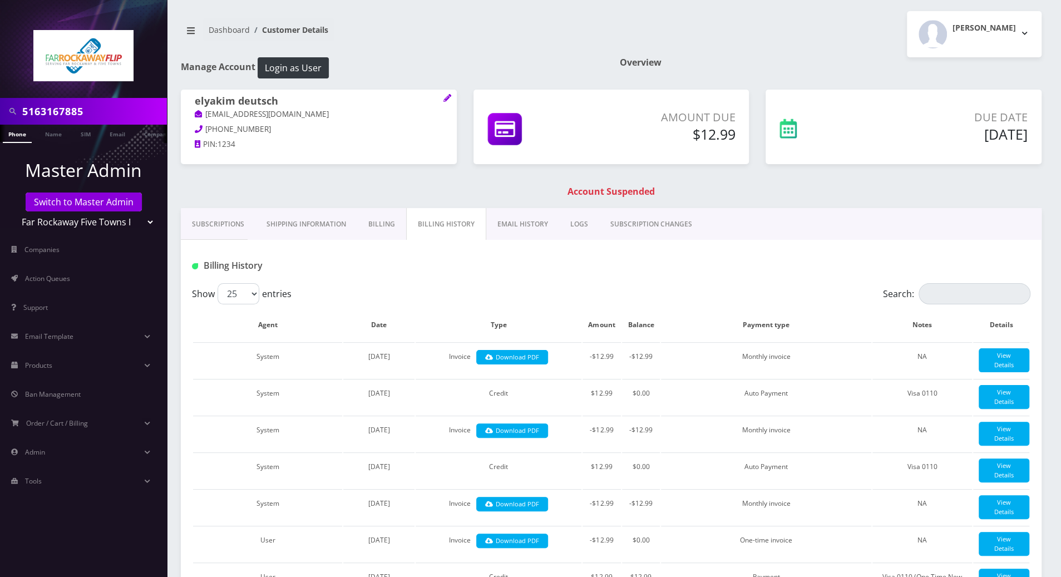
click at [383, 224] on link "Billing" at bounding box center [381, 224] width 49 height 32
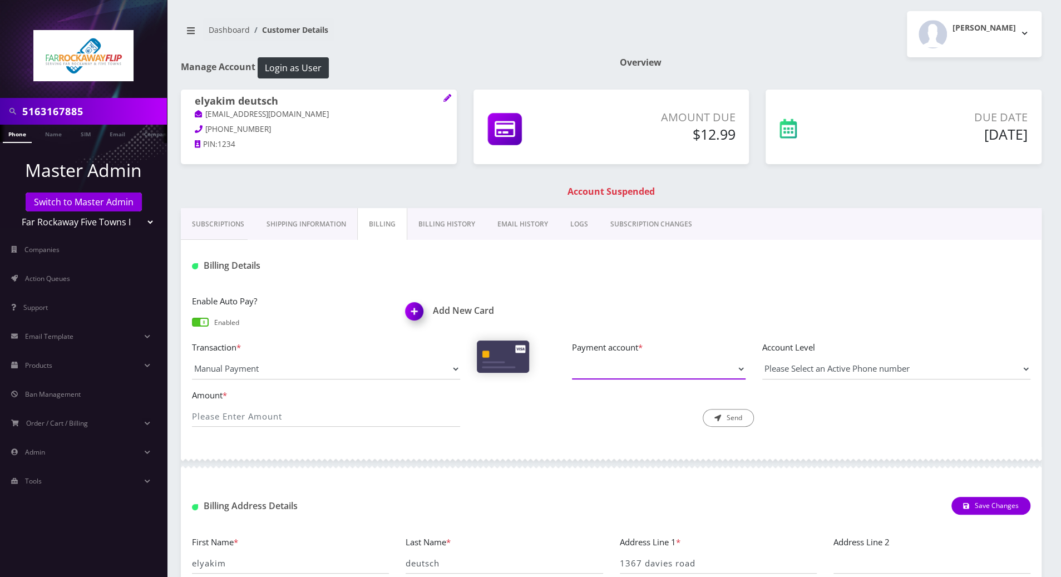
click at [636, 373] on select "Payment account *" at bounding box center [659, 368] width 174 height 21
click at [292, 68] on button "Login as User" at bounding box center [293, 67] width 71 height 21
click at [615, 371] on select "Payment account *" at bounding box center [659, 368] width 174 height 21
click at [411, 306] on img at bounding box center [416, 315] width 33 height 33
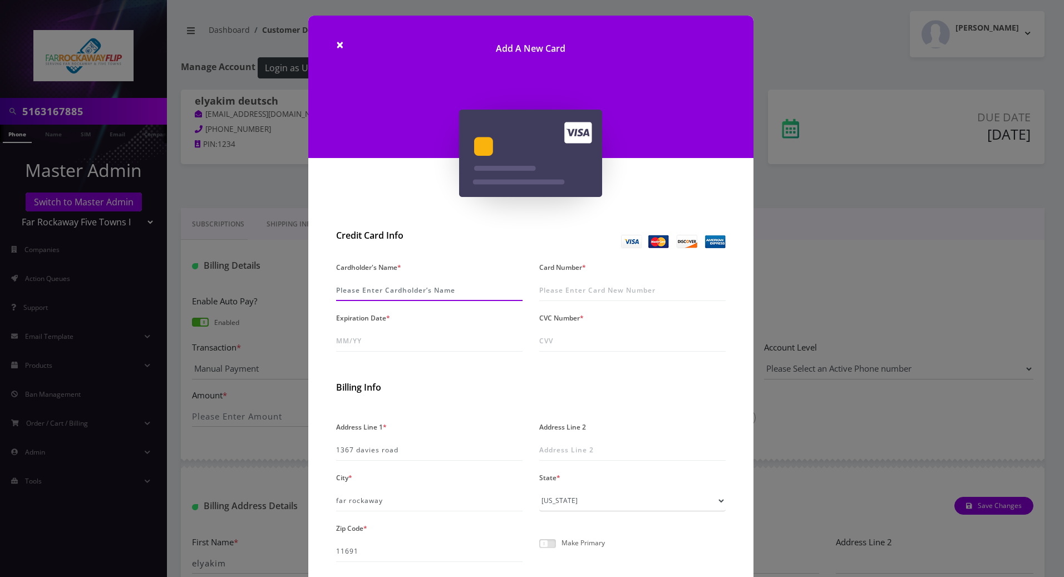
click at [417, 284] on input "Cardholder's Name *" at bounding box center [429, 290] width 186 height 21
click at [233, 170] on div "× Add A New Card Credit Card Info Cardholder's Name * Card Number * Expiration …" at bounding box center [532, 288] width 1064 height 577
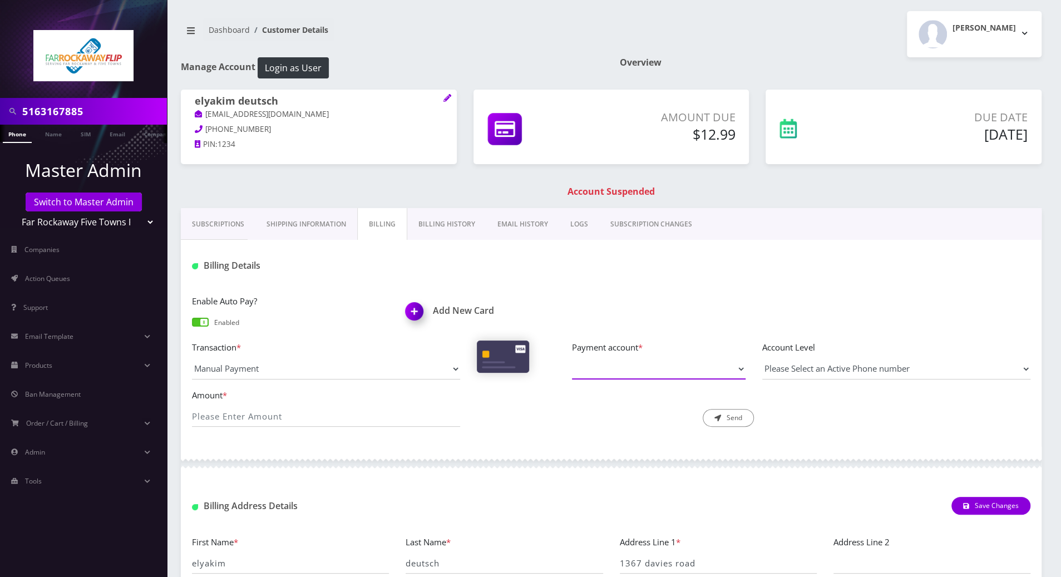
click at [723, 370] on select "Payment account *" at bounding box center [659, 368] width 174 height 21
click at [229, 229] on link "Subscriptions" at bounding box center [218, 224] width 75 height 32
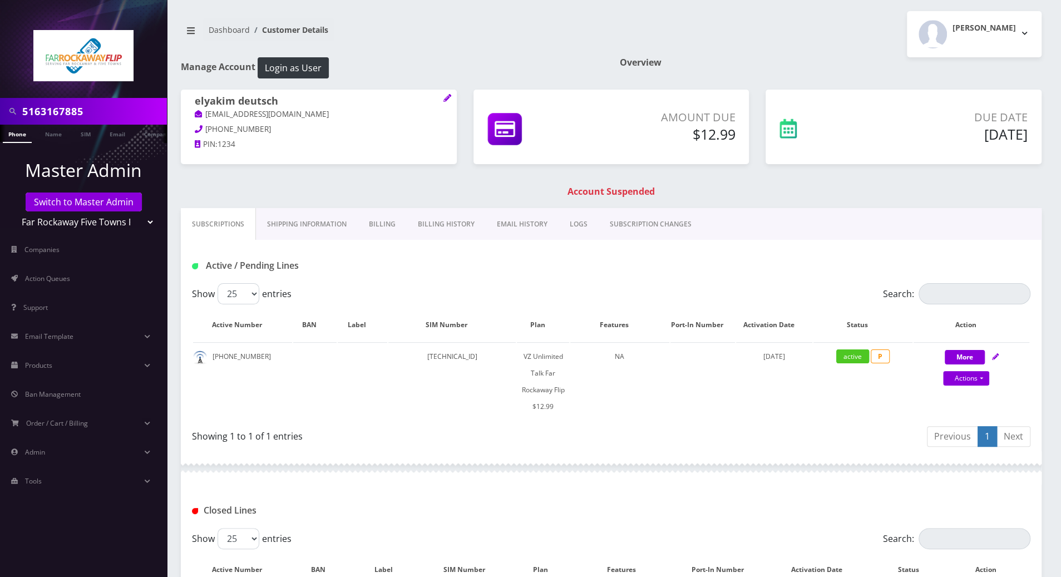
click at [669, 268] on div "Active / Pending Lines" at bounding box center [611, 266] width 855 height 18
drag, startPoint x: 374, startPoint y: 228, endPoint x: 383, endPoint y: 229, distance: 9.0
click at [375, 228] on link "Billing" at bounding box center [382, 224] width 49 height 32
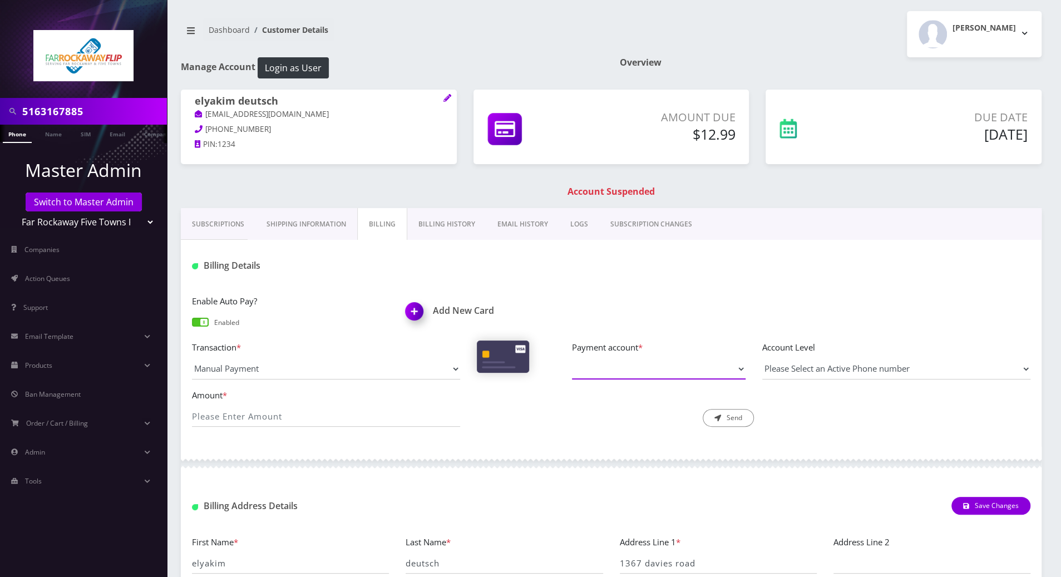
click at [735, 363] on select "Payment account *" at bounding box center [659, 368] width 174 height 21
click at [679, 295] on div "Enable Auto Pay? Enabled Add New Card" at bounding box center [611, 317] width 855 height 46
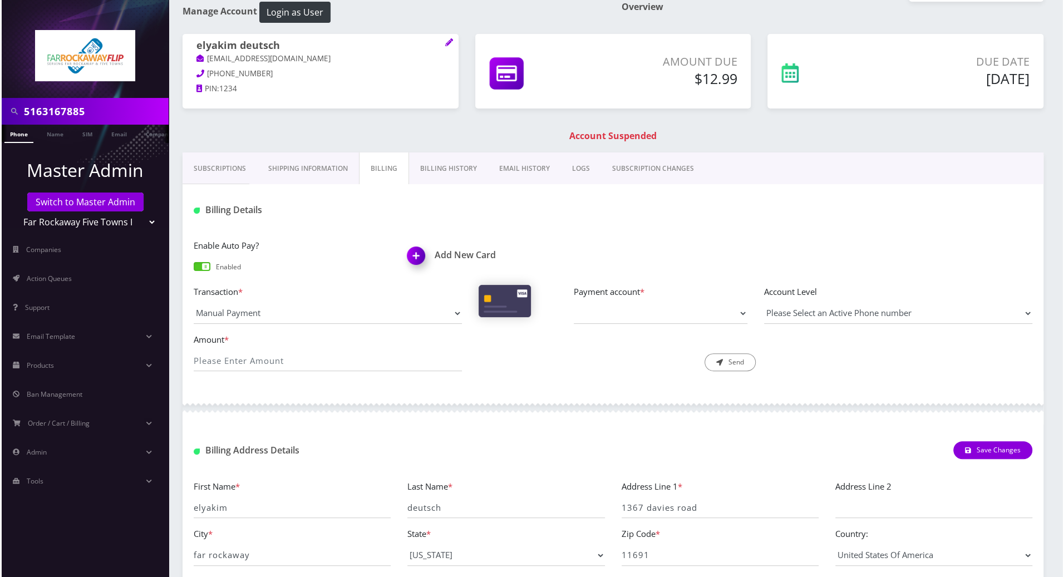
scroll to position [129, 0]
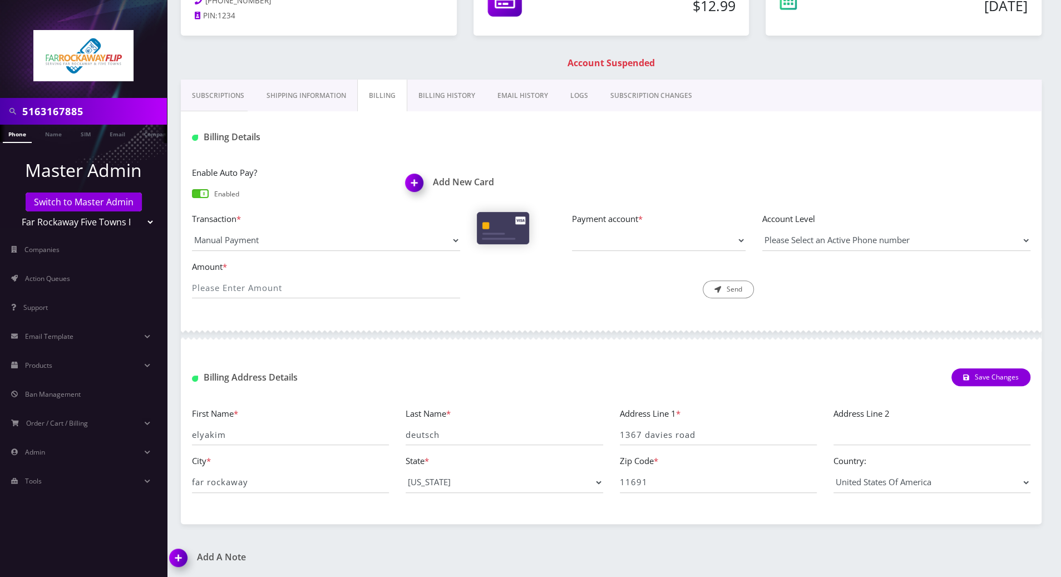
click at [9, 38] on div at bounding box center [83, 49] width 167 height 98
click at [413, 181] on img at bounding box center [416, 186] width 33 height 33
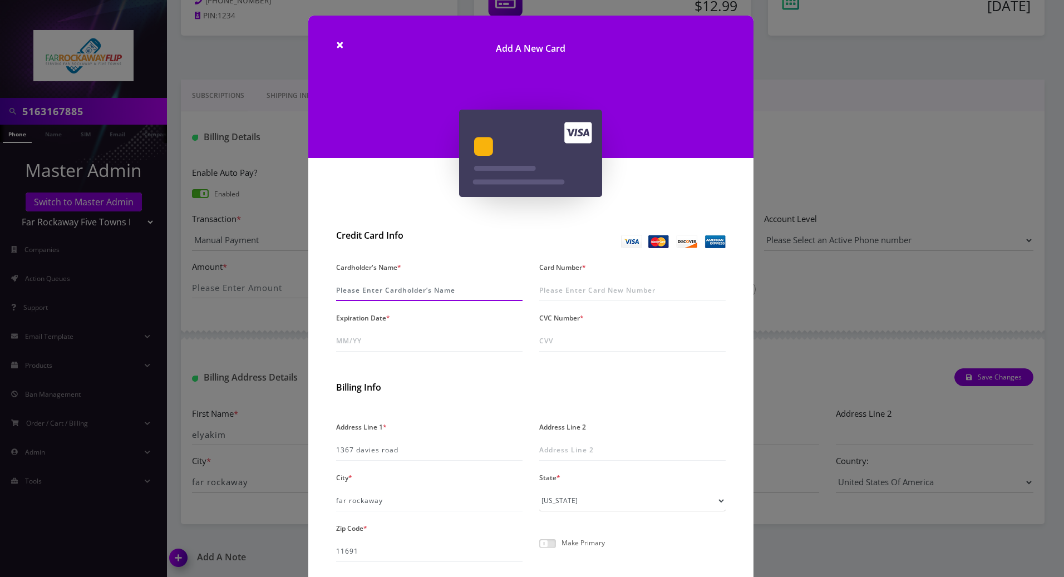
click at [414, 288] on input "Cardholder's Name *" at bounding box center [429, 290] width 186 height 21
type input "Elyakim Deutsch"
click at [611, 292] on input "Card Number *" at bounding box center [632, 290] width 186 height 21
type input "4809 9010 1847 9372"
drag, startPoint x: 617, startPoint y: 288, endPoint x: 535, endPoint y: 289, distance: 81.3
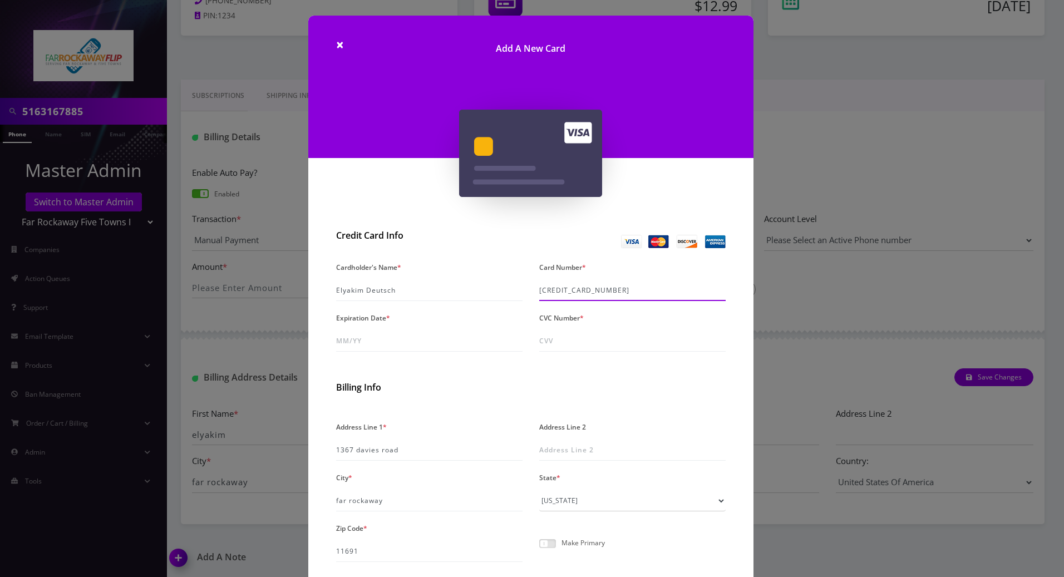
click at [535, 289] on div "Card Number * 4809 9010 1847 9372" at bounding box center [632, 280] width 203 height 42
click at [693, 295] on input "4809 9010 1847 9372" at bounding box center [632, 290] width 186 height 21
click at [381, 344] on input "Expiration Date *" at bounding box center [429, 341] width 186 height 21
type input "07/26"
click at [574, 337] on input "CVC Number *" at bounding box center [632, 341] width 186 height 21
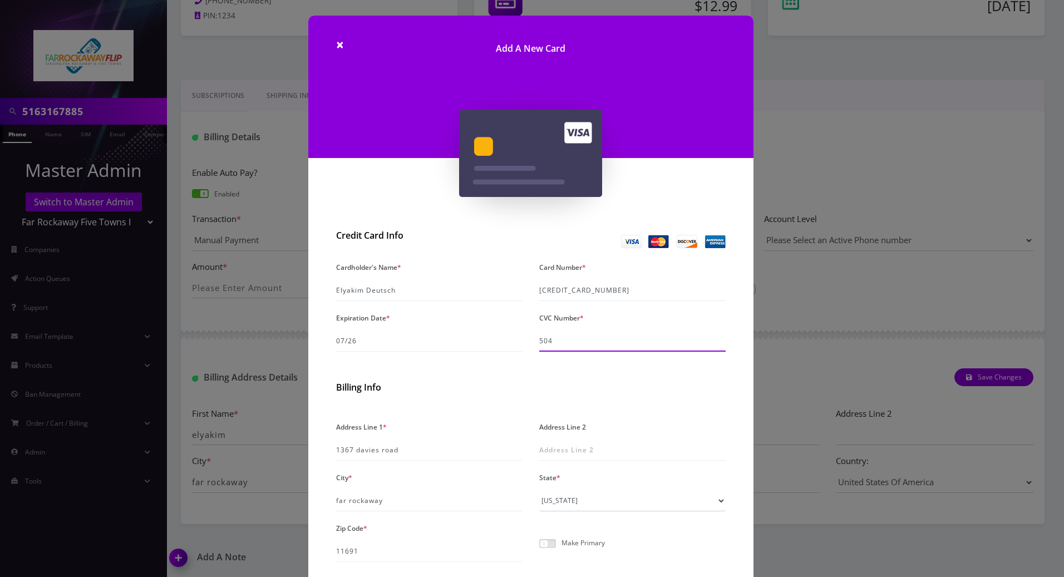
type input "504"
click at [471, 386] on h2 "Billing Info" at bounding box center [531, 387] width 390 height 11
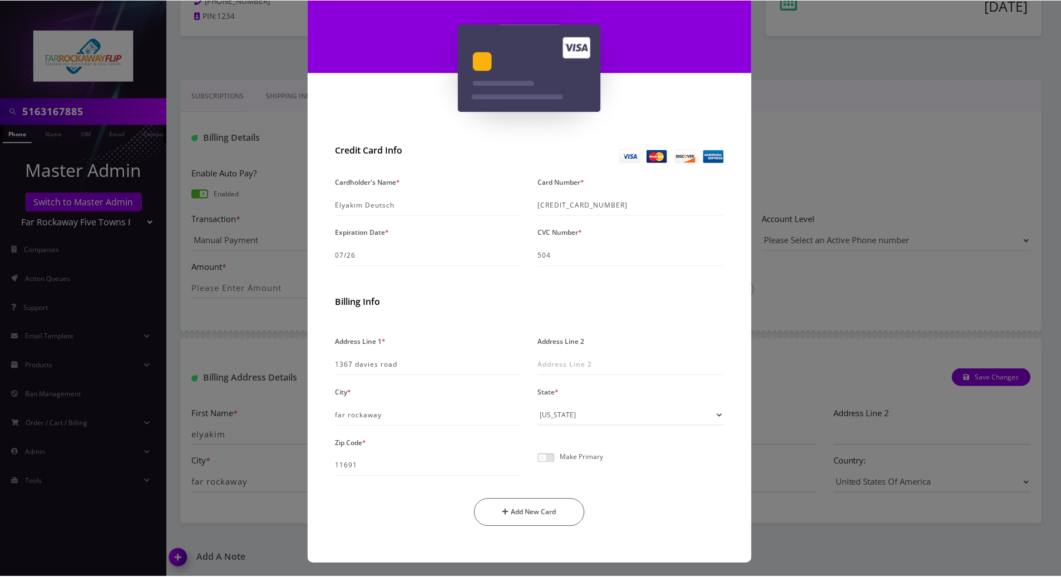
scroll to position [87, 0]
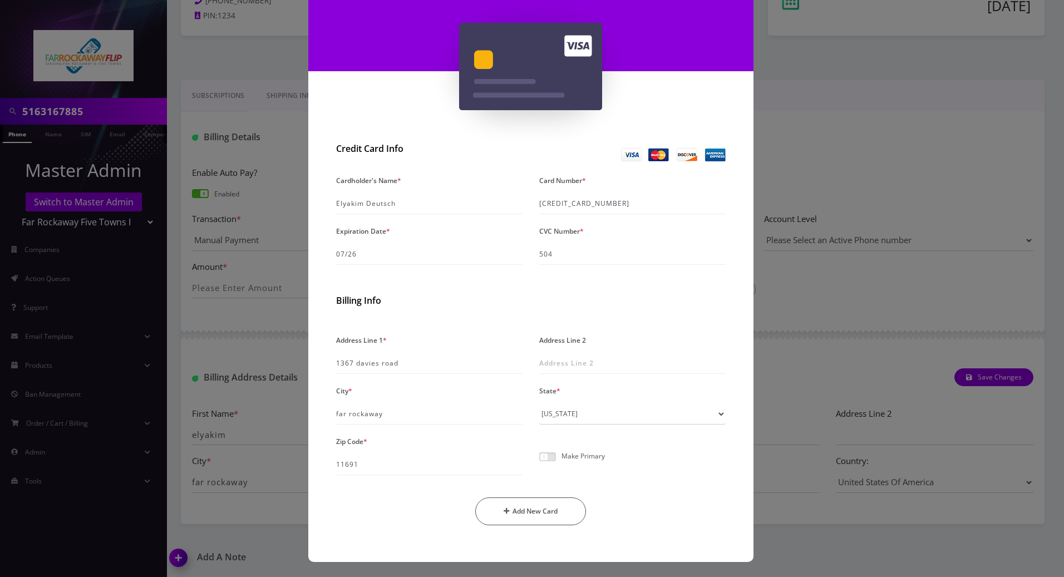
click at [475, 375] on div "Address Line 1 * 1367 davies road Address Line 2 City * far rockaway State * --…" at bounding box center [531, 433] width 406 height 202
click at [543, 456] on span at bounding box center [547, 456] width 17 height 9
click at [539, 463] on input "checkbox" at bounding box center [539, 463] width 0 height 0
click at [516, 511] on button "Add New Card" at bounding box center [530, 512] width 111 height 28
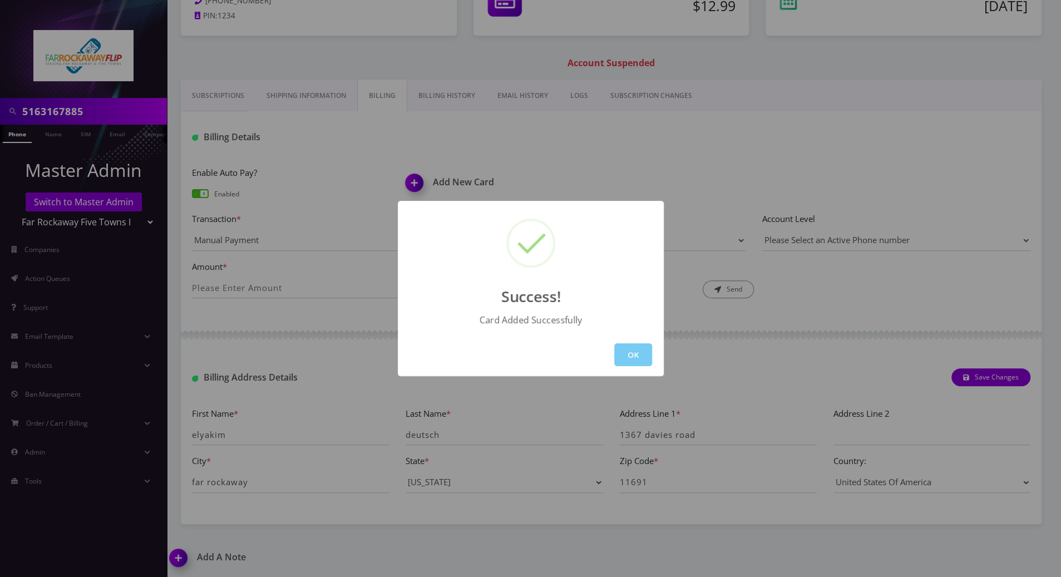
click at [637, 356] on button "OK" at bounding box center [633, 354] width 38 height 23
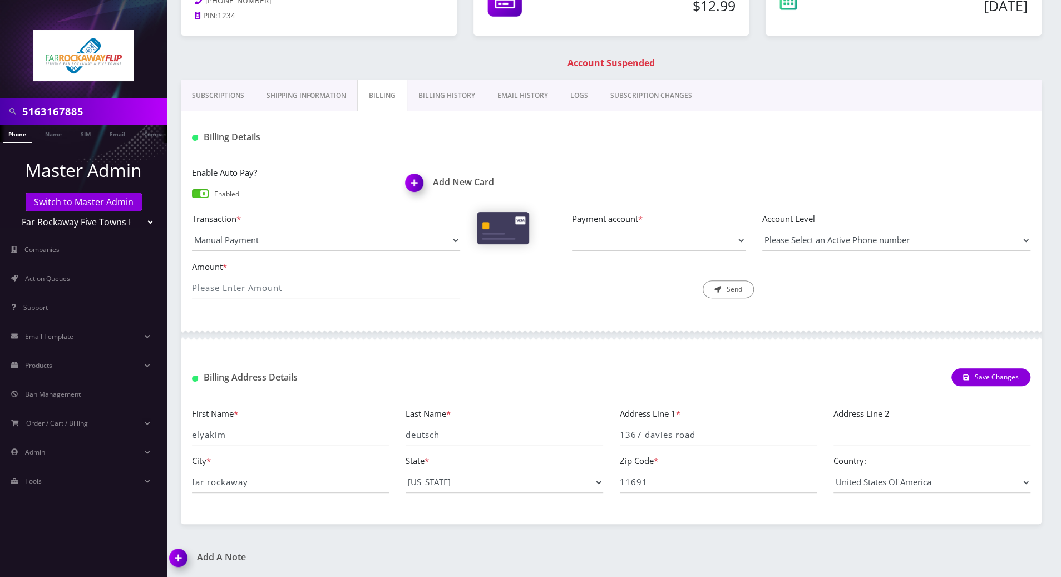
click at [613, 159] on div "Enable Auto Pay? Enabled Add New Card Transaction * Manual Payment Custom Charg…" at bounding box center [611, 237] width 861 height 164
click at [436, 98] on link "Billing History" at bounding box center [446, 96] width 79 height 32
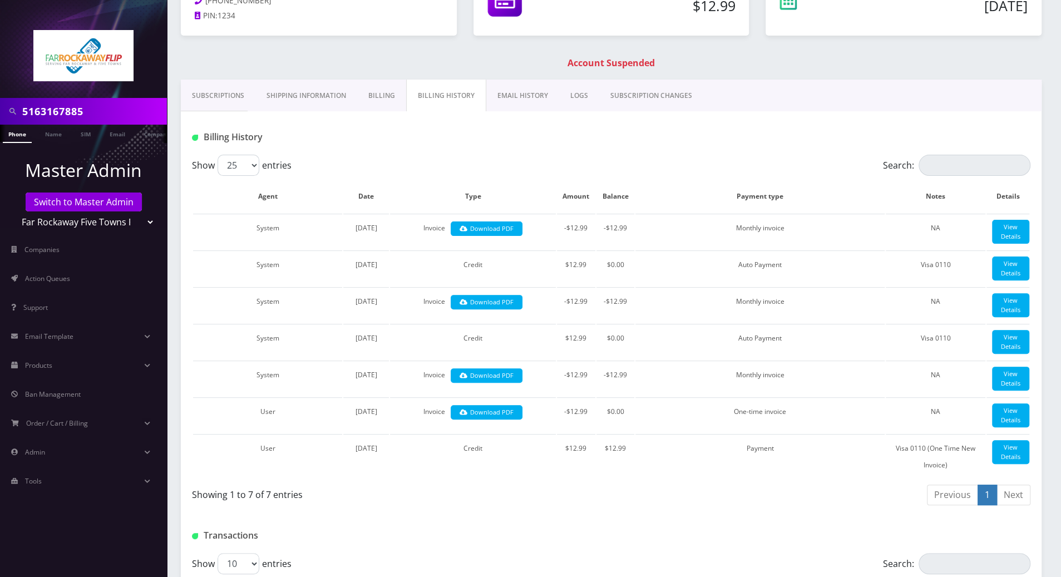
click at [16, 135] on link "Phone" at bounding box center [17, 134] width 29 height 18
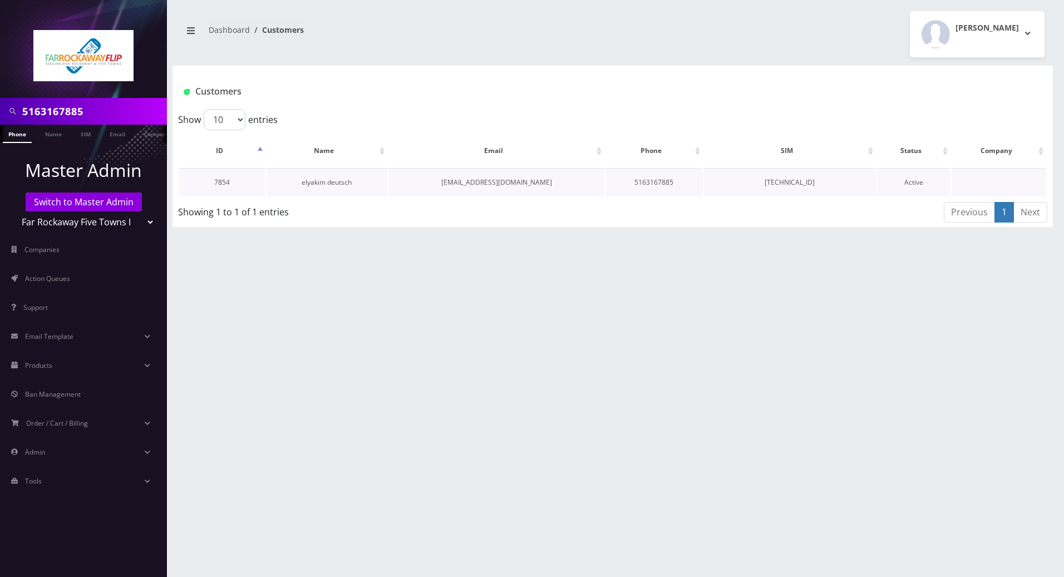
click at [321, 178] on link "elyakim deutsch" at bounding box center [327, 182] width 50 height 9
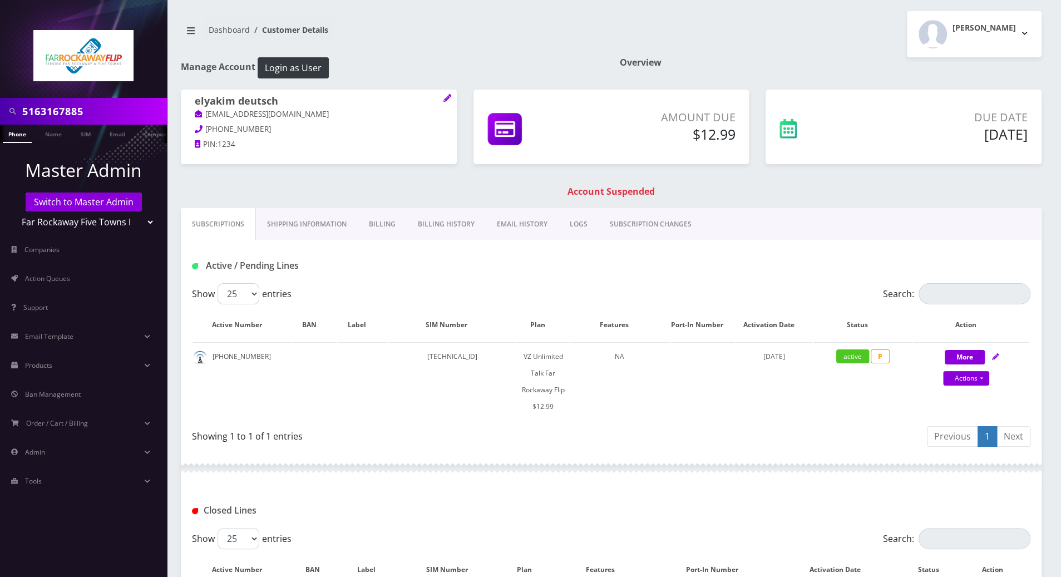
click at [374, 221] on link "Billing" at bounding box center [382, 224] width 49 height 32
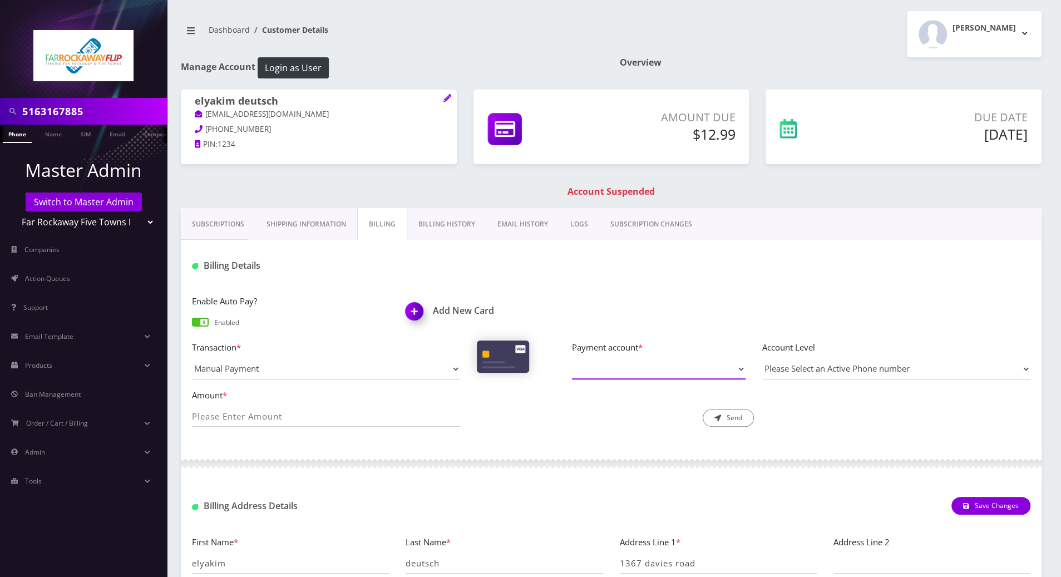
click at [727, 371] on select "Payment account *" at bounding box center [659, 368] width 174 height 21
click at [428, 38] on nav "Dashboard Customer Details" at bounding box center [392, 34] width 422 height 32
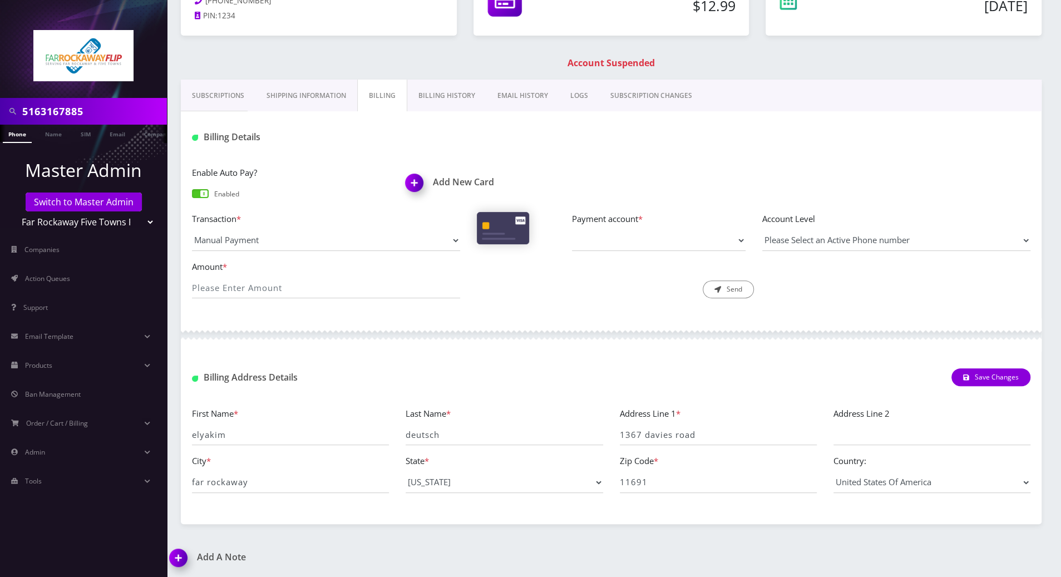
click at [334, 359] on div "Billing Address Details Save Changes" at bounding box center [611, 373] width 861 height 43
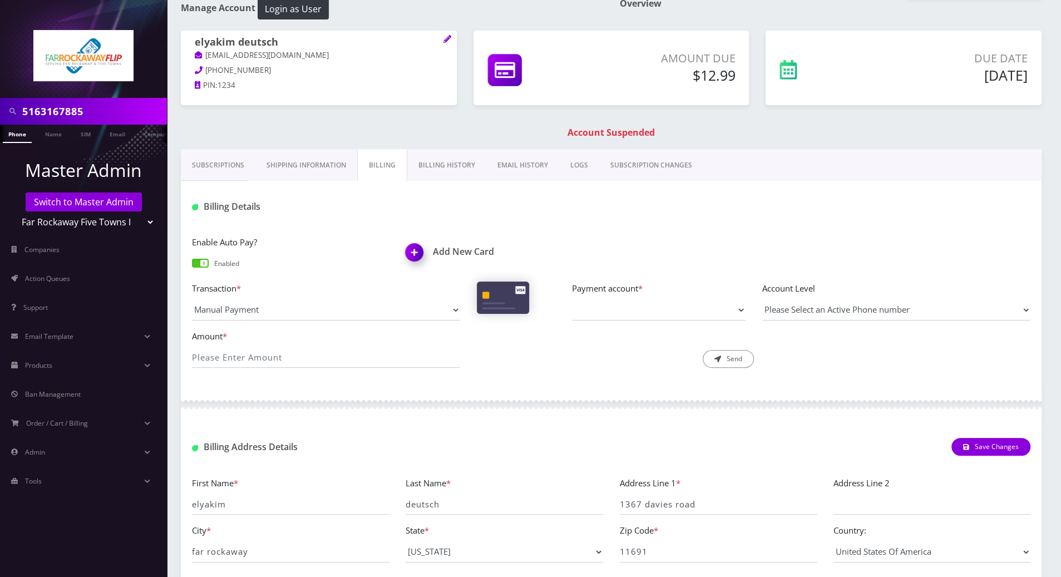
scroll to position [0, 0]
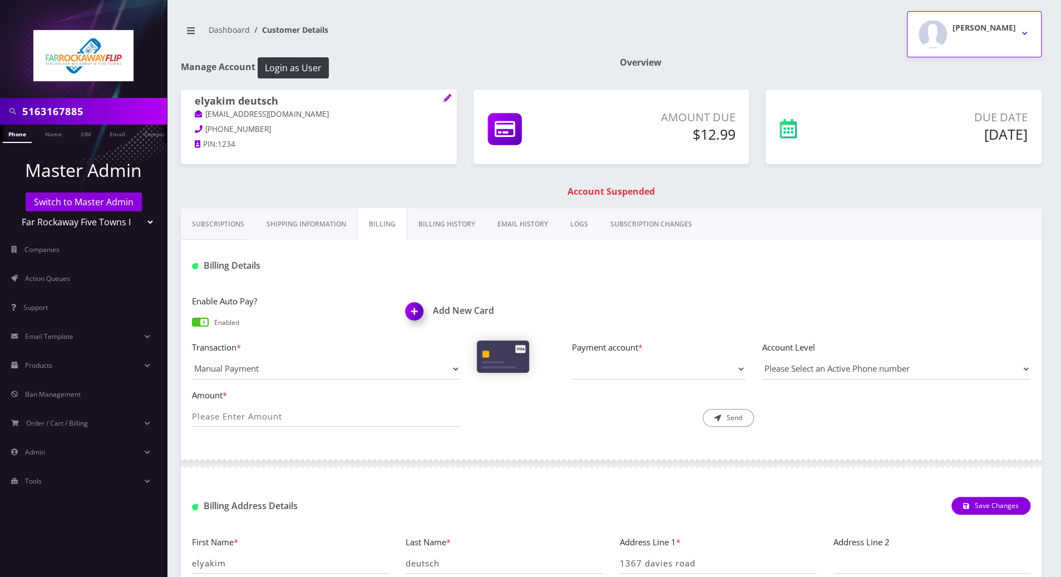
click at [1024, 28] on button "Tzvi Lieberman" at bounding box center [974, 34] width 135 height 46
click at [376, 41] on nav "Dashboard Customer Details" at bounding box center [392, 34] width 422 height 32
click at [18, 31] on div at bounding box center [83, 49] width 167 height 98
click at [1022, 27] on button "Tzvi Lieberman" at bounding box center [974, 34] width 135 height 46
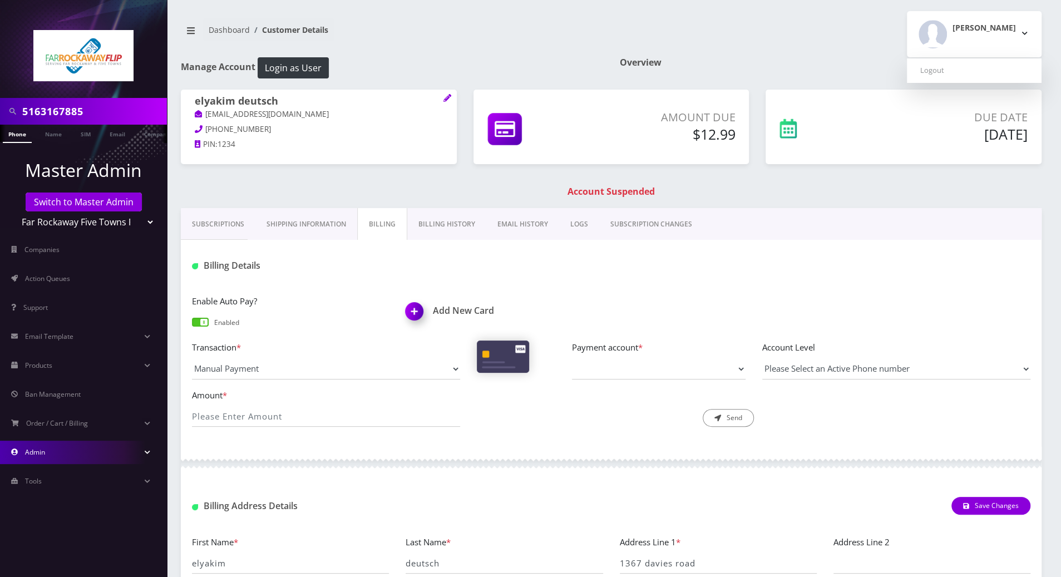
click at [45, 454] on link "Admin" at bounding box center [83, 452] width 167 height 23
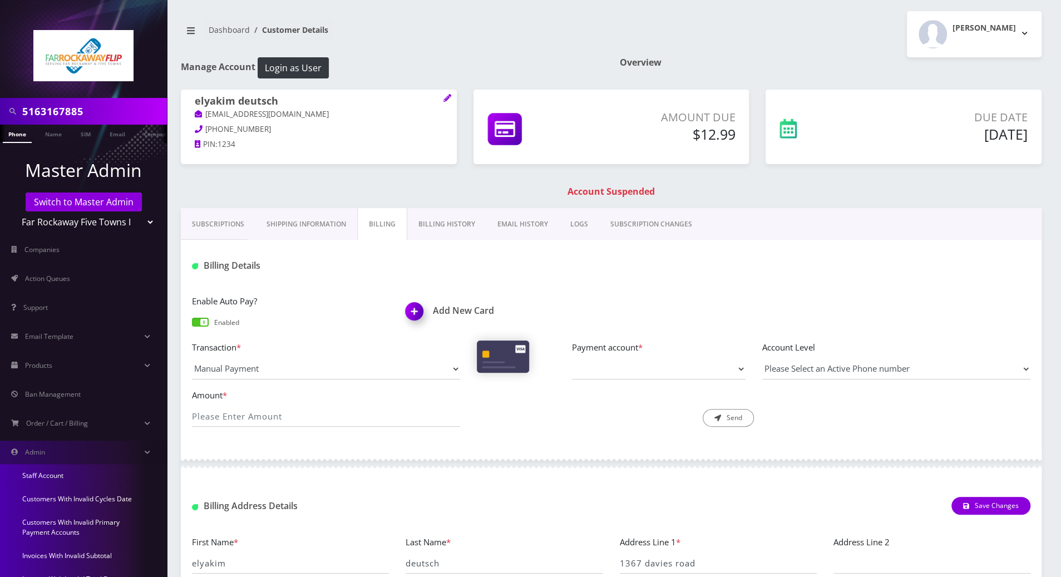
scroll to position [135, 0]
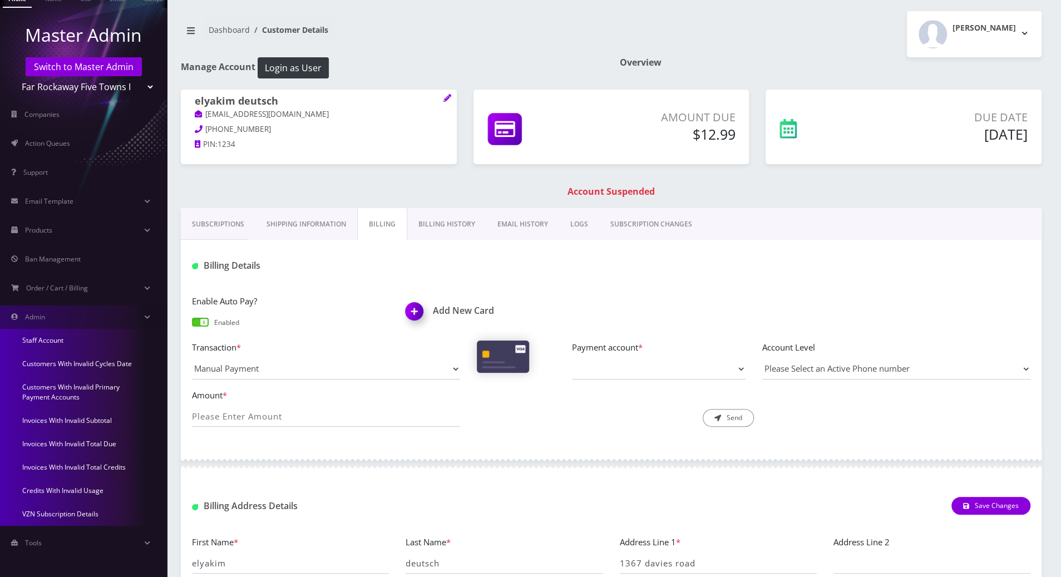
click at [53, 340] on link "Staff Account" at bounding box center [83, 340] width 167 height 23
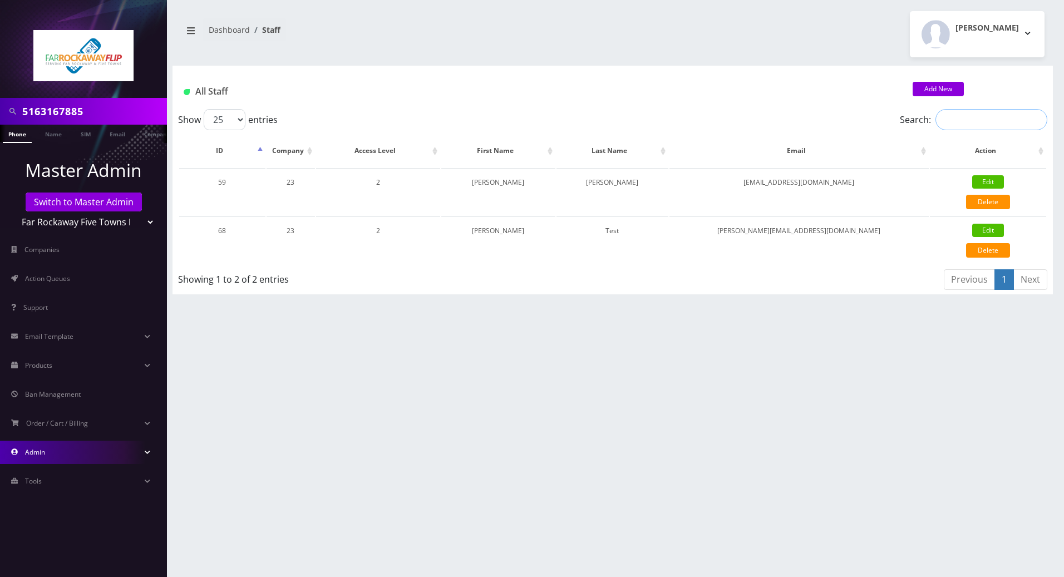
click at [963, 120] on input "Search:" at bounding box center [992, 119] width 112 height 21
click at [13, 60] on div at bounding box center [83, 49] width 167 height 98
click at [990, 115] on input "Search:" at bounding box center [992, 119] width 112 height 21
paste input "[PERSON_NAME][EMAIL_ADDRESS][DOMAIN_NAME]"
type input "[PERSON_NAME][EMAIL_ADDRESS][DOMAIN_NAME]"
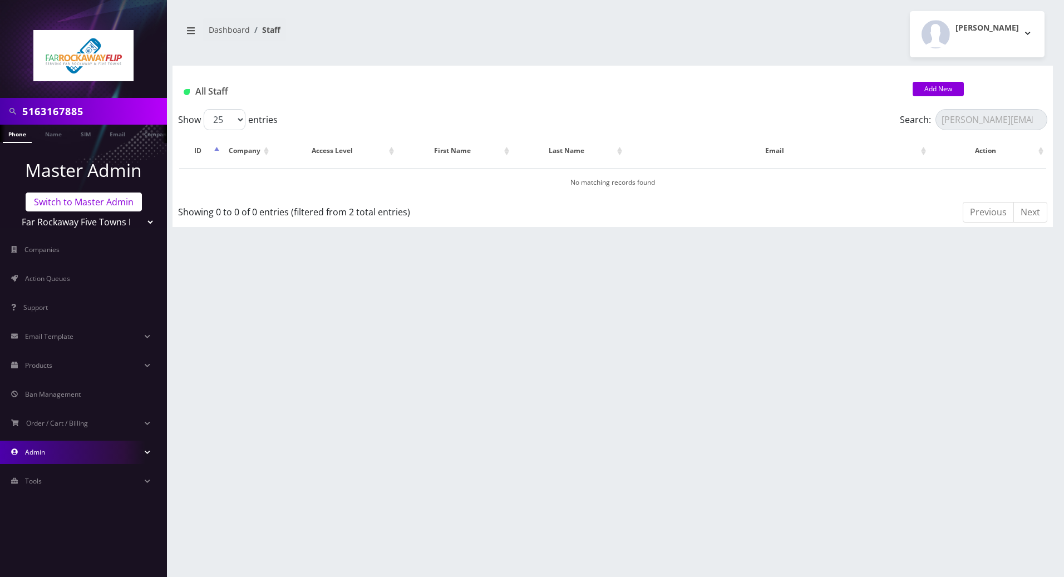
click at [67, 200] on link "Switch to Master Admin" at bounding box center [84, 202] width 116 height 19
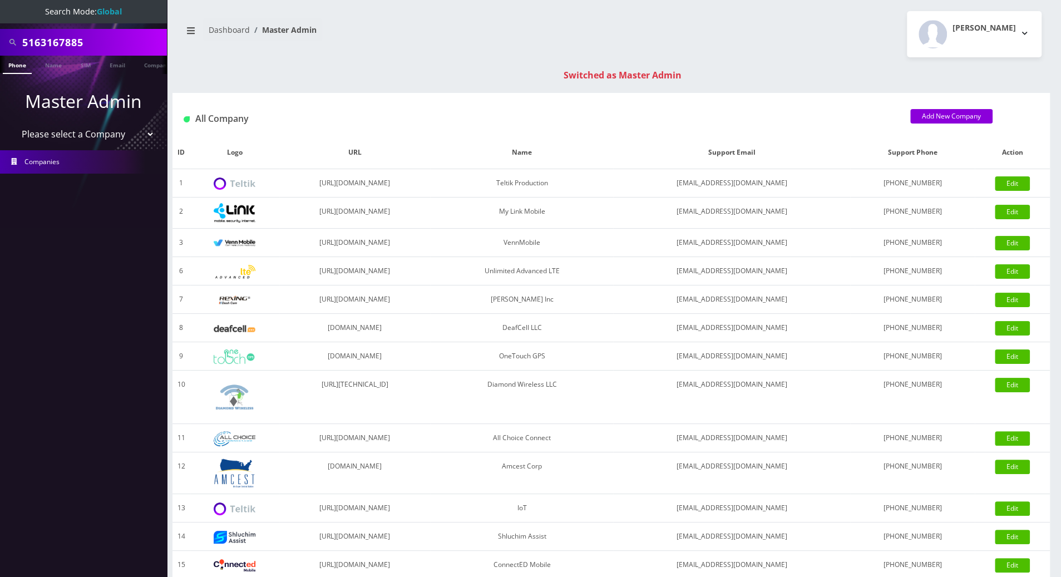
click at [231, 26] on link "Dashboard" at bounding box center [229, 29] width 41 height 11
click at [1028, 27] on button "[PERSON_NAME]" at bounding box center [974, 34] width 135 height 46
click at [947, 33] on img "button" at bounding box center [933, 34] width 28 height 28
click at [218, 30] on link "Dashboard" at bounding box center [229, 29] width 41 height 11
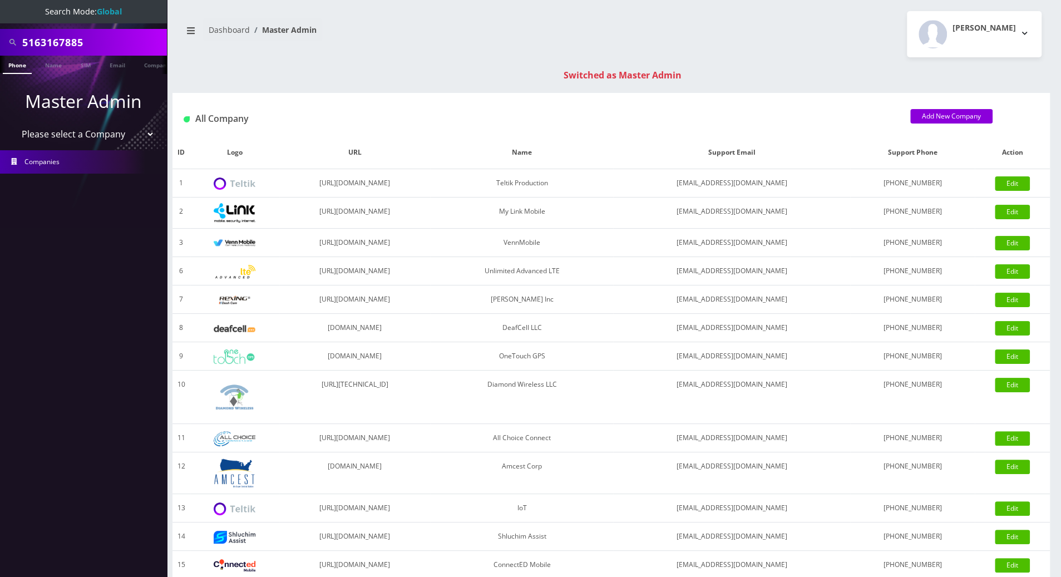
click at [218, 30] on link "Dashboard" at bounding box center [229, 29] width 41 height 11
click at [227, 31] on link "Dashboard" at bounding box center [229, 29] width 41 height 11
click at [939, 35] on img "button" at bounding box center [933, 34] width 28 height 28
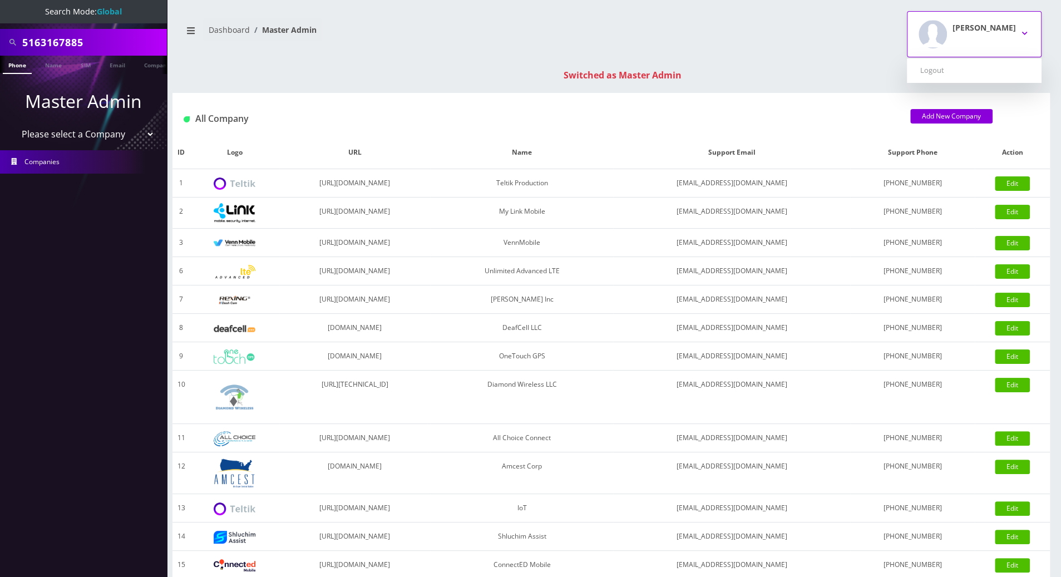
click at [939, 35] on img "button" at bounding box center [933, 34] width 28 height 28
click at [24, 343] on nav "Search Mode: Global 5163167885 Phone Name SIM Email Company Customer Master Adm…" at bounding box center [83, 288] width 167 height 577
click at [13, 66] on link "Phone" at bounding box center [17, 65] width 29 height 18
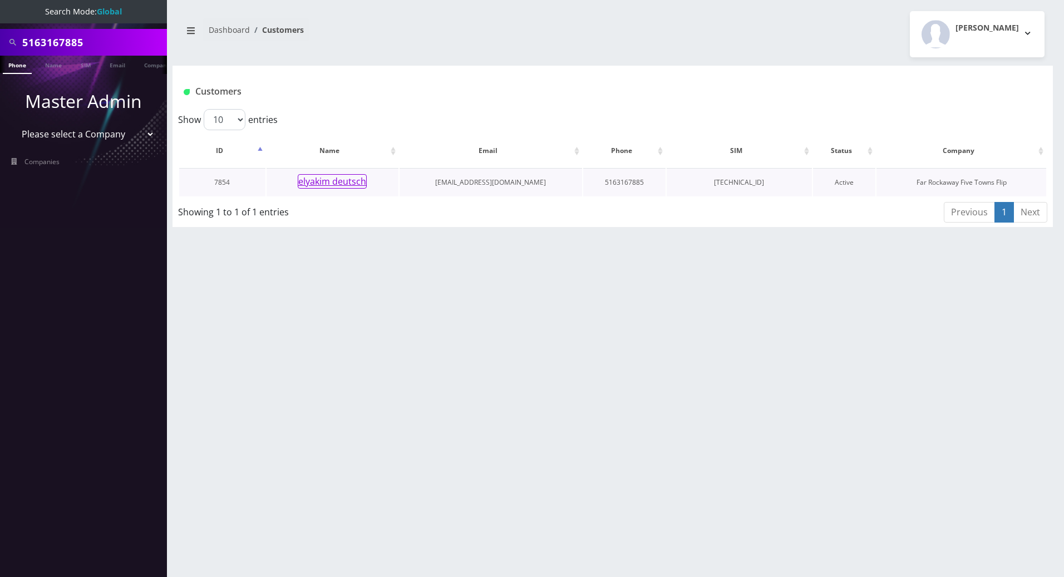
click at [334, 180] on button "elyakim deutsch" at bounding box center [332, 181] width 69 height 14
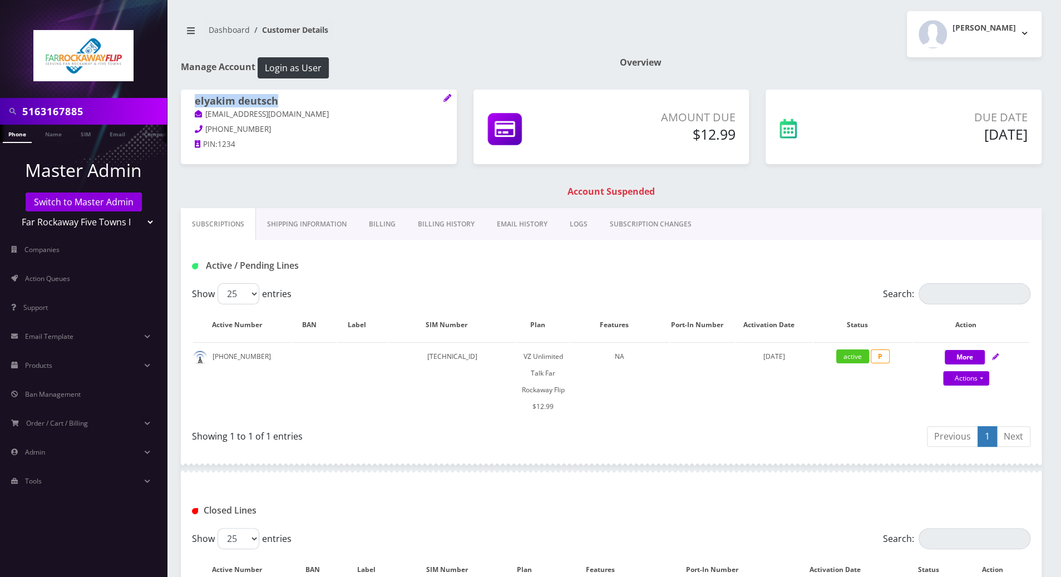
drag, startPoint x: 289, startPoint y: 100, endPoint x: 189, endPoint y: 100, distance: 100.7
click at [189, 100] on div "elyakim deutsch tlieberman613+115@gmail.com 347-926-4925 PIN: 1234" at bounding box center [319, 125] width 276 height 70
copy h1 "elyakim deutsch"
click at [13, 161] on p "Master Admin" at bounding box center [83, 170] width 167 height 27
click at [22, 130] on link "Phone" at bounding box center [17, 134] width 29 height 18
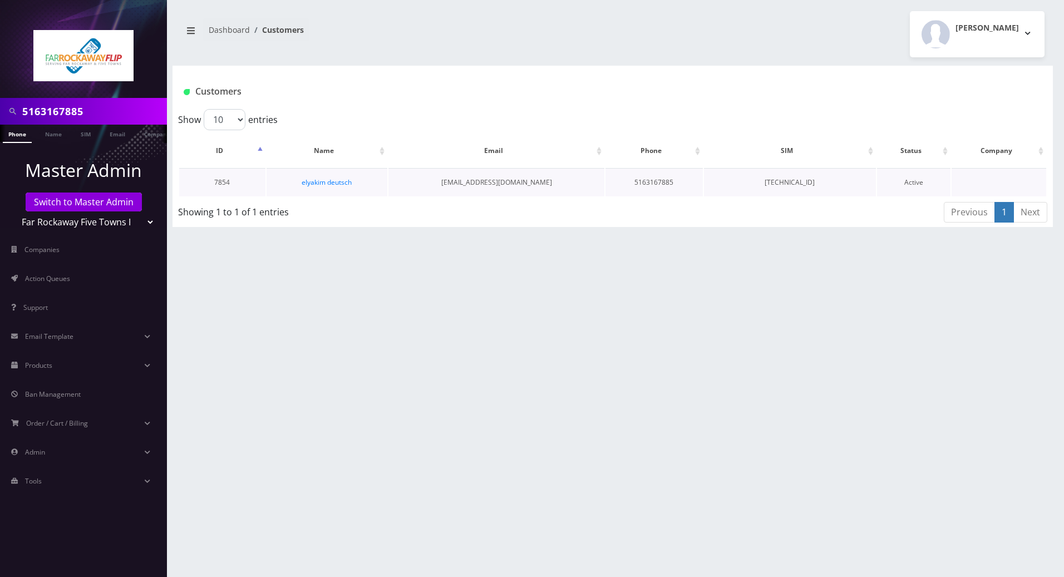
click at [329, 188] on td "elyakim deutsch" at bounding box center [327, 182] width 121 height 28
click at [327, 181] on link "elyakim deutsch" at bounding box center [327, 182] width 50 height 9
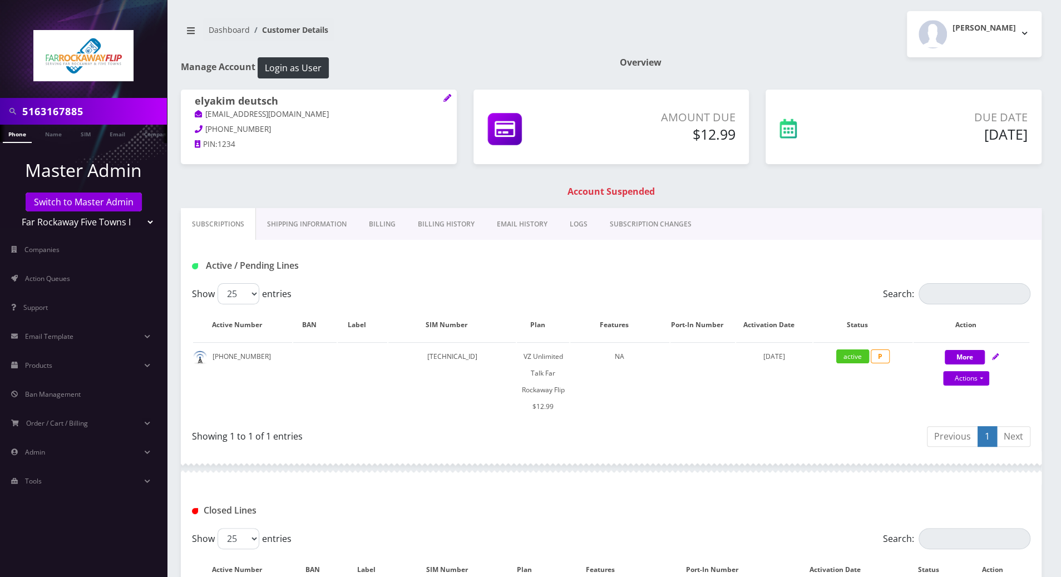
click at [375, 225] on link "Billing" at bounding box center [382, 224] width 49 height 32
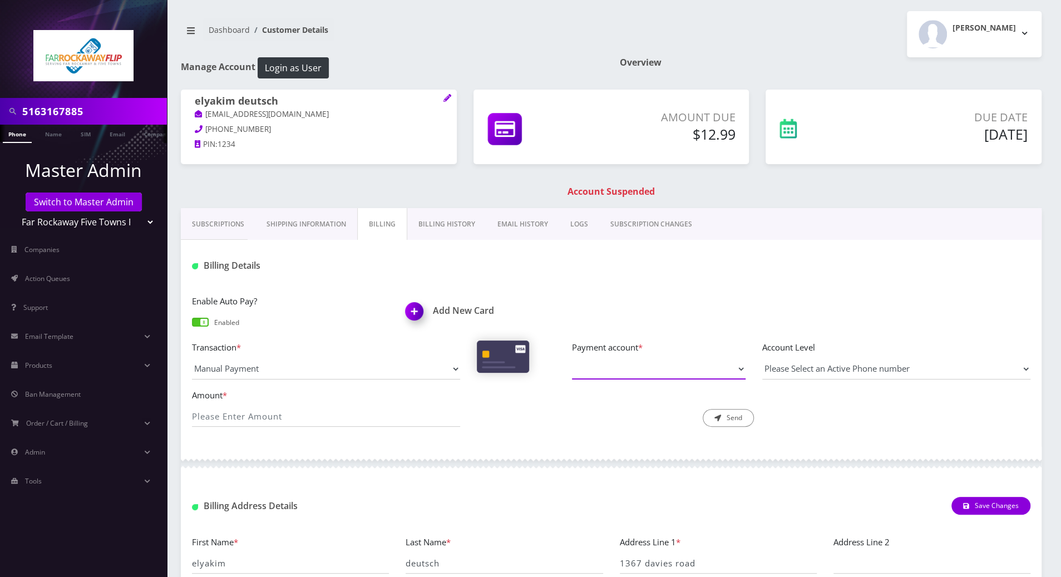
click at [734, 369] on select "Payment account *" at bounding box center [659, 368] width 174 height 21
click at [734, 364] on select "Payment account *" at bounding box center [659, 368] width 174 height 21
click at [13, 66] on div at bounding box center [83, 49] width 167 height 98
click at [678, 304] on div "Enable Auto Pay? Enabled Add New Card" at bounding box center [611, 317] width 855 height 46
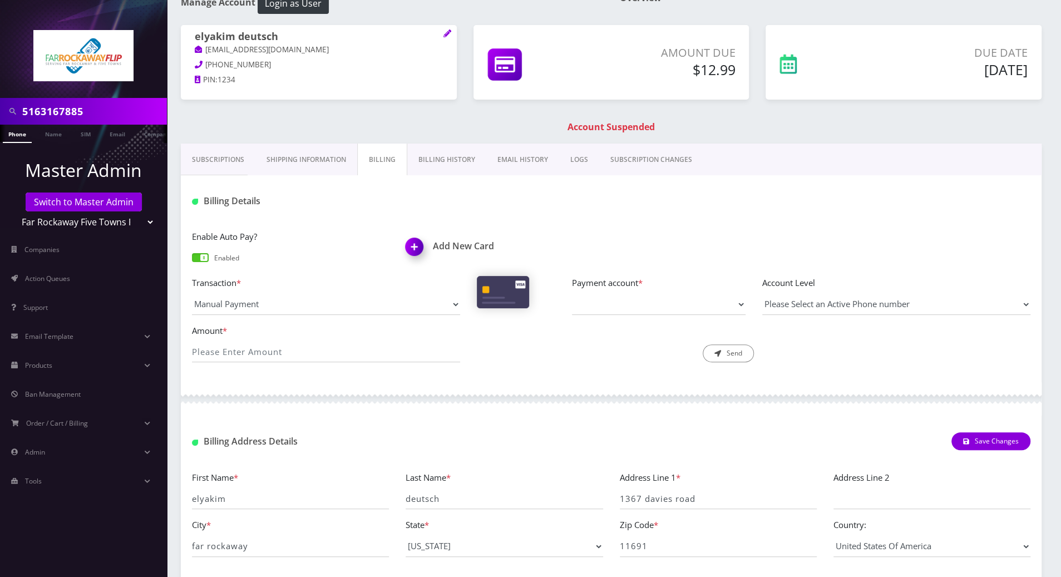
scroll to position [129, 0]
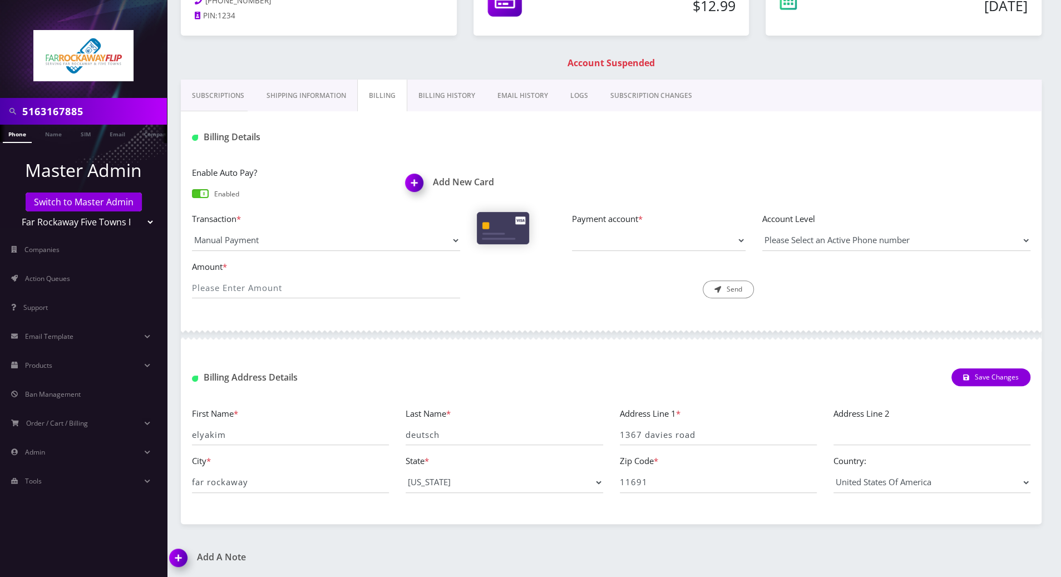
click at [182, 553] on img at bounding box center [180, 561] width 33 height 33
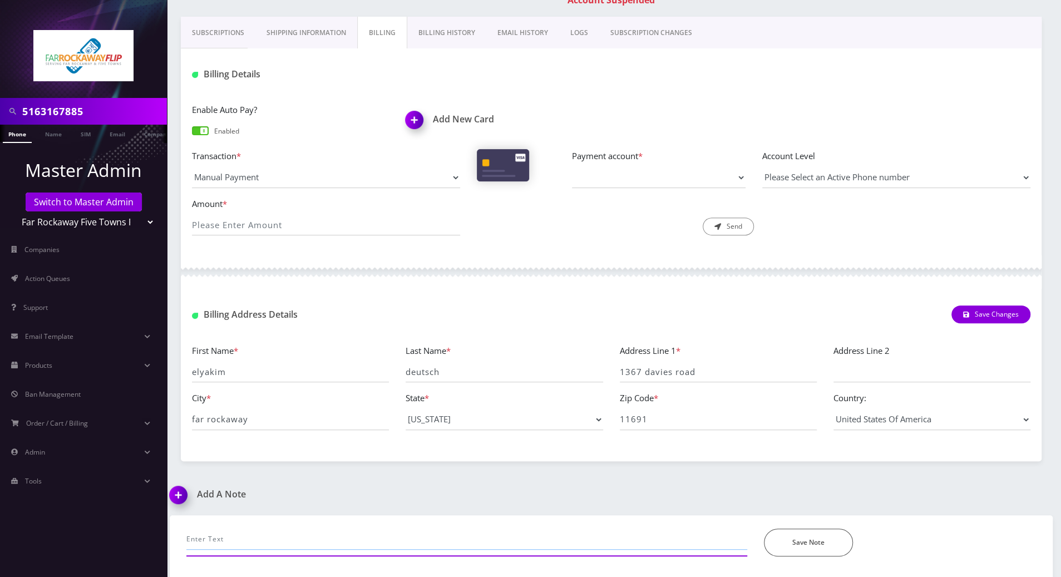
click at [358, 537] on input "text" at bounding box center [466, 539] width 561 height 21
click at [444, 535] on input "called to unsuspend [PERSON_NAME]'s an error in his" at bounding box center [466, 539] width 561 height 21
paste input "I've tried 3 diffrent browser-- in his online portal-- there's also that error …"
drag, startPoint x: 528, startPoint y: 535, endPoint x: 508, endPoint y: 535, distance: 20.0
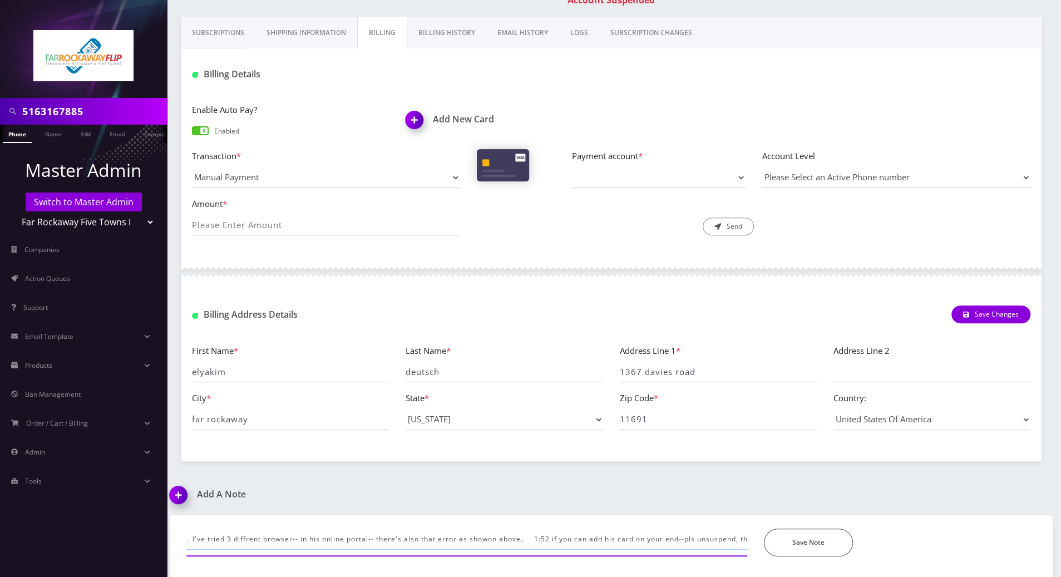
click at [508, 535] on input "called to unsuspend [PERSON_NAME]'s an error in his online portal nor from Brit…" at bounding box center [466, 539] width 561 height 21
click at [194, 536] on input "called to unsuspend [PERSON_NAME]'s an error in his online portal nor from Brit…" at bounding box center [466, 539] width 561 height 21
click at [421, 536] on input "called to unsuspend [PERSON_NAME]'s an error in his online portal nor from Brit…" at bounding box center [466, 539] width 561 height 21
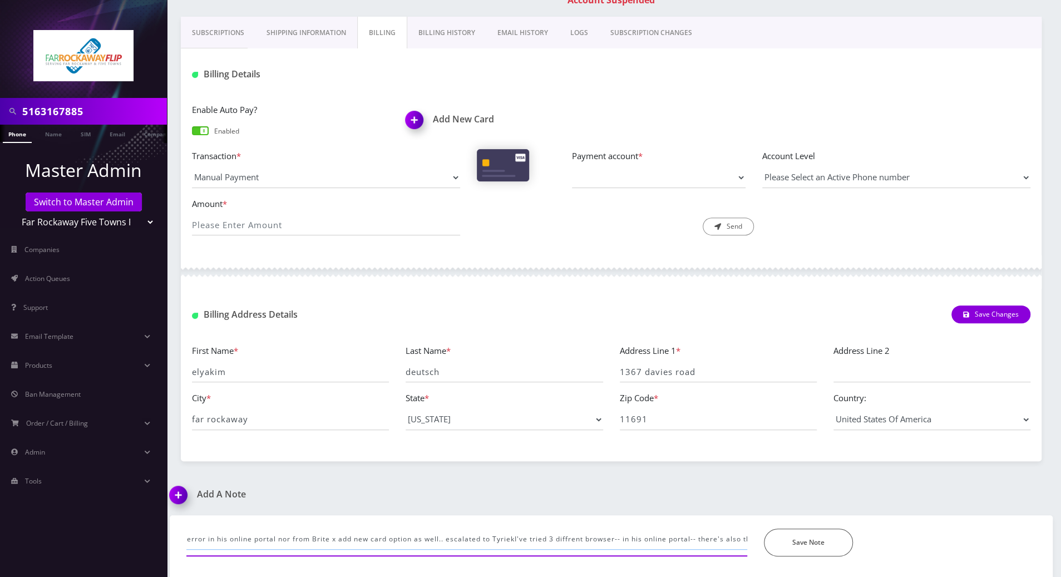
click at [598, 535] on input "called to unsuspend [PERSON_NAME]'s an error in his online portal nor from Brit…" at bounding box center [466, 539] width 561 height 21
type input "called to unsuspend [PERSON_NAME]'s an error in his online portal nor from Brit…"
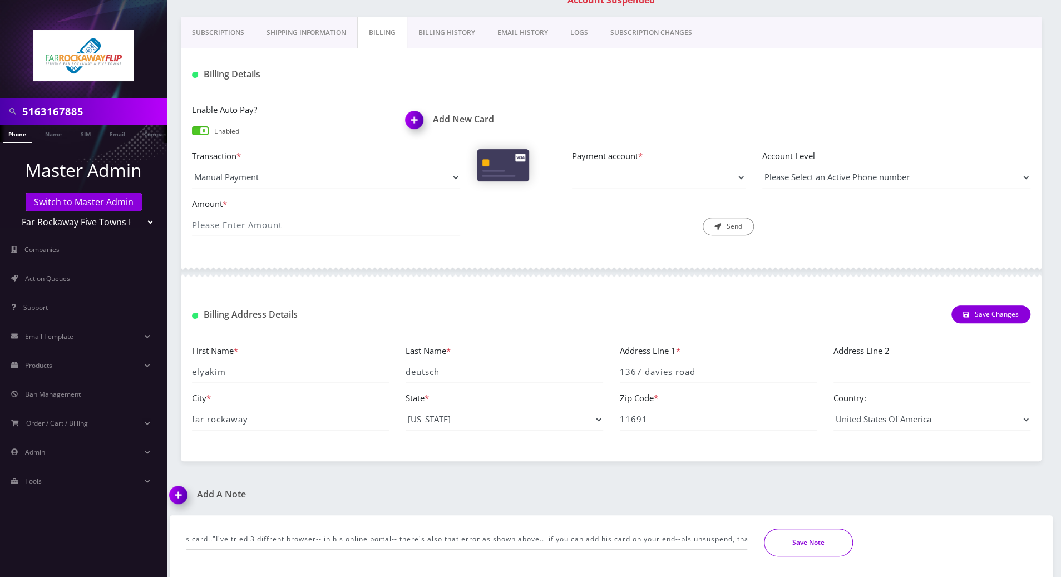
scroll to position [0, 0]
click at [806, 544] on button "Save Note" at bounding box center [808, 543] width 89 height 28
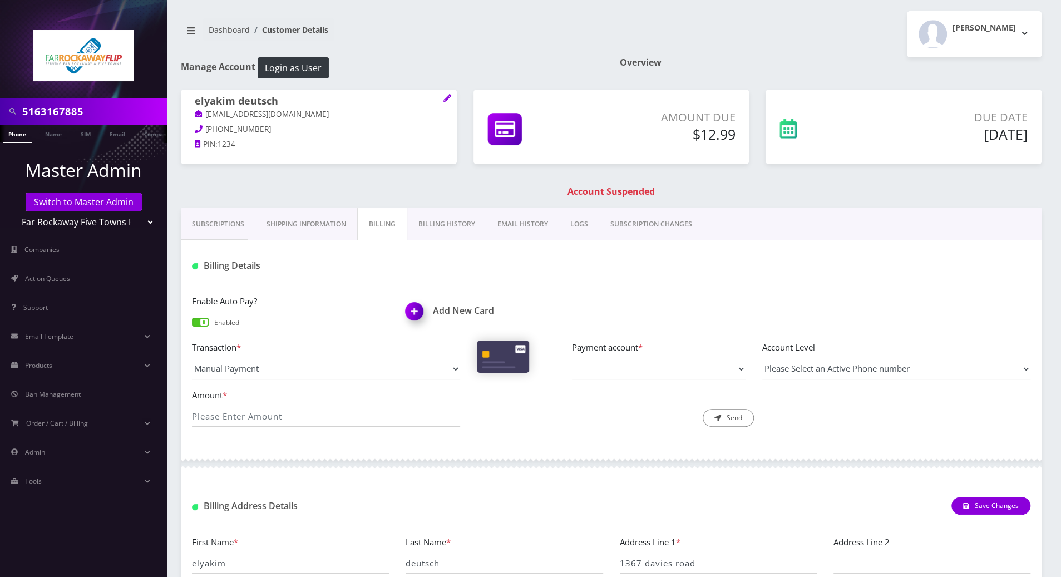
click at [223, 223] on link "Subscriptions" at bounding box center [218, 224] width 75 height 32
